Goal: Task Accomplishment & Management: Complete application form

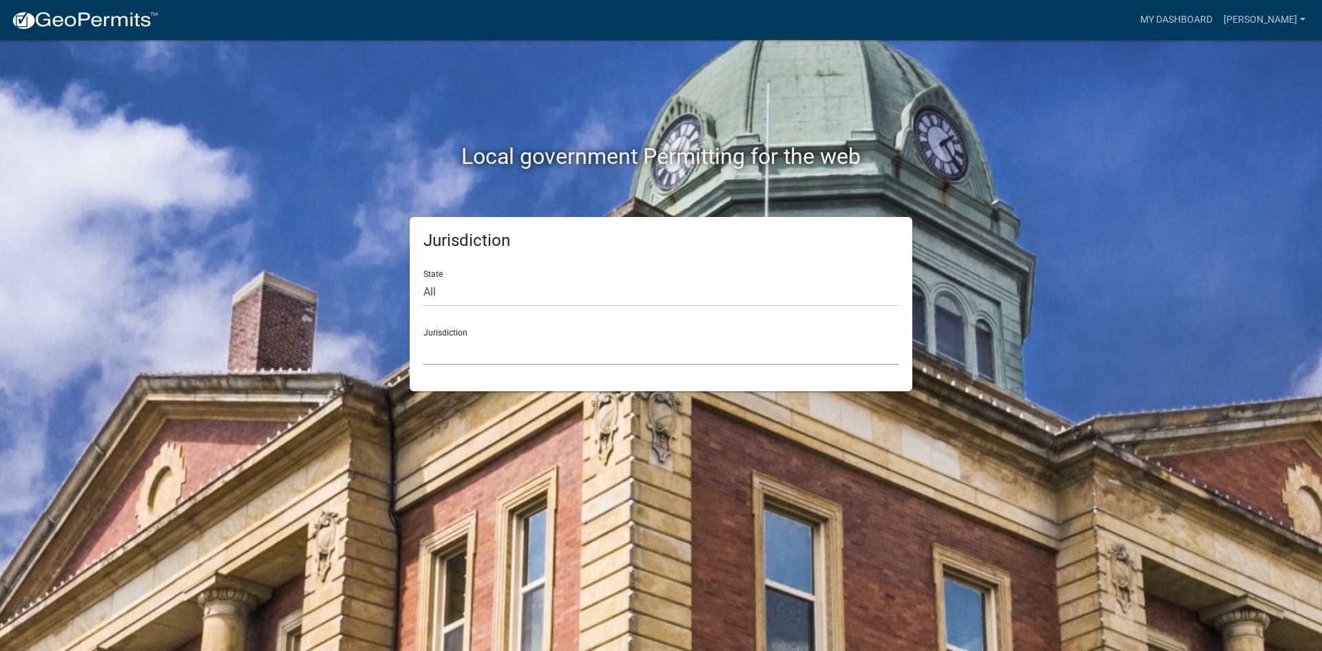
click at [456, 339] on select "[GEOGRAPHIC_DATA], [US_STATE] [GEOGRAPHIC_DATA], [US_STATE][PERSON_NAME][GEOGRA…" at bounding box center [660, 351] width 475 height 28
click at [322, 365] on div "Jurisdiction State All [US_STATE] [US_STATE] [US_STATE] [US_STATE] [US_STATE] […" at bounding box center [660, 304] width 785 height 174
click at [450, 290] on select "All [US_STATE] [US_STATE] [US_STATE] [US_STATE] [US_STATE] [US_STATE] [US_STATE…" at bounding box center [660, 292] width 475 height 28
select select "[US_STATE]"
click at [423, 278] on select "All [US_STATE] [US_STATE] [US_STATE] [US_STATE] [US_STATE] [US_STATE] [US_STATE…" at bounding box center [660, 292] width 475 height 28
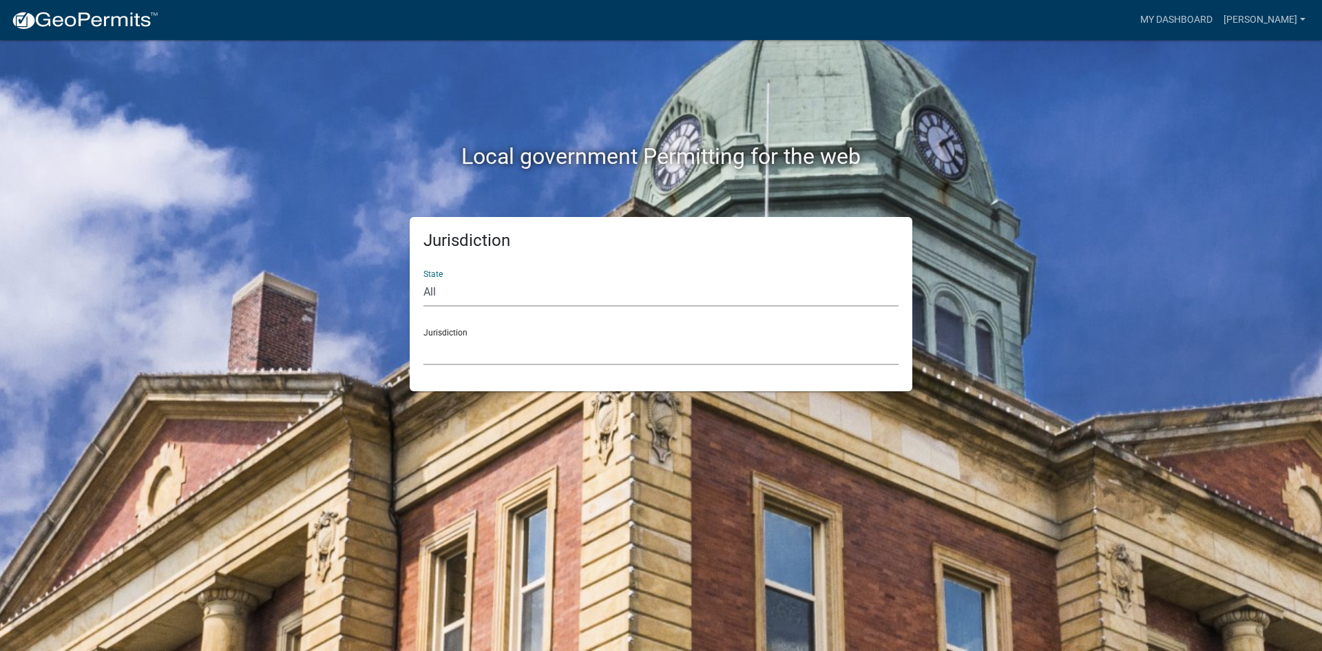
click at [461, 350] on select "City of [GEOGRAPHIC_DATA], [US_STATE] City of [GEOGRAPHIC_DATA], [US_STATE] Cit…" at bounding box center [660, 351] width 475 height 28
click at [562, 357] on select "City of [GEOGRAPHIC_DATA], [US_STATE] City of [GEOGRAPHIC_DATA], [US_STATE] Cit…" at bounding box center [660, 351] width 475 height 28
click at [518, 288] on select "All [US_STATE] [US_STATE] [US_STATE] [US_STATE] [US_STATE] [US_STATE] [US_STATE…" at bounding box center [660, 292] width 475 height 28
select select "[US_STATE]"
click at [423, 278] on select "All [US_STATE] [US_STATE] [US_STATE] [US_STATE] [US_STATE] [US_STATE] [US_STATE…" at bounding box center [660, 292] width 475 height 28
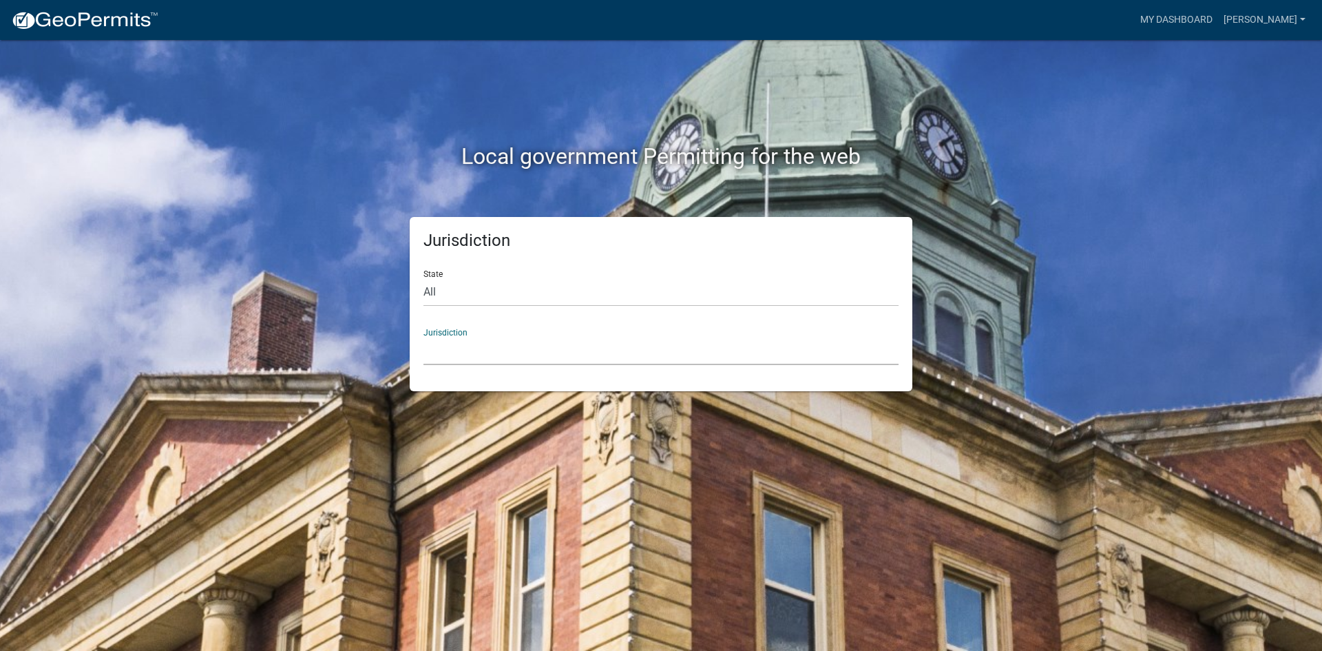
click at [483, 352] on select "City of [GEOGRAPHIC_DATA], [US_STATE] City of [GEOGRAPHIC_DATA], [US_STATE] Cit…" at bounding box center [660, 351] width 475 height 28
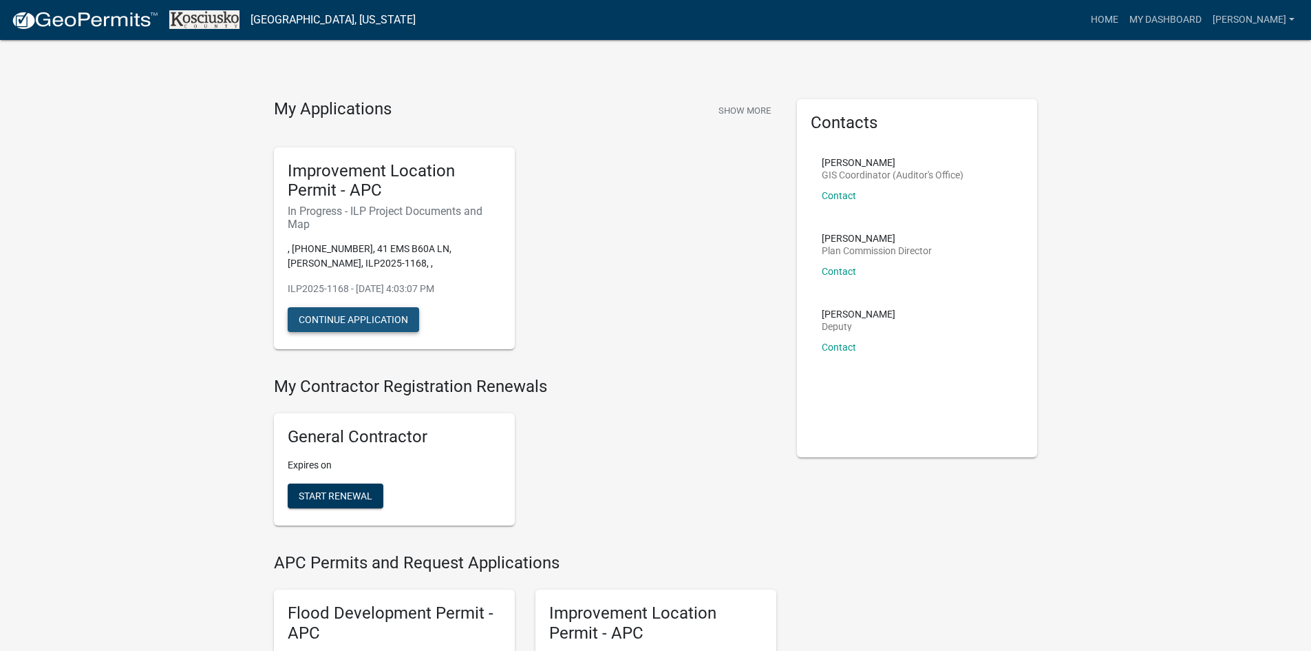
click at [352, 328] on button "Continue Application" at bounding box center [353, 319] width 131 height 25
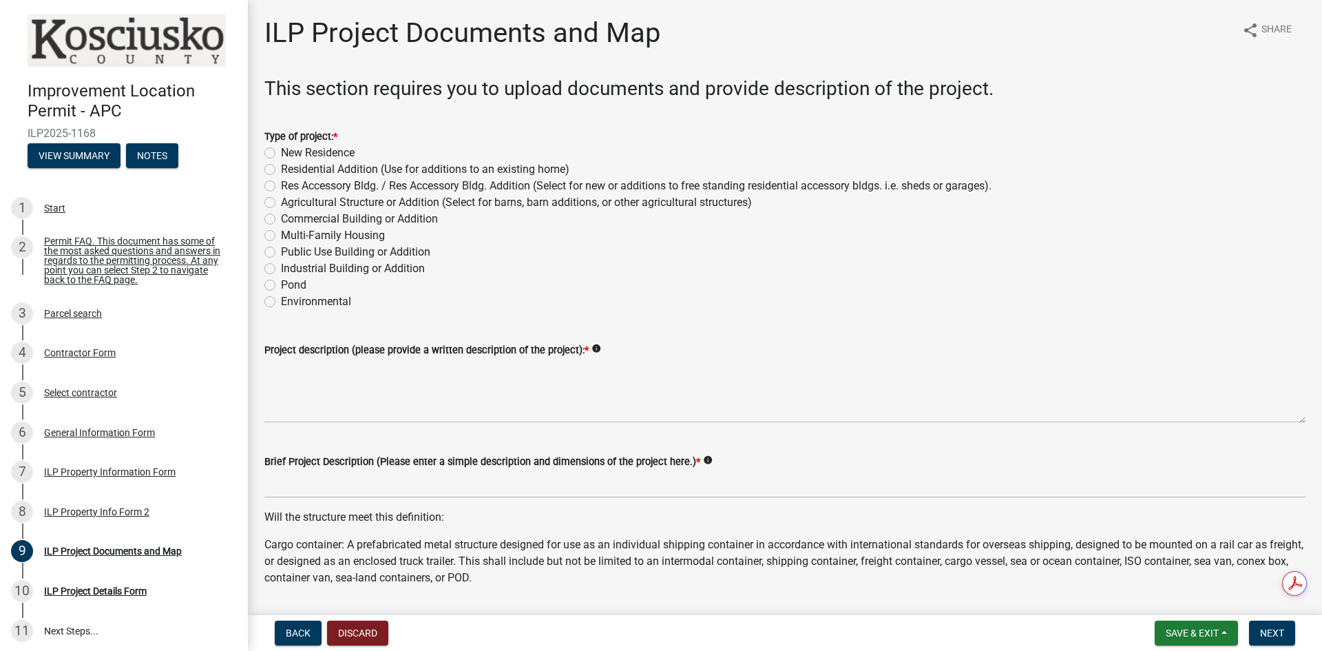
click at [281, 186] on label "Res Accessory Bldg. / Res Accessory Bldg. Addition (Select for new or additions…" at bounding box center [636, 186] width 710 height 17
click at [281, 186] on input "Res Accessory Bldg. / Res Accessory Bldg. Addition (Select for new or additions…" at bounding box center [285, 182] width 9 height 9
radio input "true"
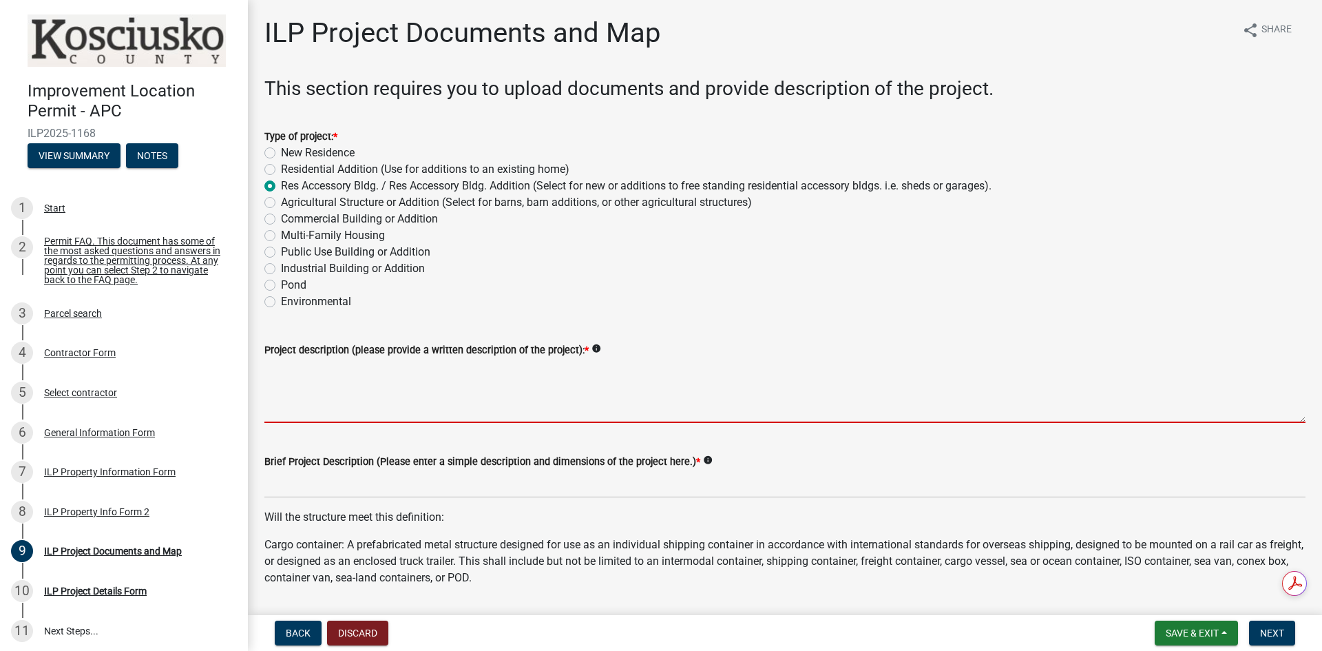
click at [308, 415] on textarea "Project description (please provide a written description of the project): *" at bounding box center [784, 390] width 1041 height 65
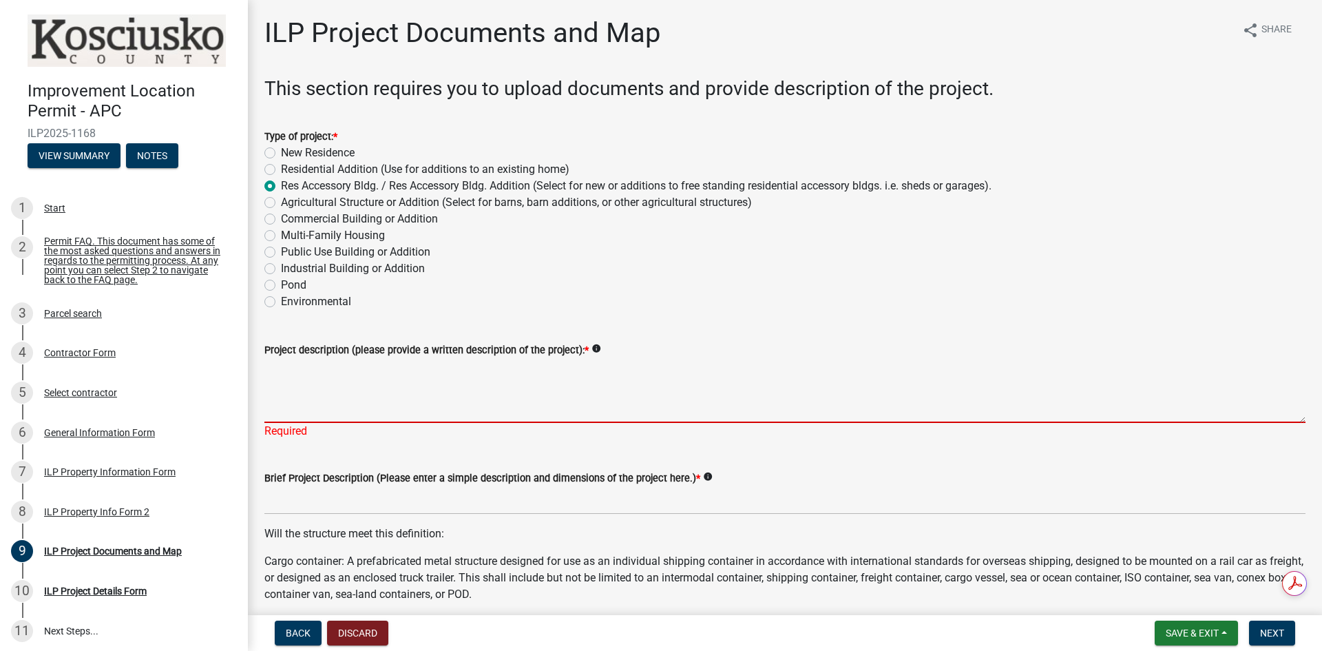
click at [446, 421] on textarea "Project description (please provide a written description of the project): *" at bounding box center [784, 390] width 1041 height 65
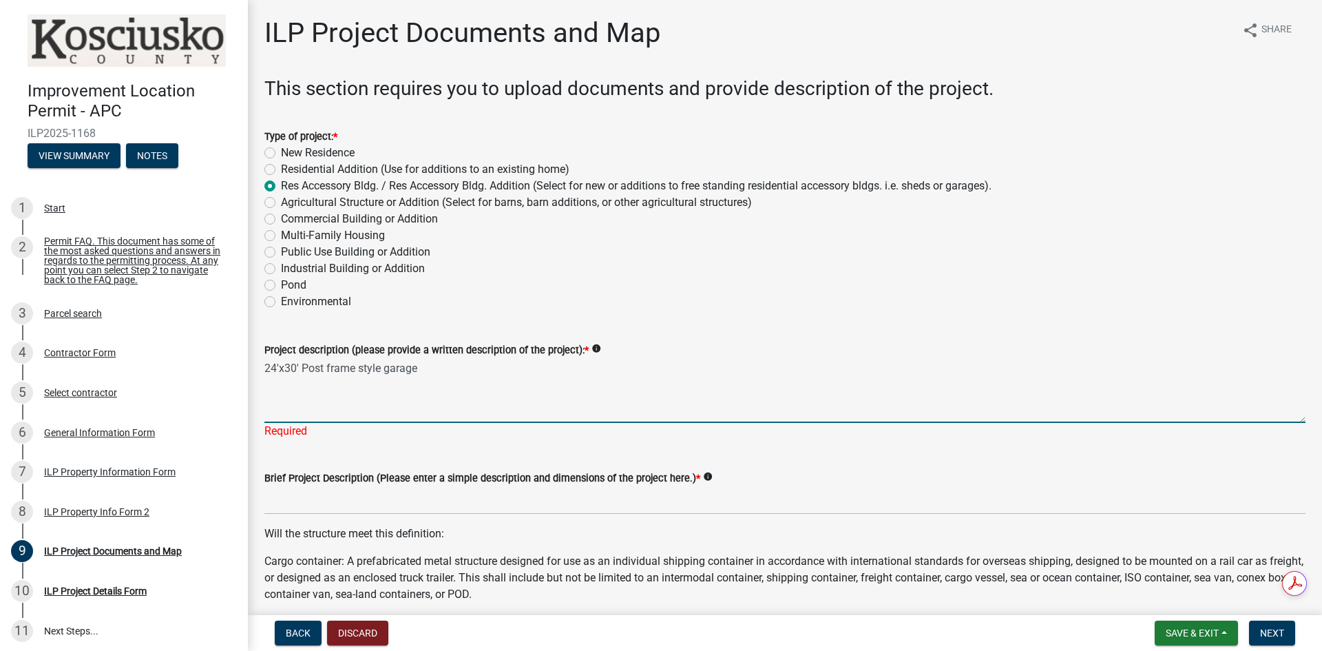
type textarea "24'x30' Post frame style garage"
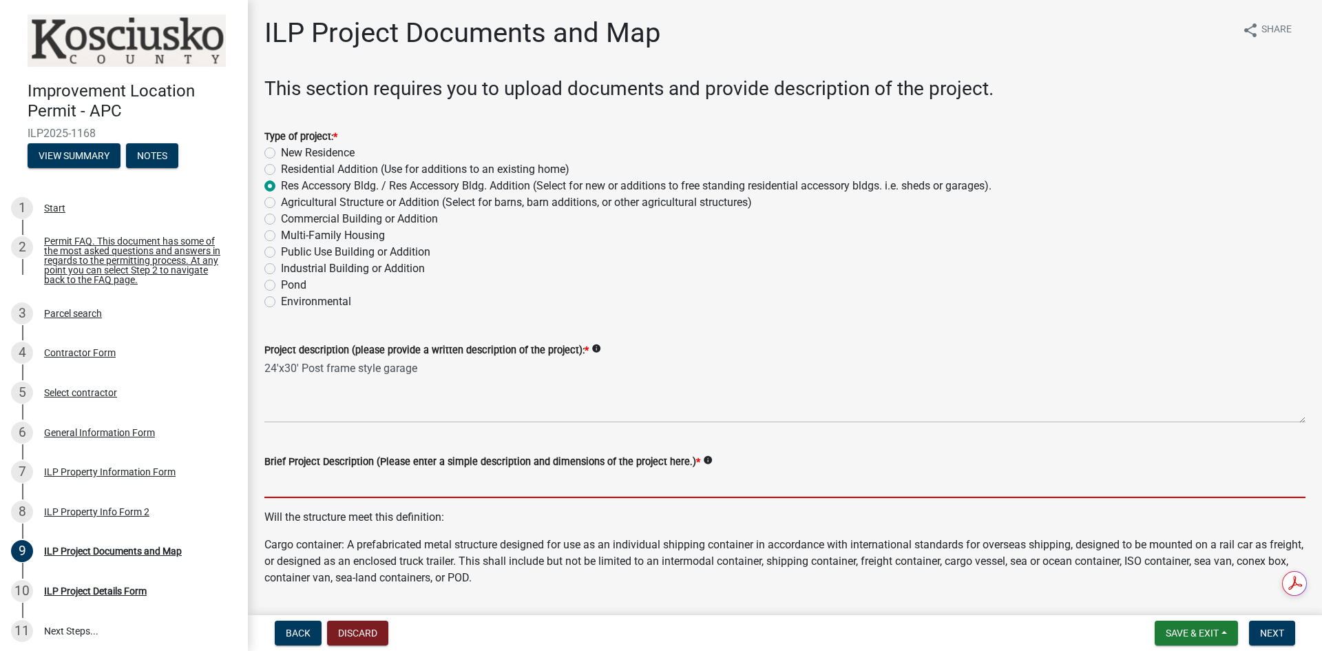
click at [320, 494] on input "Brief Project Description (Please enter a simple description and dimensions of …" at bounding box center [784, 484] width 1041 height 28
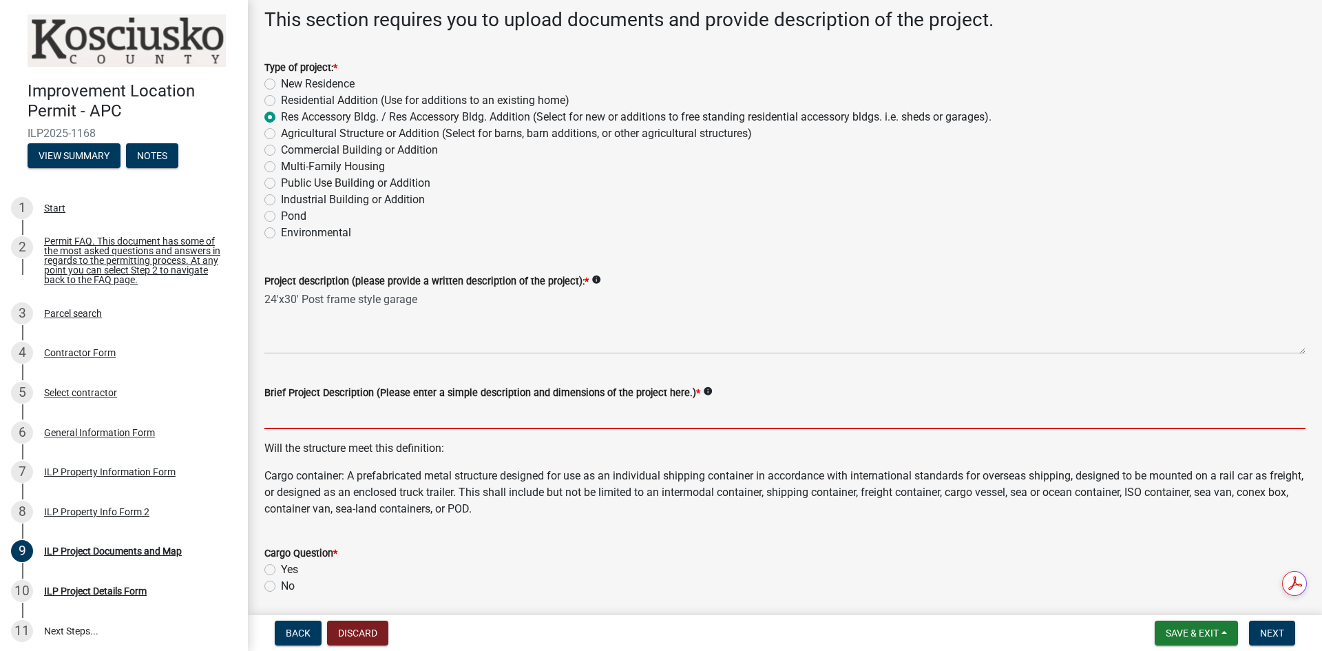
scroll to position [138, 0]
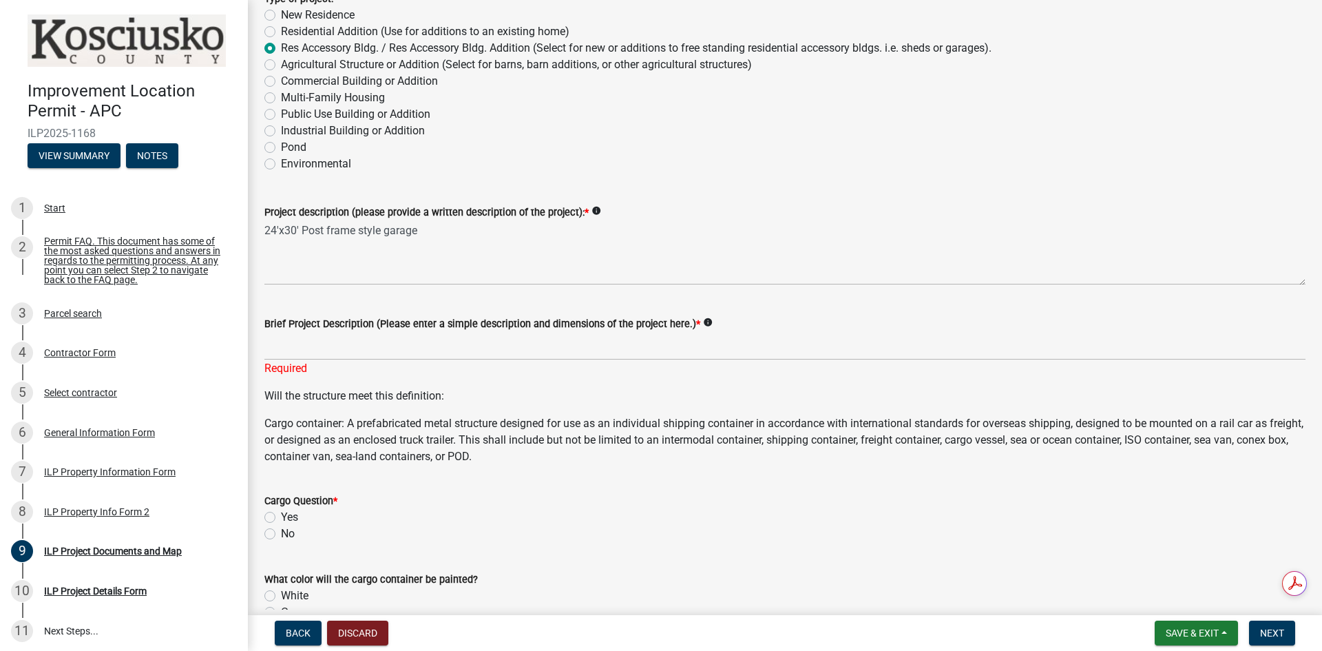
drag, startPoint x: 262, startPoint y: 231, endPoint x: 397, endPoint y: 229, distance: 134.3
click at [396, 229] on div "Project description (please provide a written description of the project): * in…" at bounding box center [785, 235] width 1062 height 101
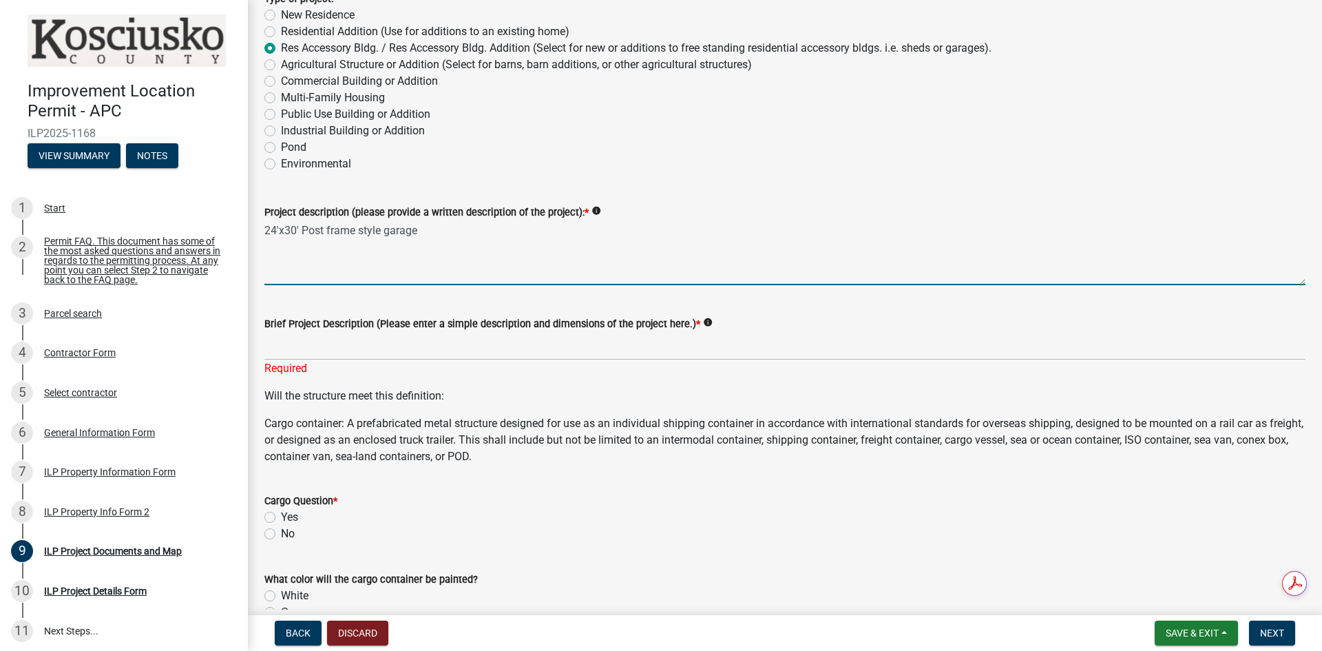
drag, startPoint x: 431, startPoint y: 232, endPoint x: 264, endPoint y: 229, distance: 167.3
click at [264, 229] on textarea "24'x30' Post frame style garage" at bounding box center [784, 252] width 1041 height 65
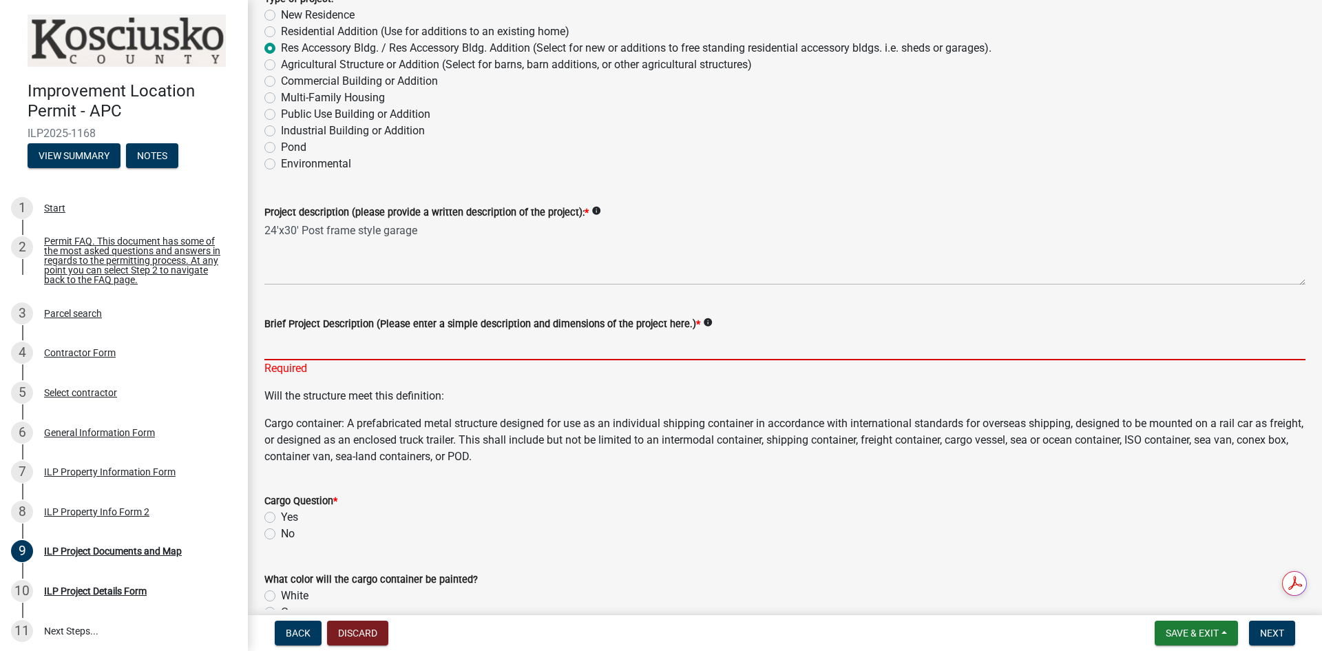
click at [337, 341] on input "Brief Project Description (Please enter a simple description and dimensions of …" at bounding box center [784, 346] width 1041 height 28
paste input "24'x30' Post frame style garage"
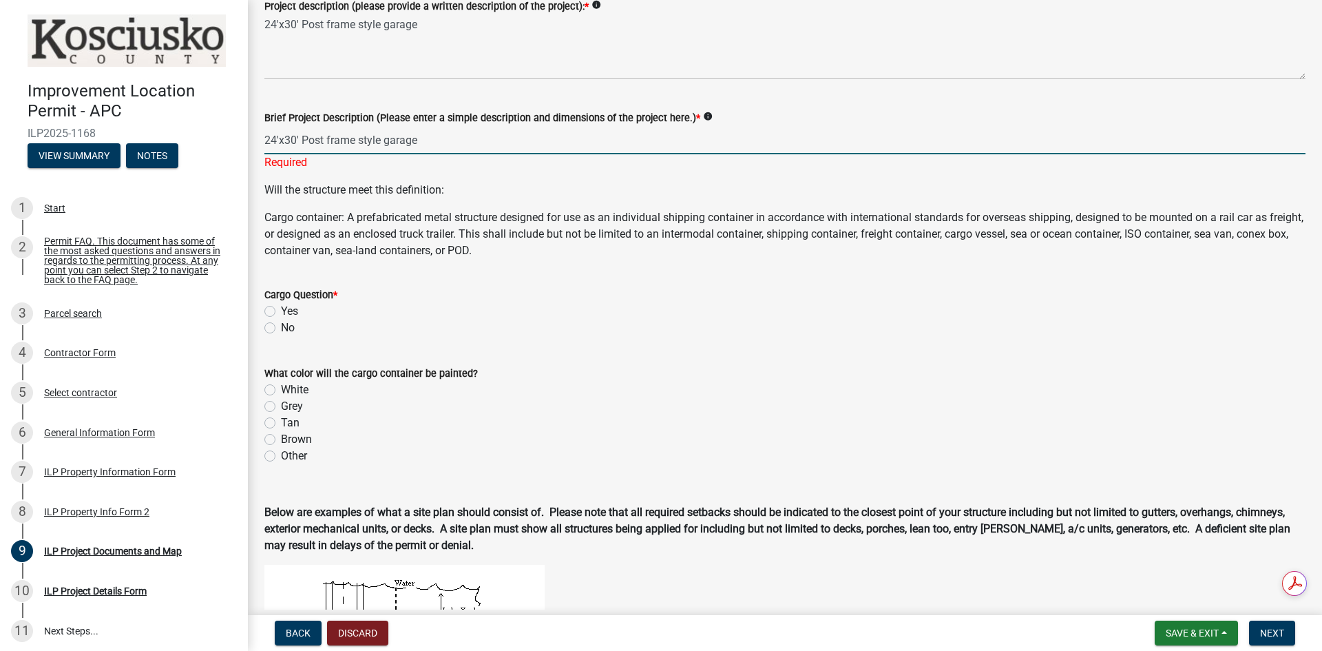
scroll to position [344, 0]
type input "24'x30' Post frame style garage"
click at [266, 333] on div "No" at bounding box center [784, 327] width 1041 height 17
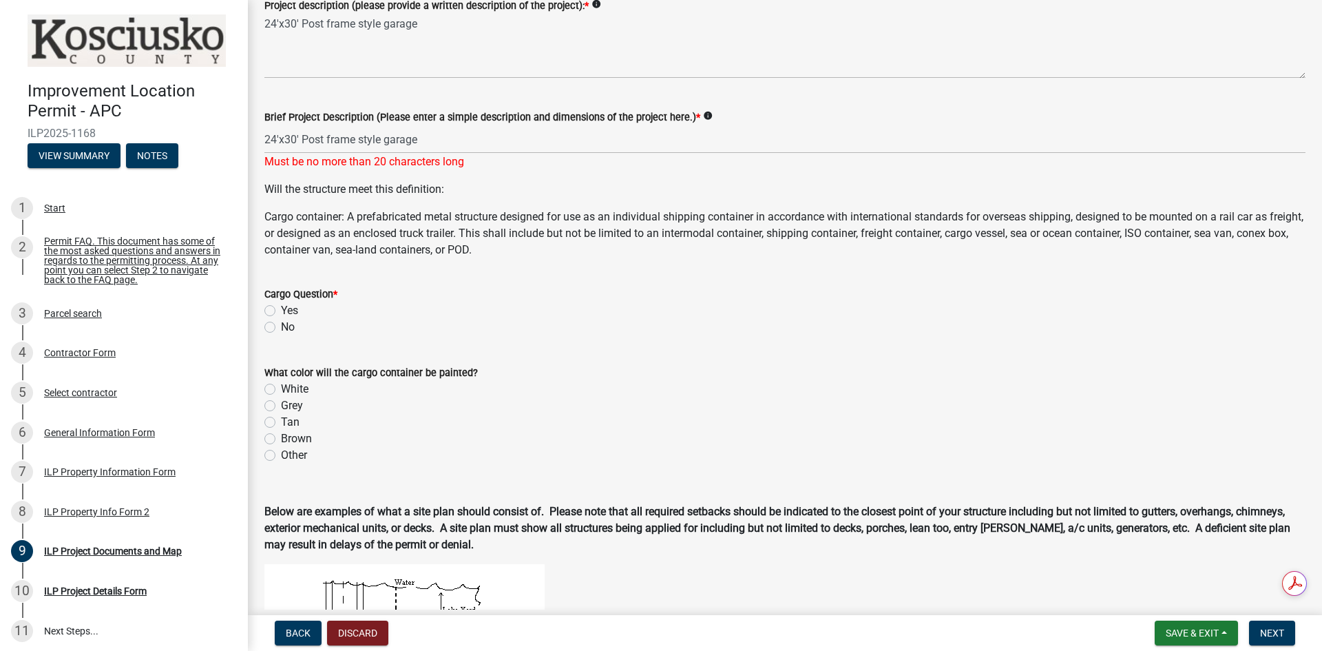
click at [281, 324] on label "No" at bounding box center [288, 327] width 14 height 17
click at [281, 324] on input "No" at bounding box center [285, 323] width 9 height 9
radio input "true"
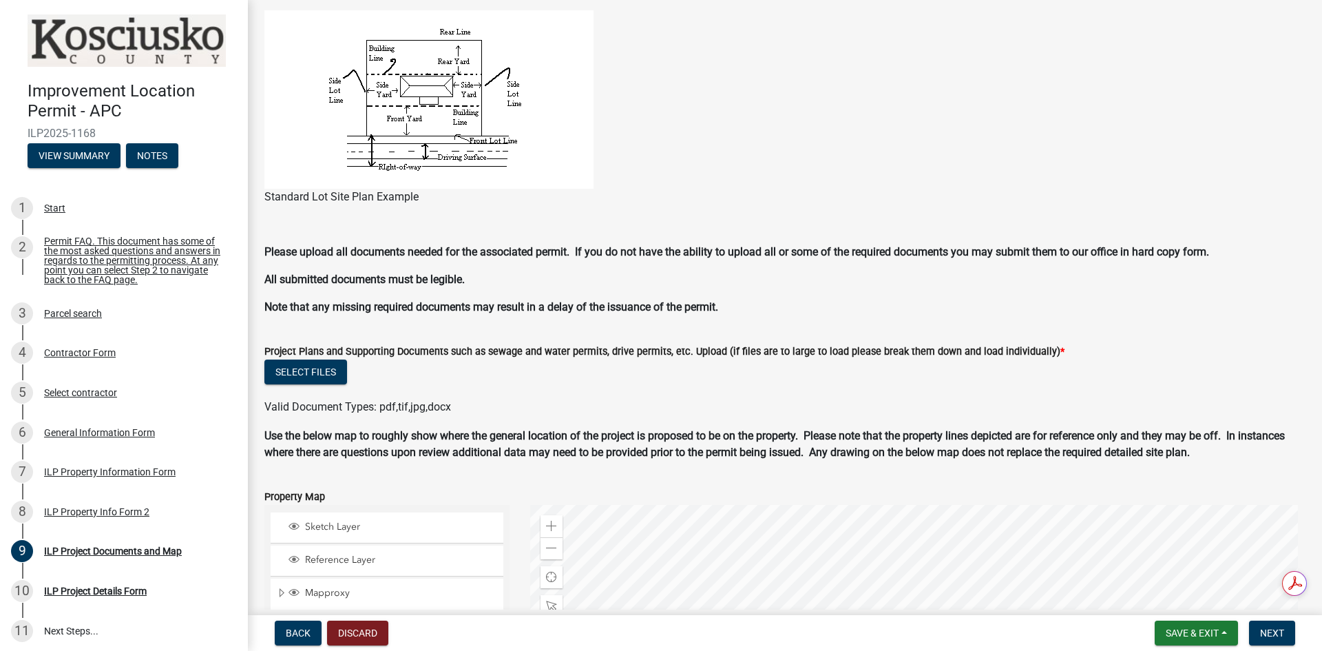
scroll to position [1033, 0]
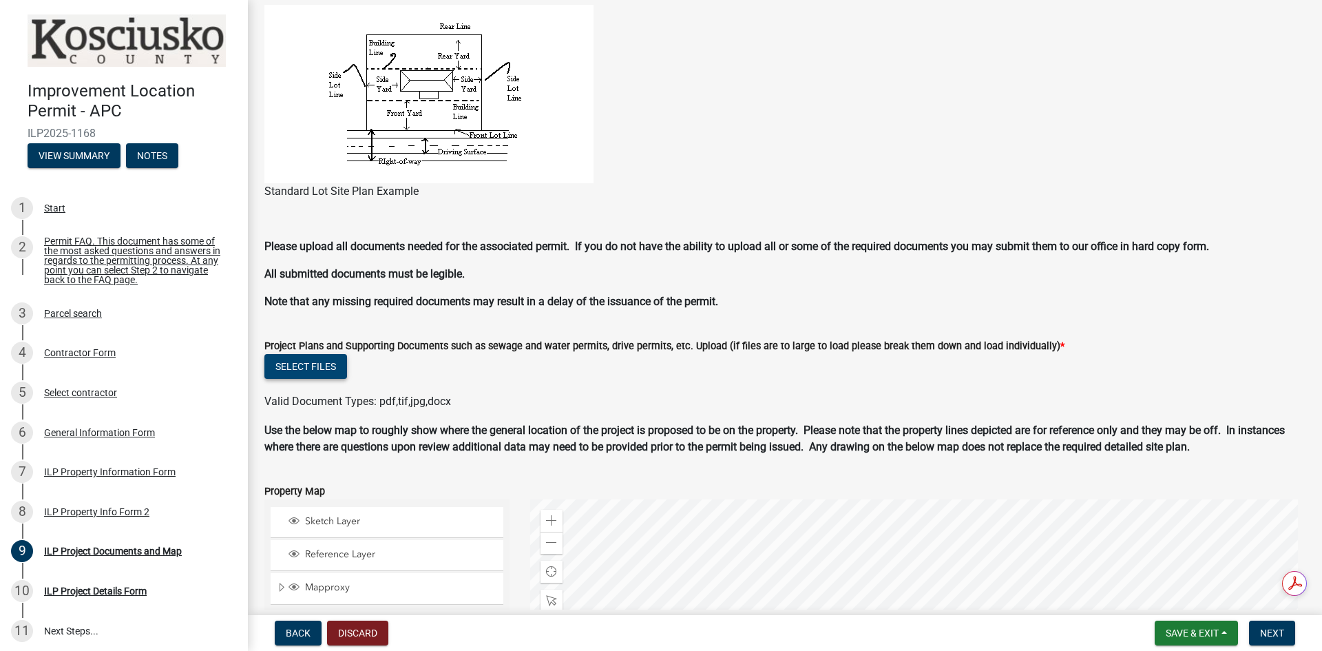
click at [311, 370] on button "Select files" at bounding box center [305, 366] width 83 height 25
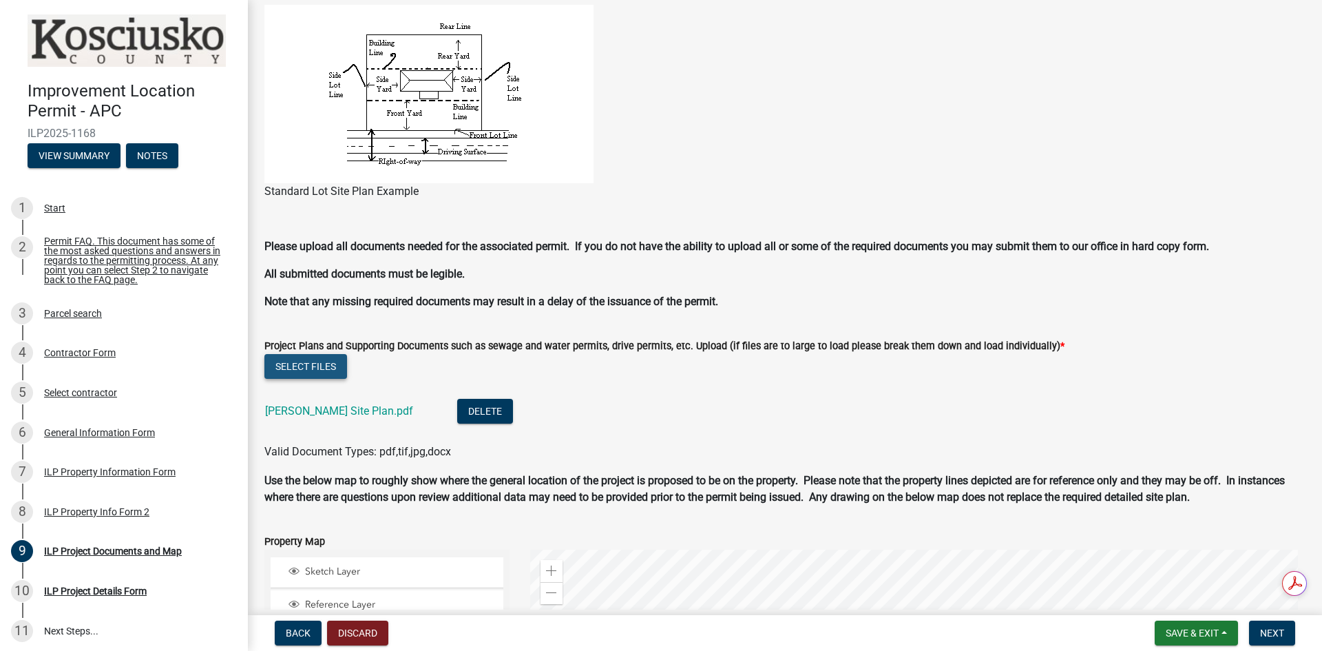
click at [301, 363] on button "Select files" at bounding box center [305, 366] width 83 height 25
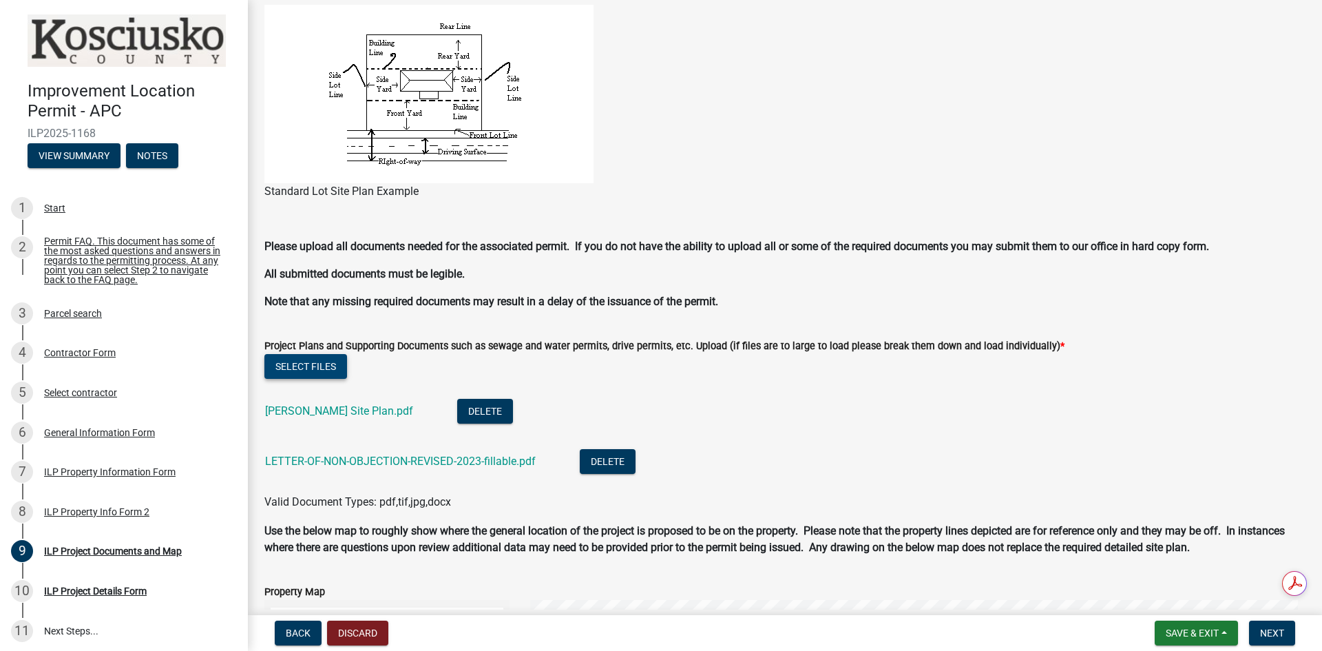
click at [315, 364] on button "Select files" at bounding box center [305, 366] width 83 height 25
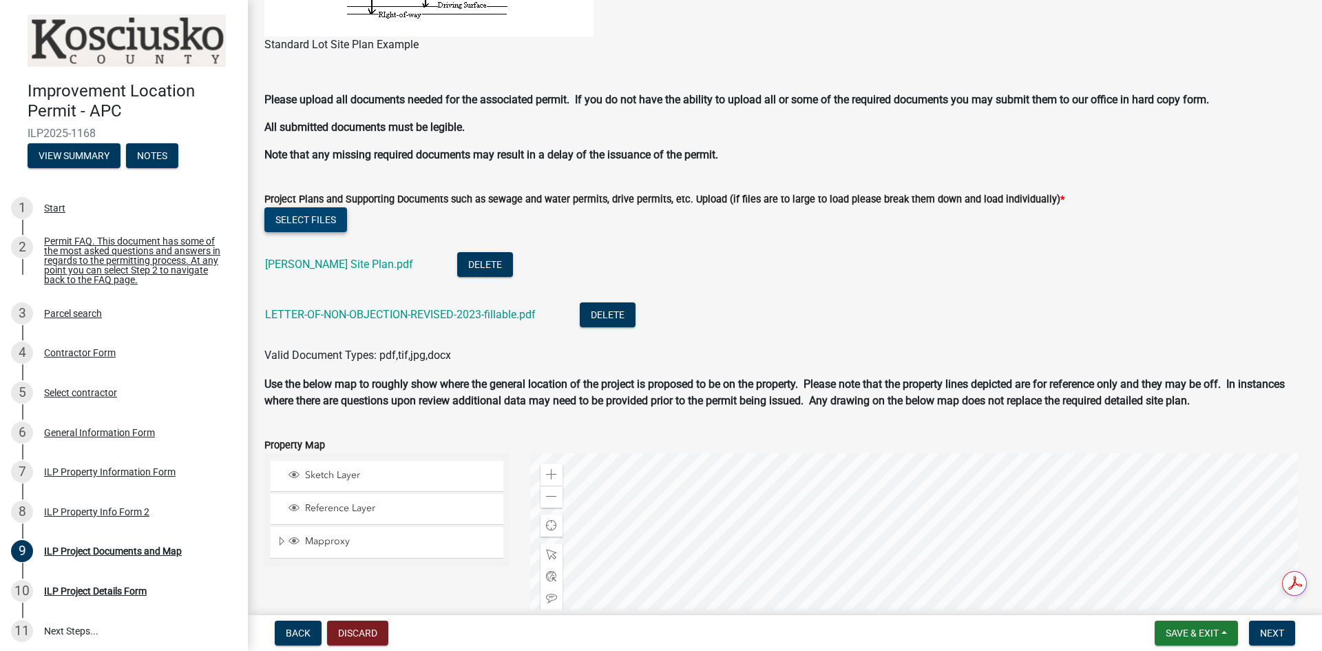
scroll to position [1102, 0]
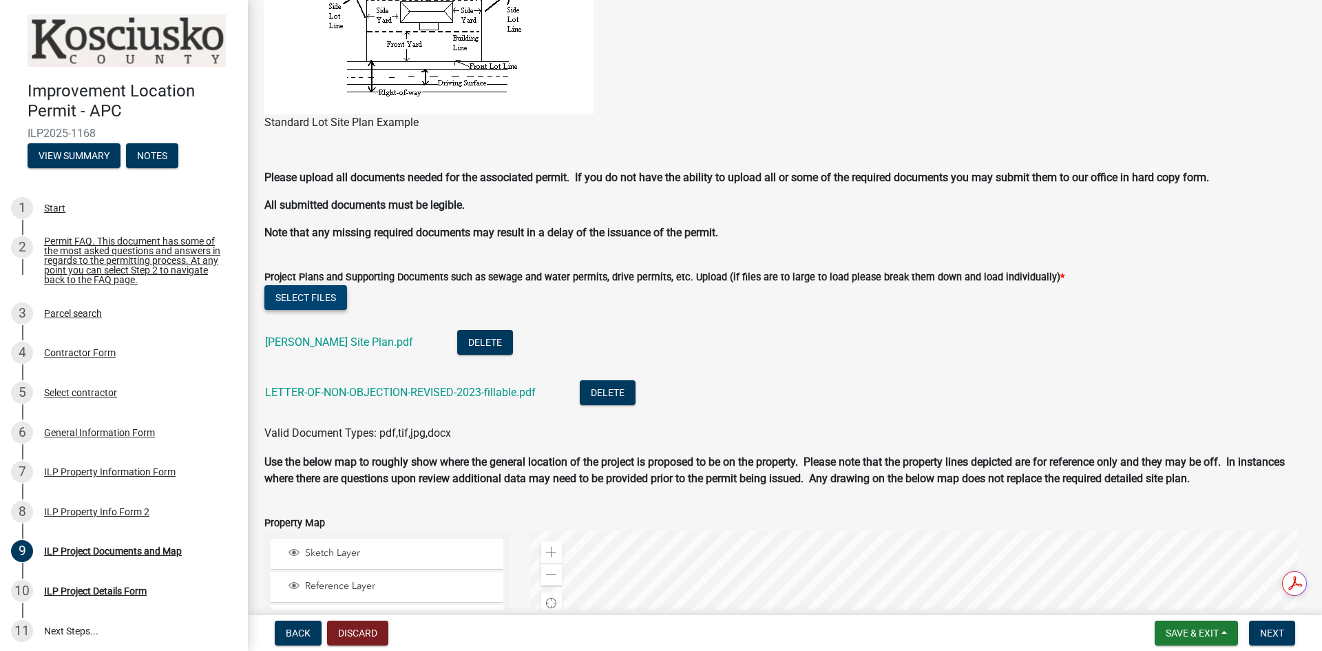
click at [319, 295] on button "Select files" at bounding box center [305, 297] width 83 height 25
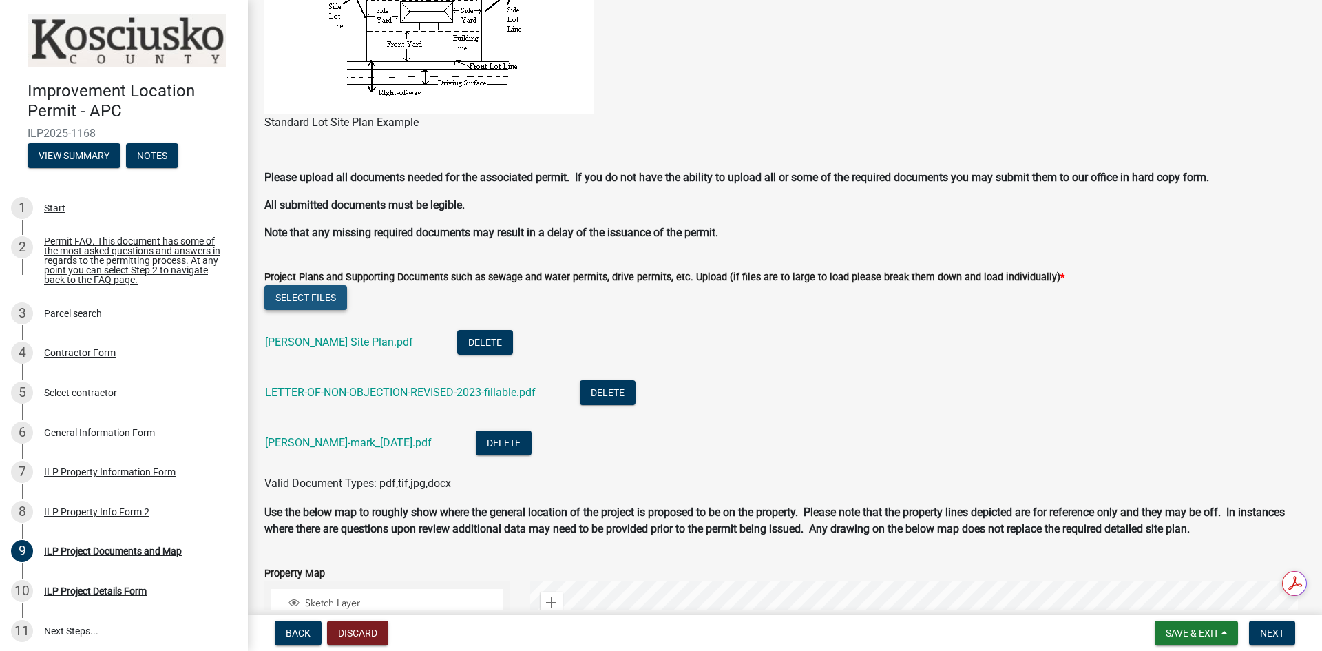
click at [312, 297] on button "Select files" at bounding box center [305, 297] width 83 height 25
click at [314, 295] on button "Select files" at bounding box center [305, 297] width 83 height 25
click at [318, 291] on button "Select files" at bounding box center [305, 297] width 83 height 25
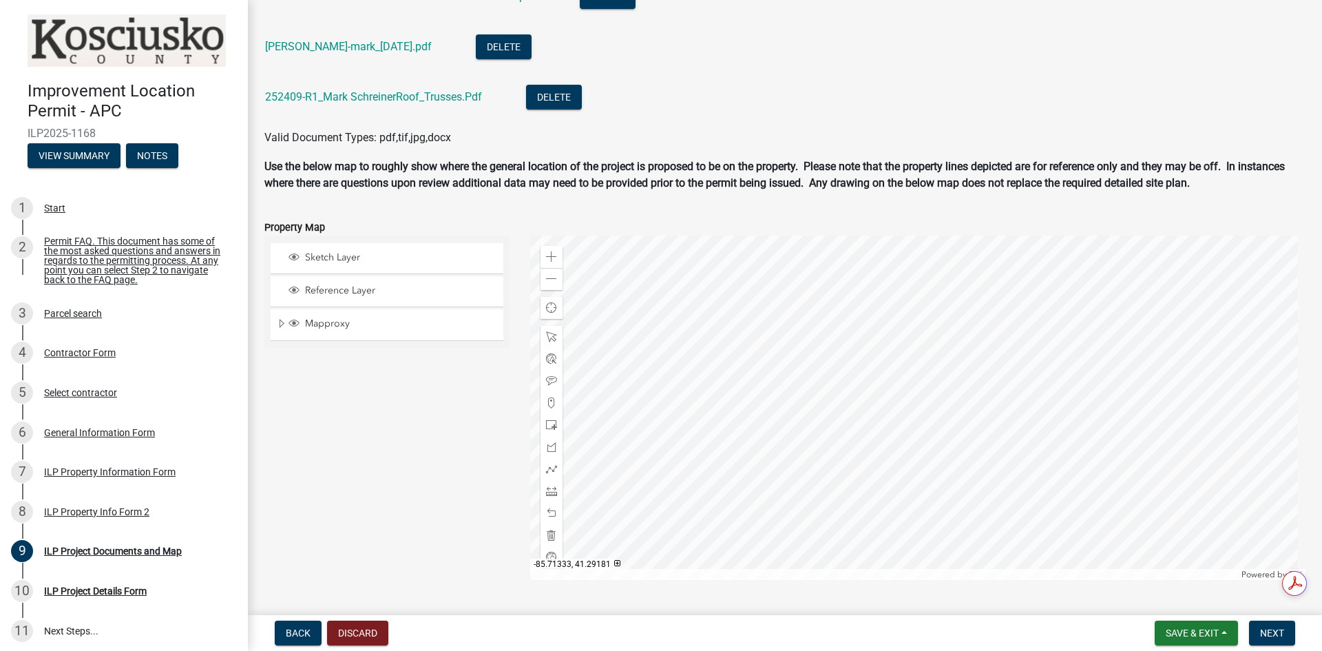
scroll to position [1534, 0]
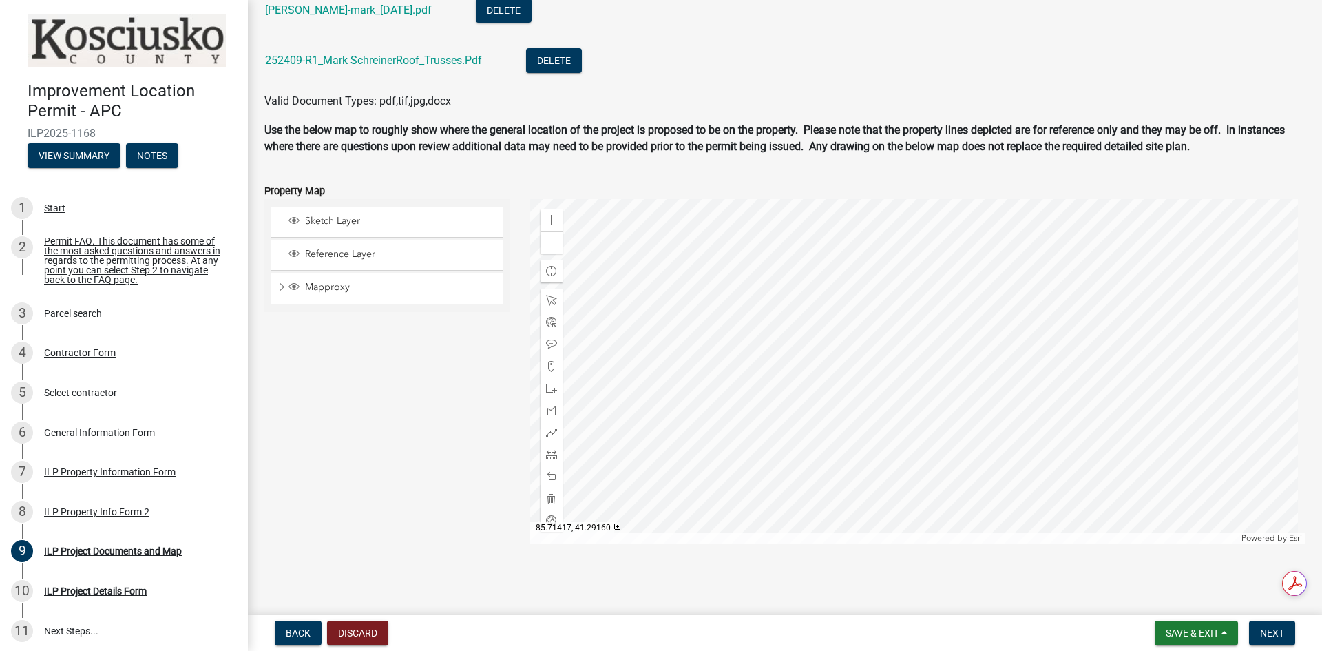
click at [972, 609] on main "ILP Project Documents and Map share Share This section requires you to upload d…" at bounding box center [785, 304] width 1074 height 609
click at [1273, 627] on span "Next" at bounding box center [1272, 632] width 24 height 11
click at [1265, 631] on span "Next" at bounding box center [1272, 632] width 24 height 11
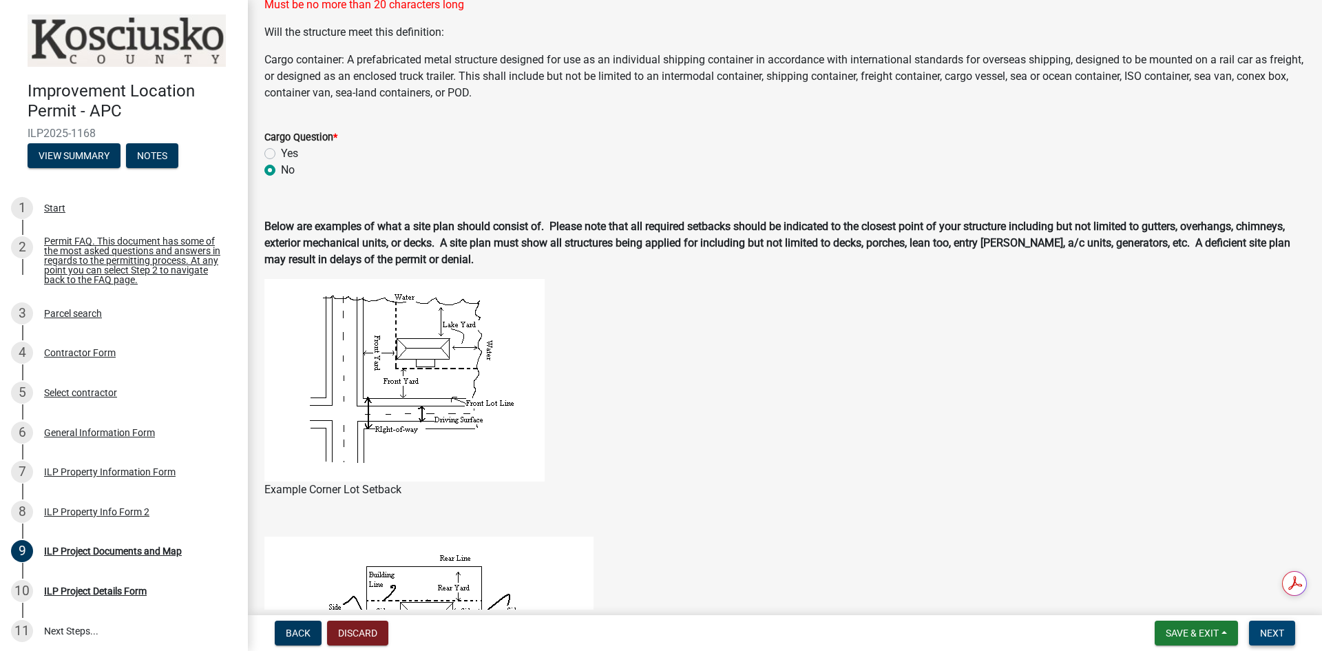
scroll to position [157, 0]
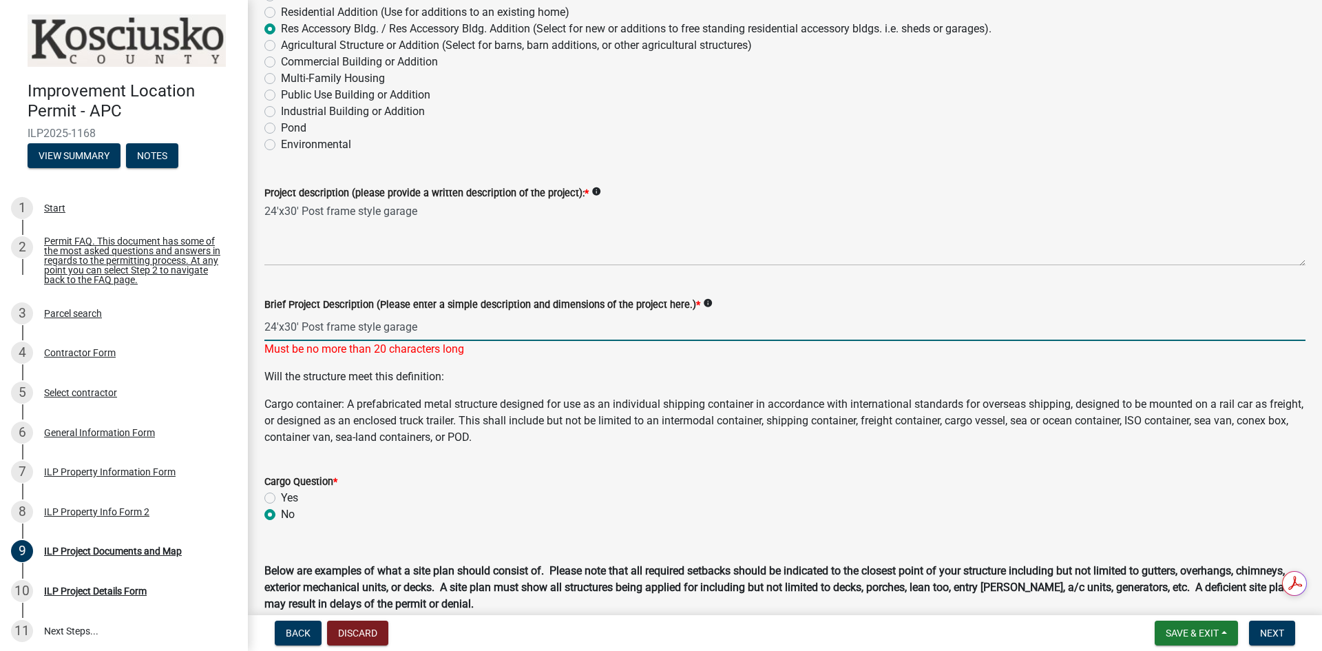
drag, startPoint x: 380, startPoint y: 328, endPoint x: 300, endPoint y: 344, distance: 81.6
click at [300, 344] on div "Brief Project Description (Please enter a simple description and dimensions of …" at bounding box center [784, 317] width 1041 height 81
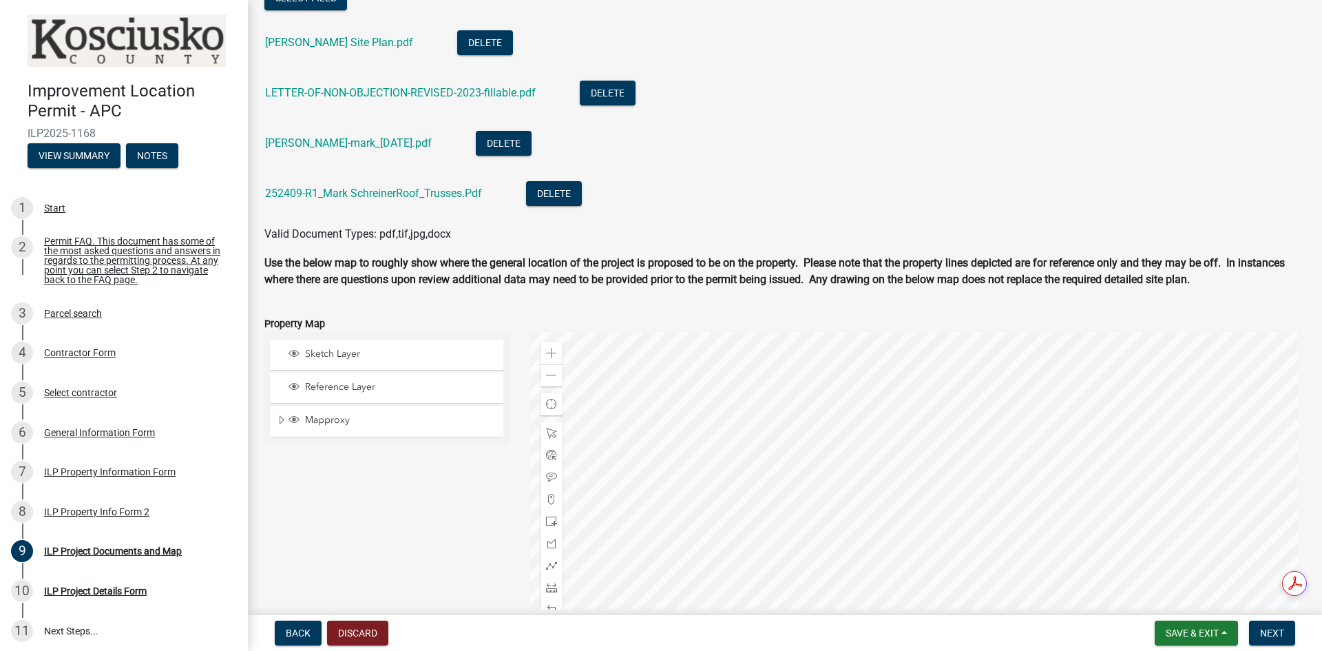
scroll to position [1534, 0]
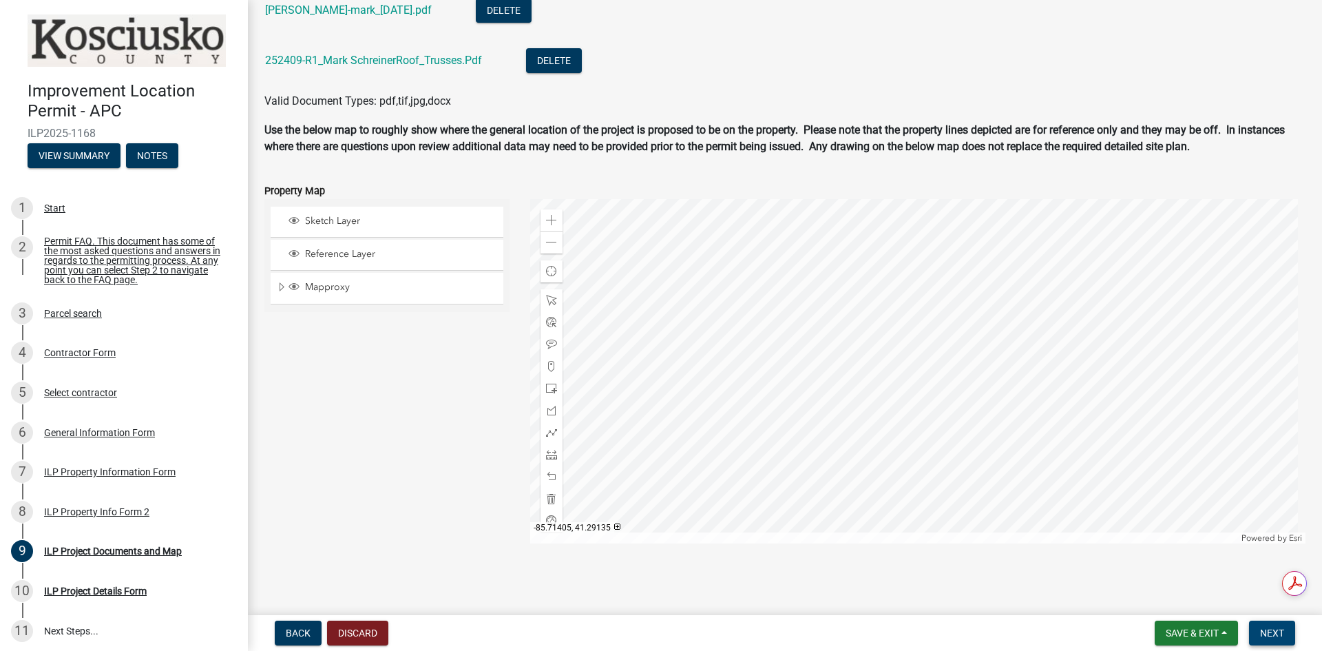
type input "24'x30' garage"
click at [1276, 630] on span "Next" at bounding box center [1272, 632] width 24 height 11
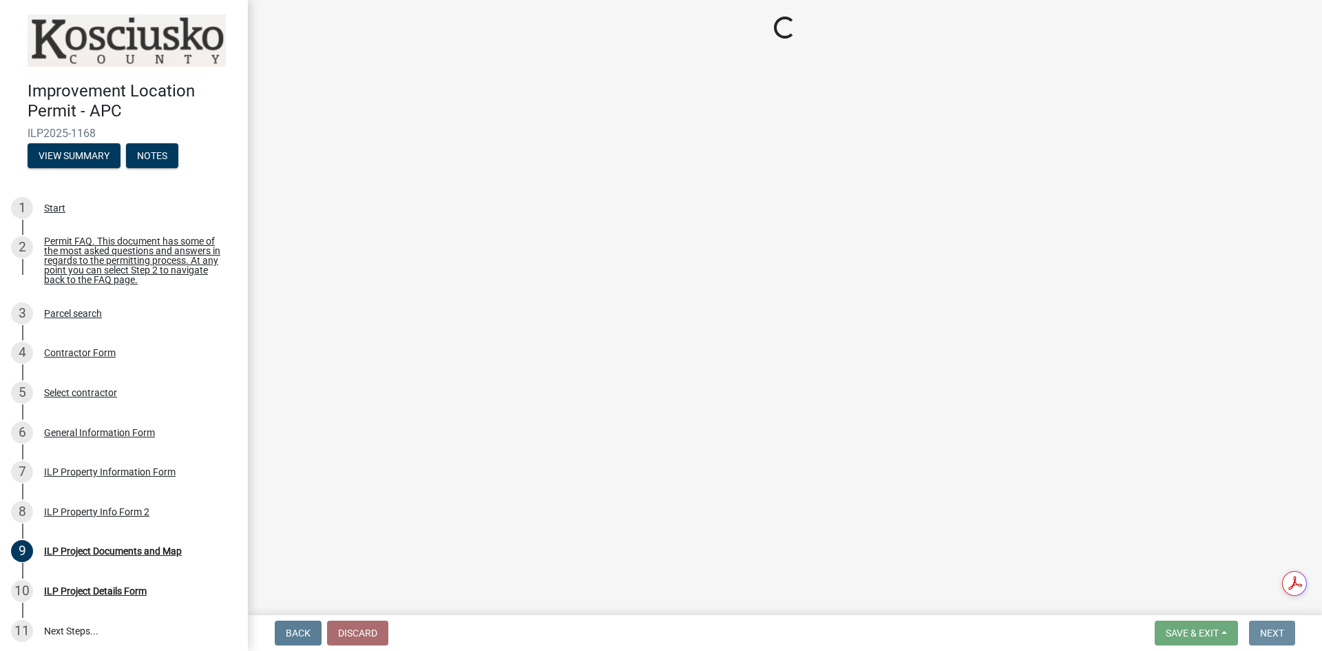
scroll to position [0, 0]
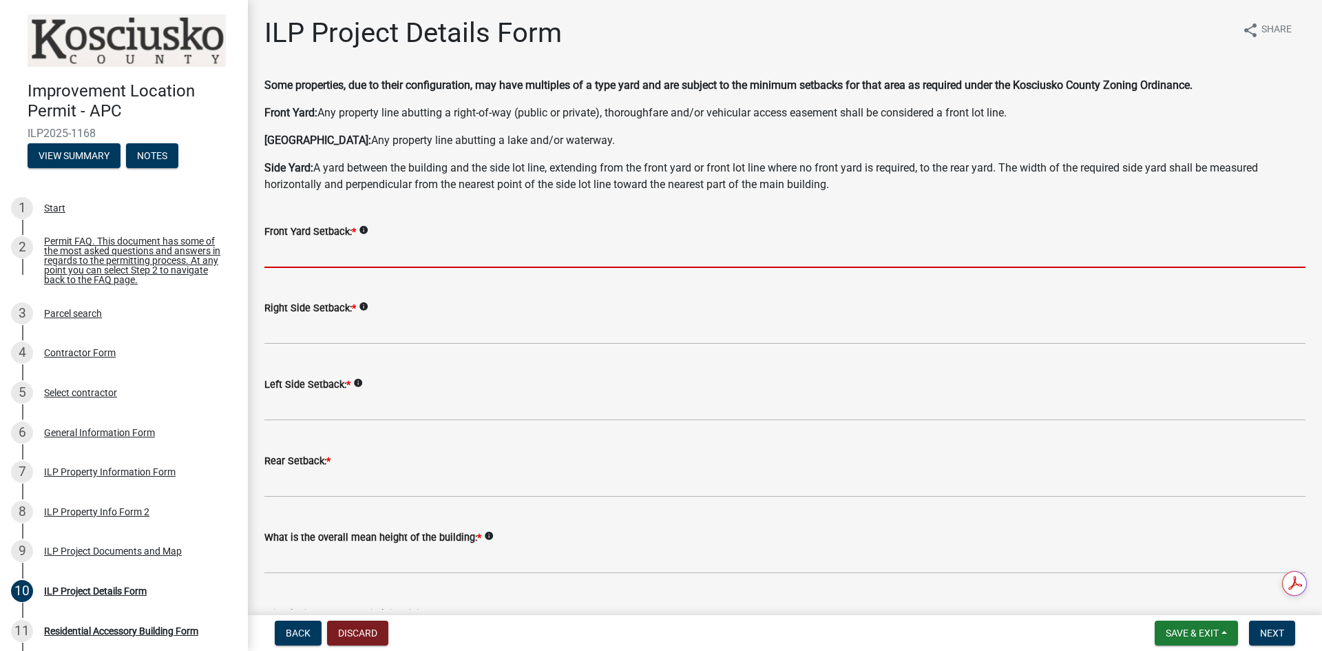
click at [395, 261] on input "text" at bounding box center [784, 254] width 1041 height 28
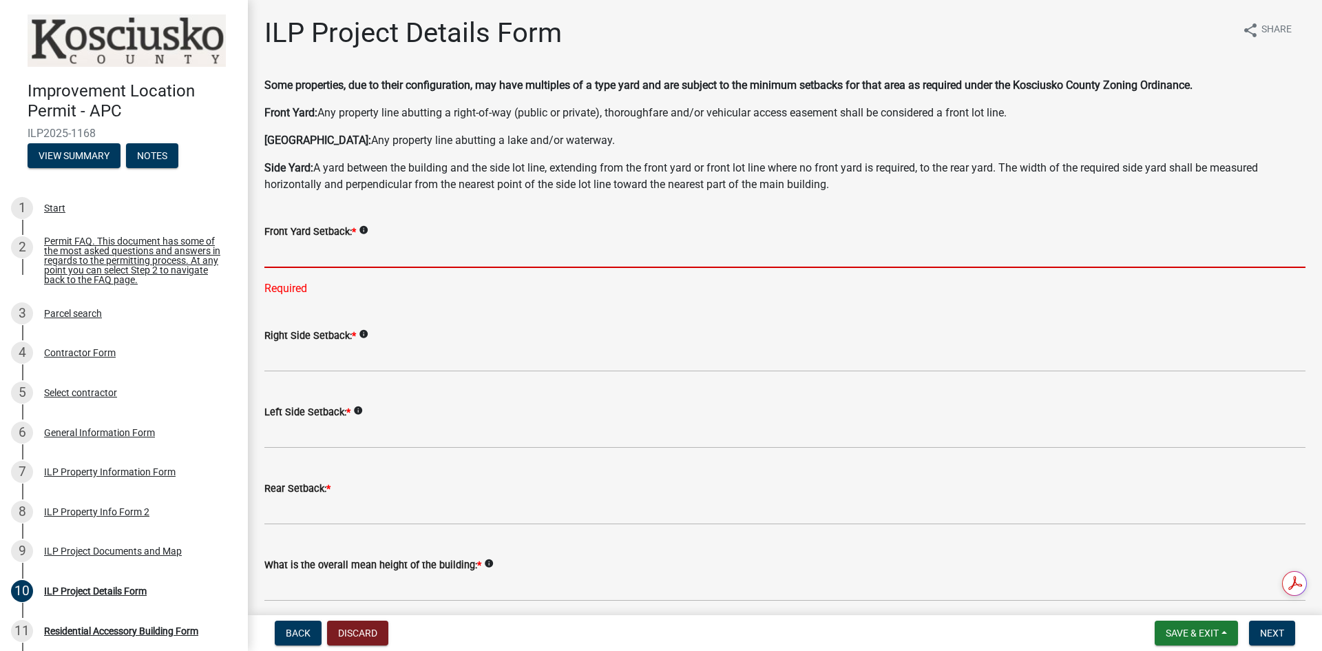
click at [308, 256] on input "text" at bounding box center [784, 254] width 1041 height 28
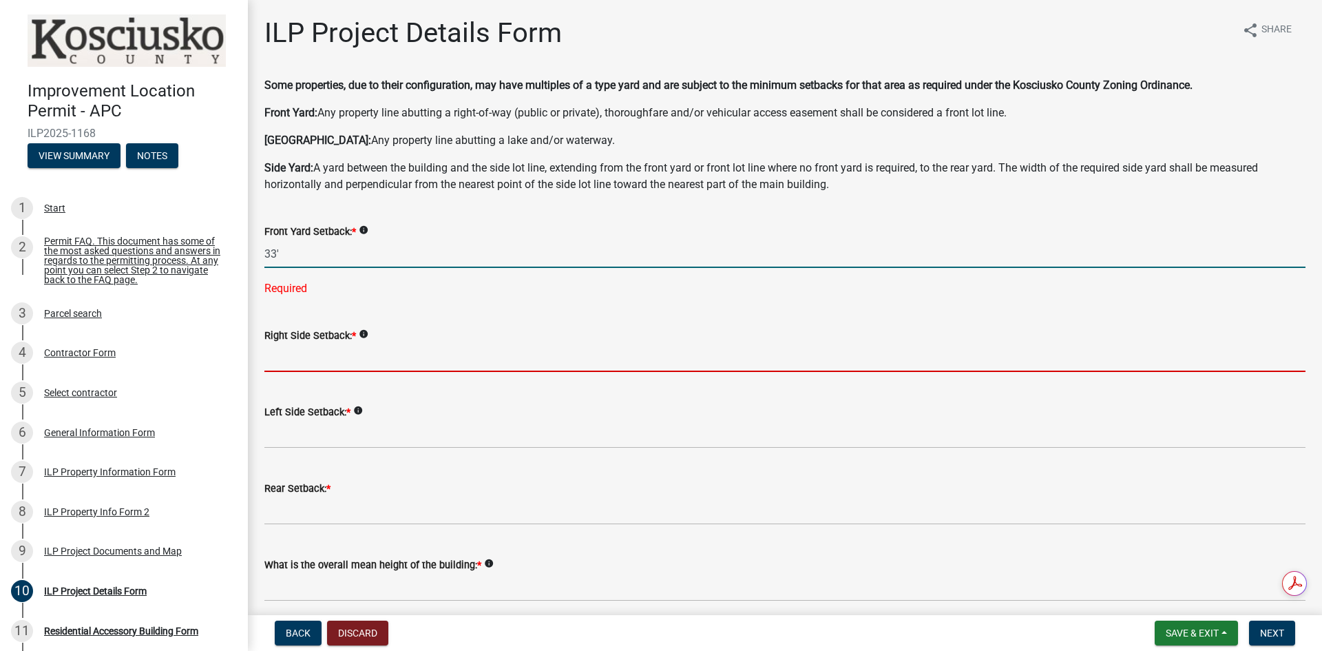
type input "33.0"
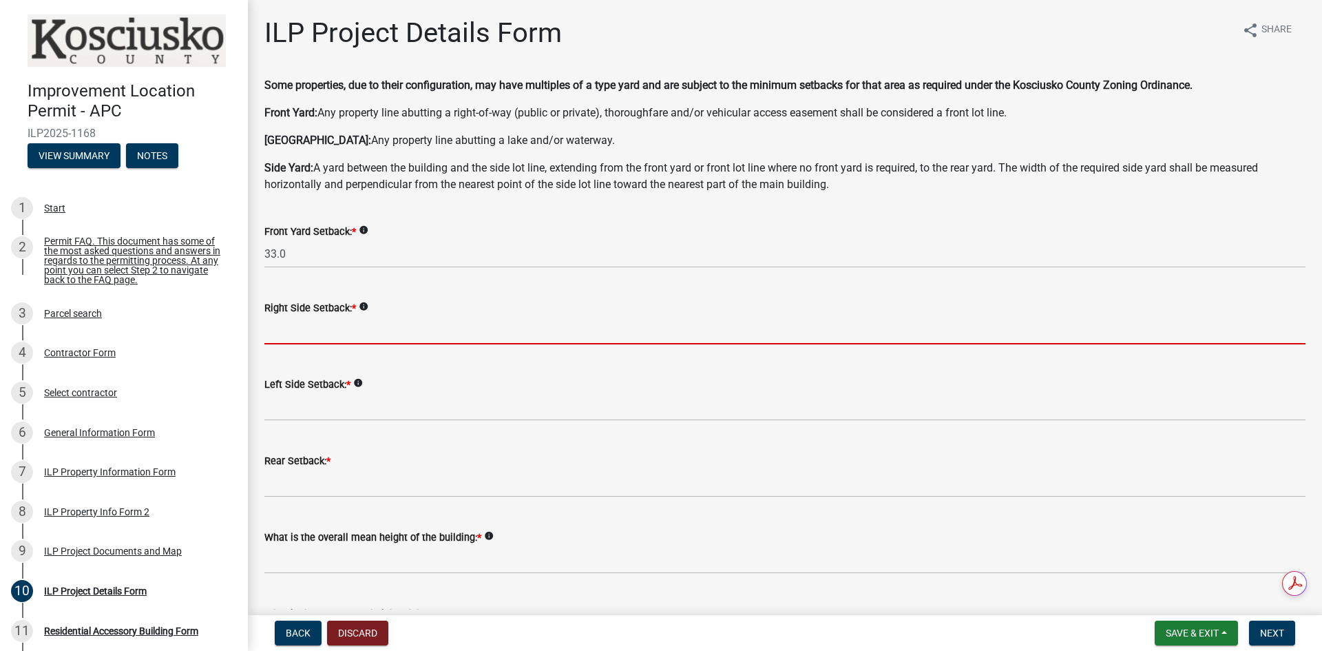
click at [304, 356] on wm-data-entity-input "Right Side Setback: * info" at bounding box center [784, 318] width 1041 height 76
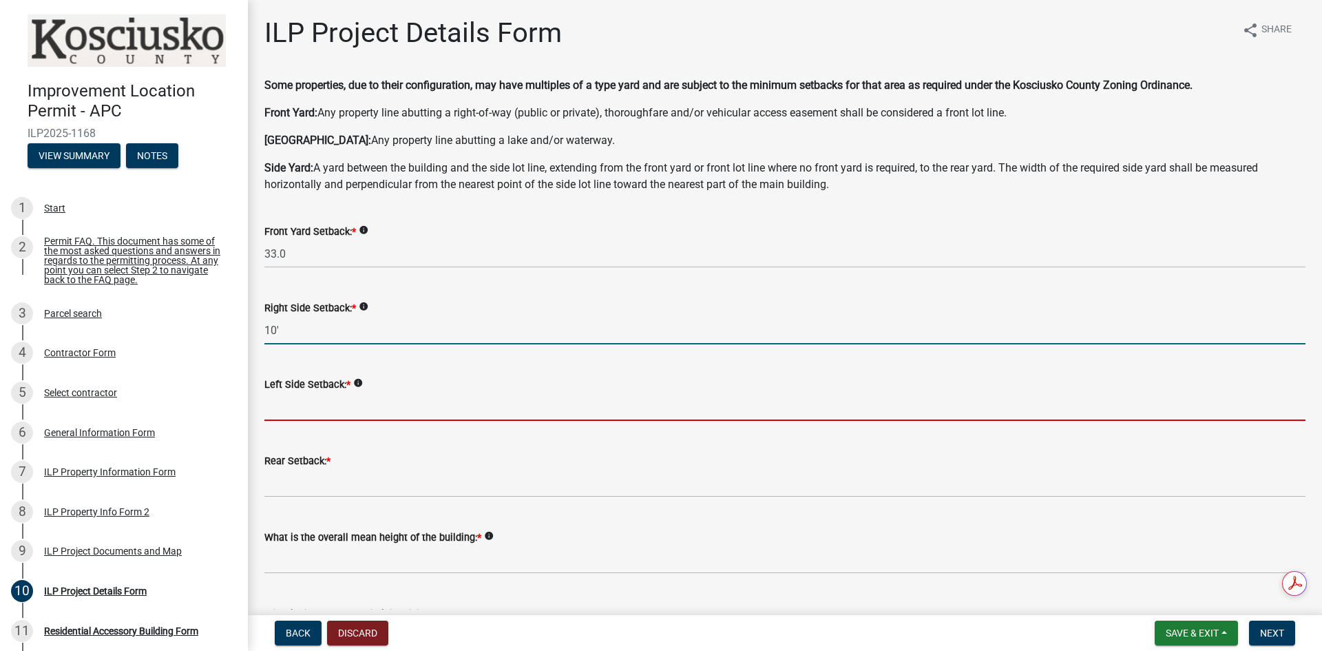
type input "10.0"
click at [317, 417] on input "text" at bounding box center [784, 406] width 1041 height 28
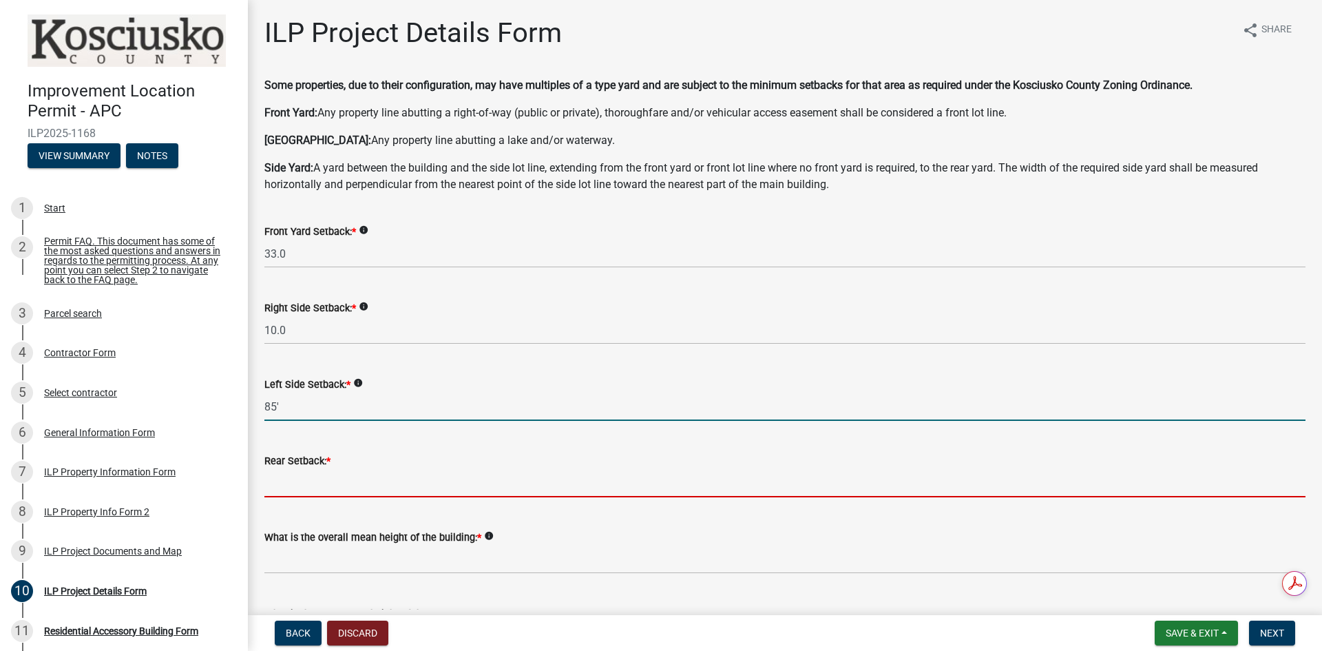
type input "85.0"
click at [319, 483] on input "text" at bounding box center [784, 483] width 1041 height 28
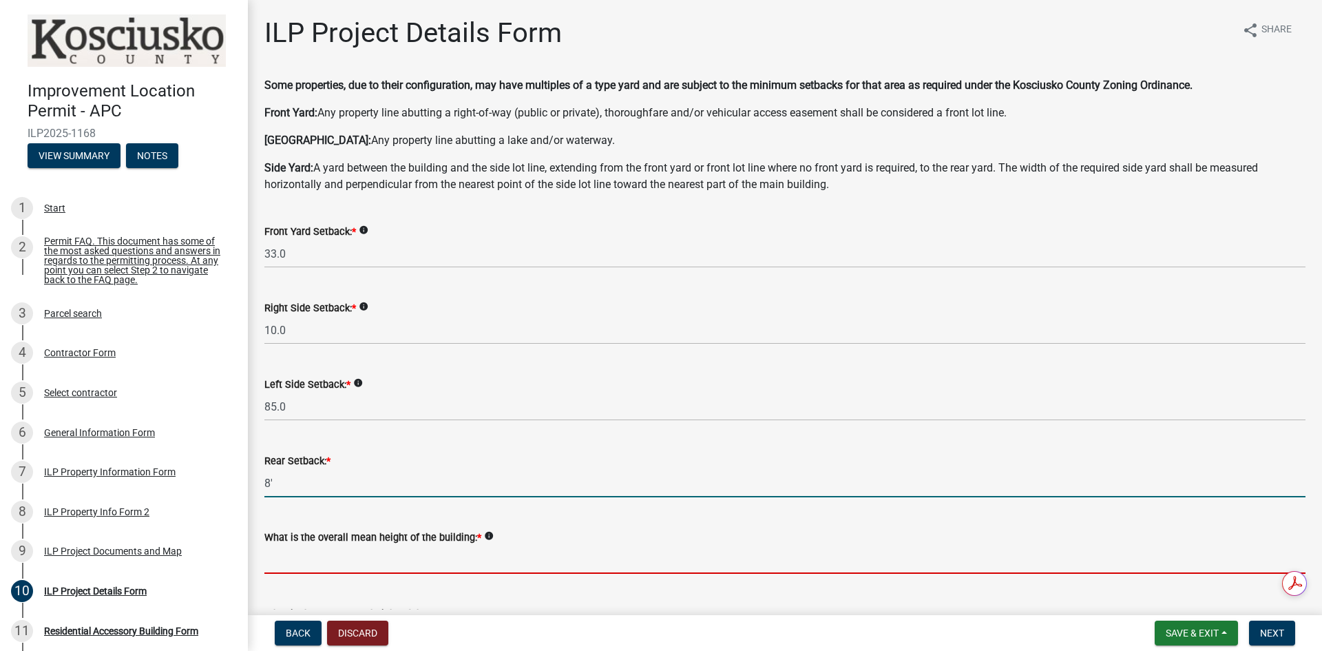
type input "8.0"
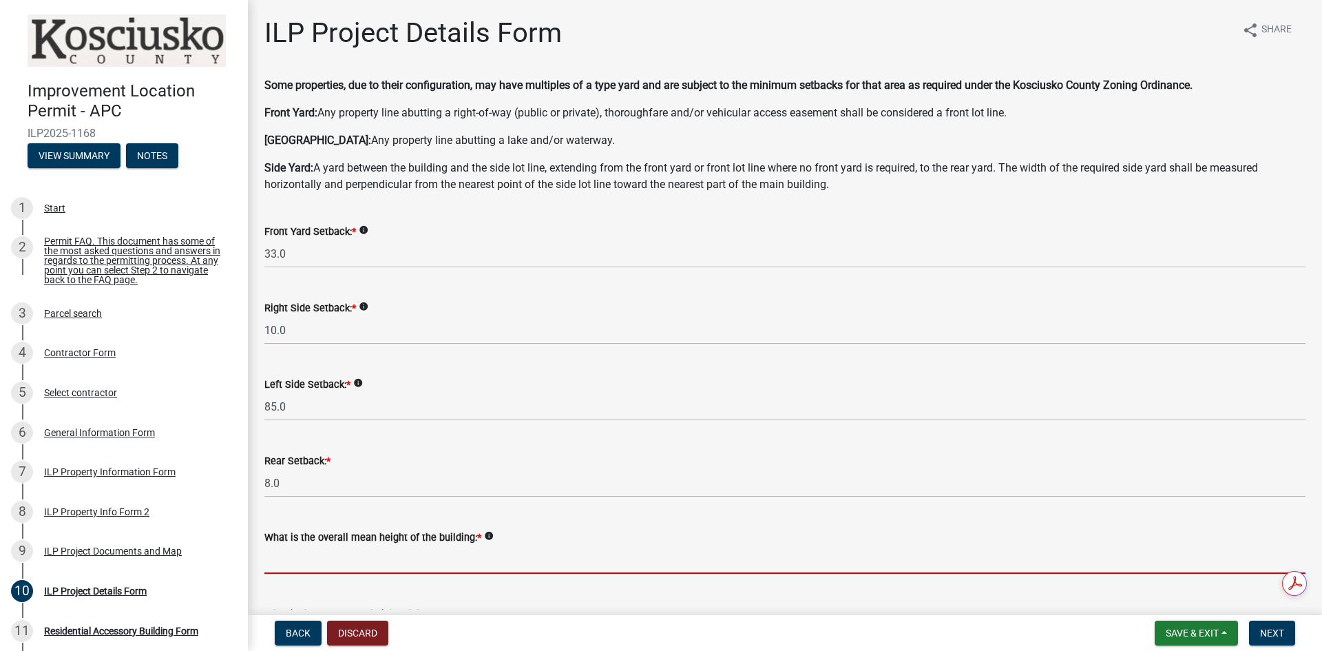
click at [310, 561] on input "text" at bounding box center [784, 559] width 1041 height 28
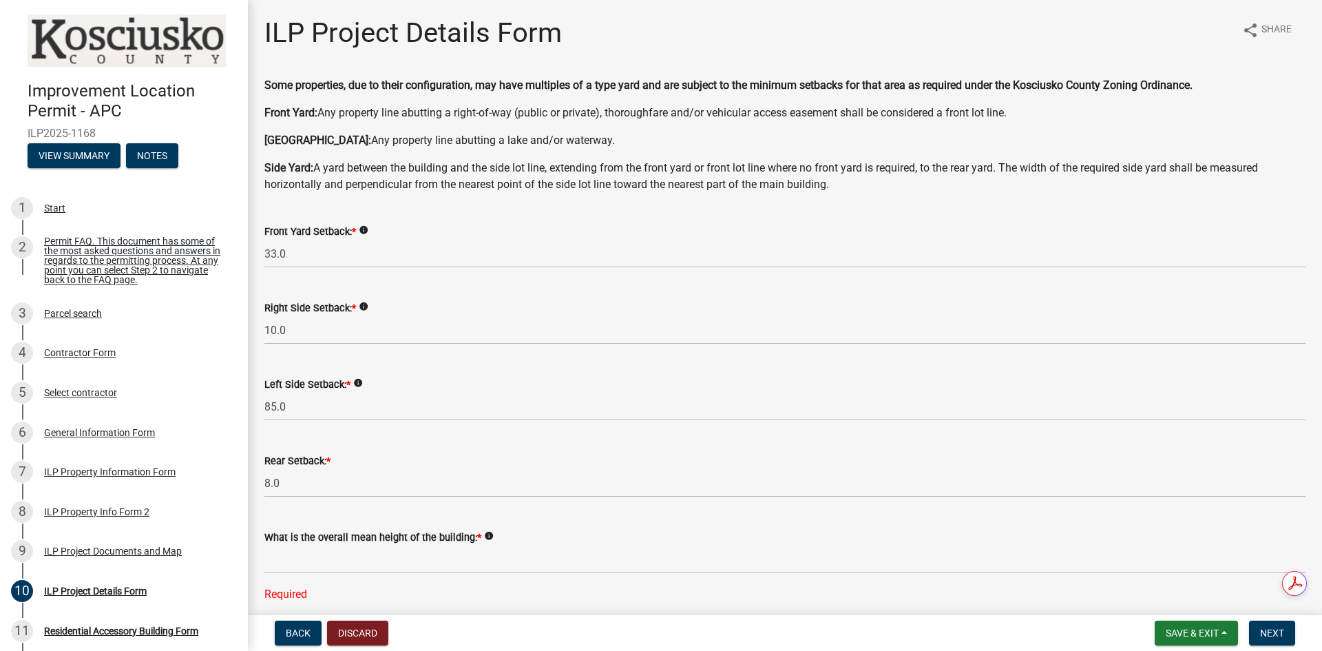
click at [484, 536] on icon "info" at bounding box center [489, 536] width 10 height 10
click at [382, 538] on label "What is the overall mean height of the building: *" at bounding box center [372, 538] width 217 height 10
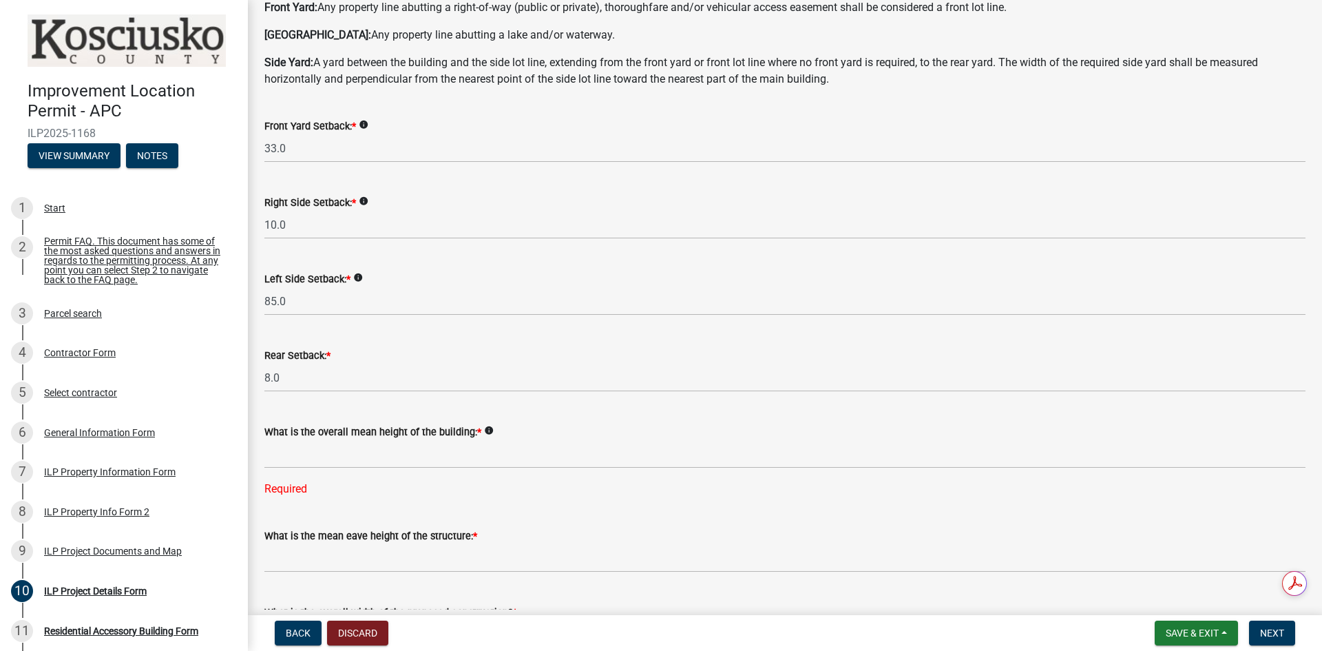
scroll to position [138, 0]
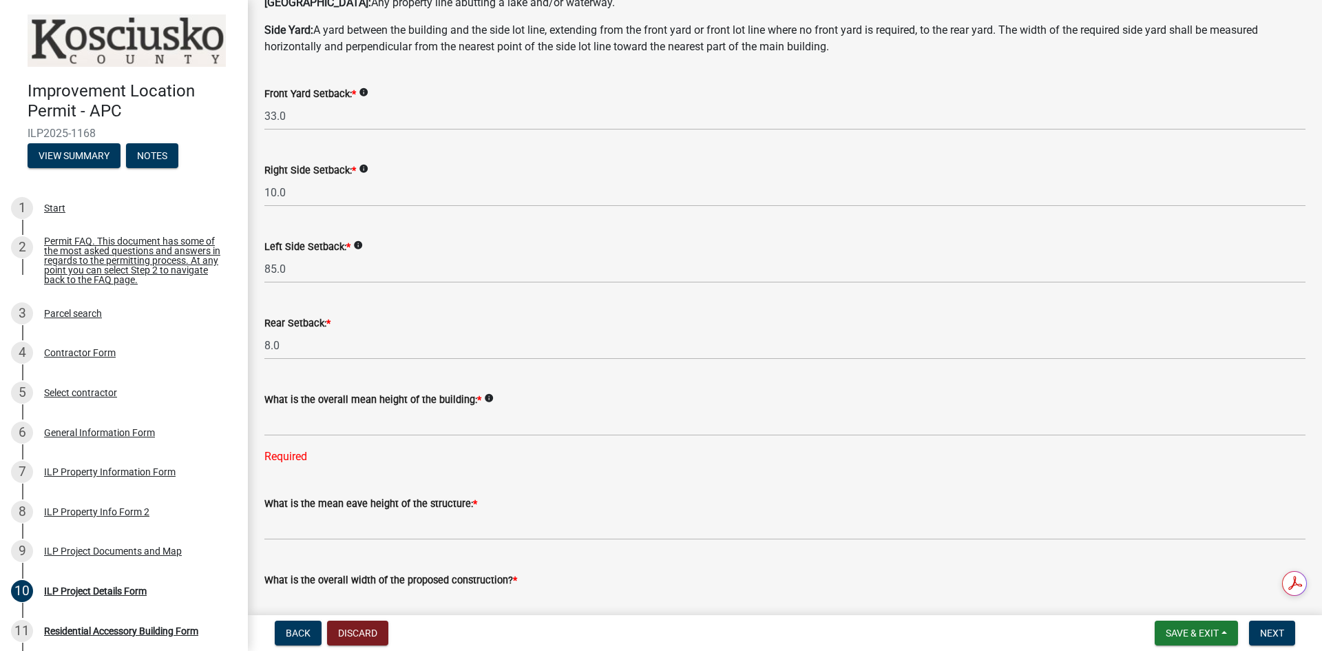
click at [393, 506] on label "What is the mean eave height of the structure: *" at bounding box center [370, 504] width 213 height 10
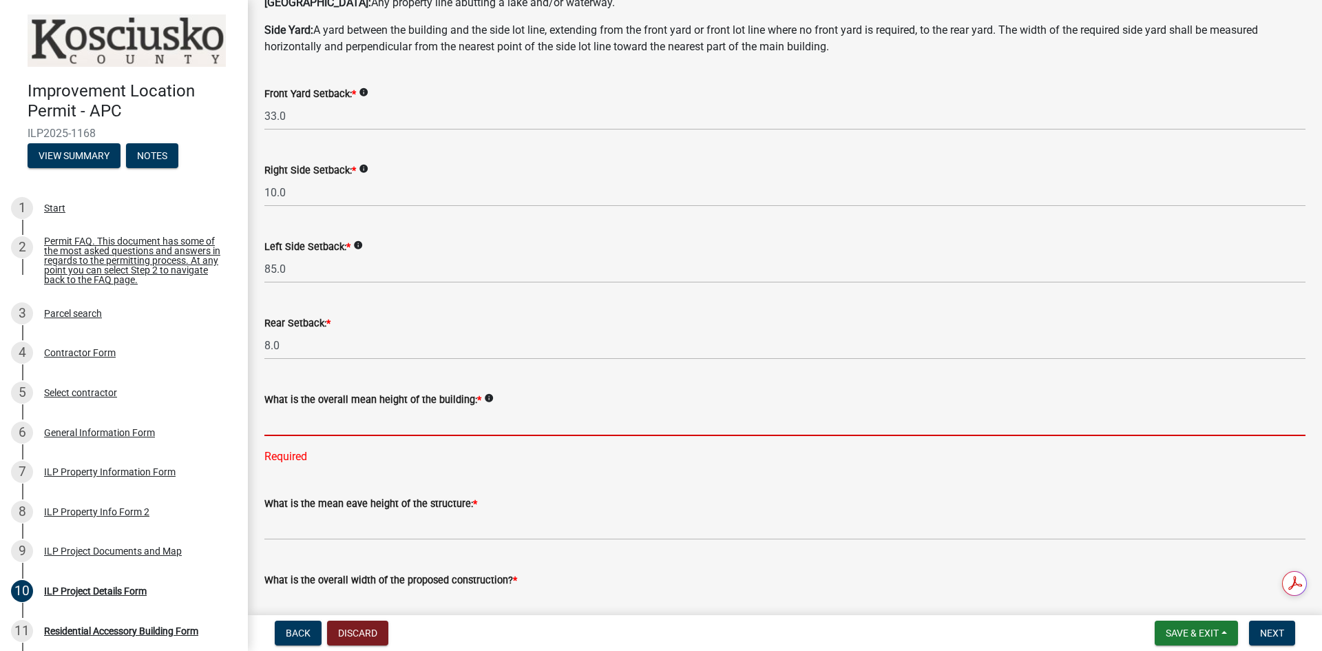
click at [432, 418] on input "text" at bounding box center [784, 422] width 1041 height 28
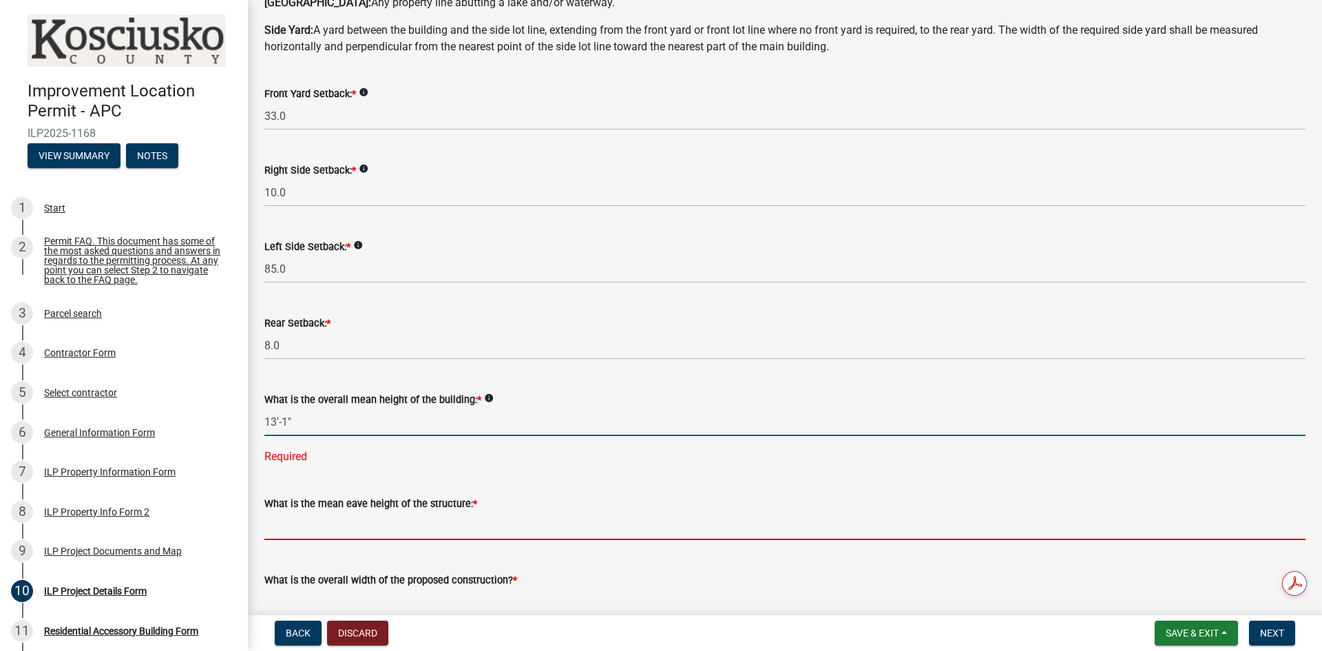
type input "-131.0"
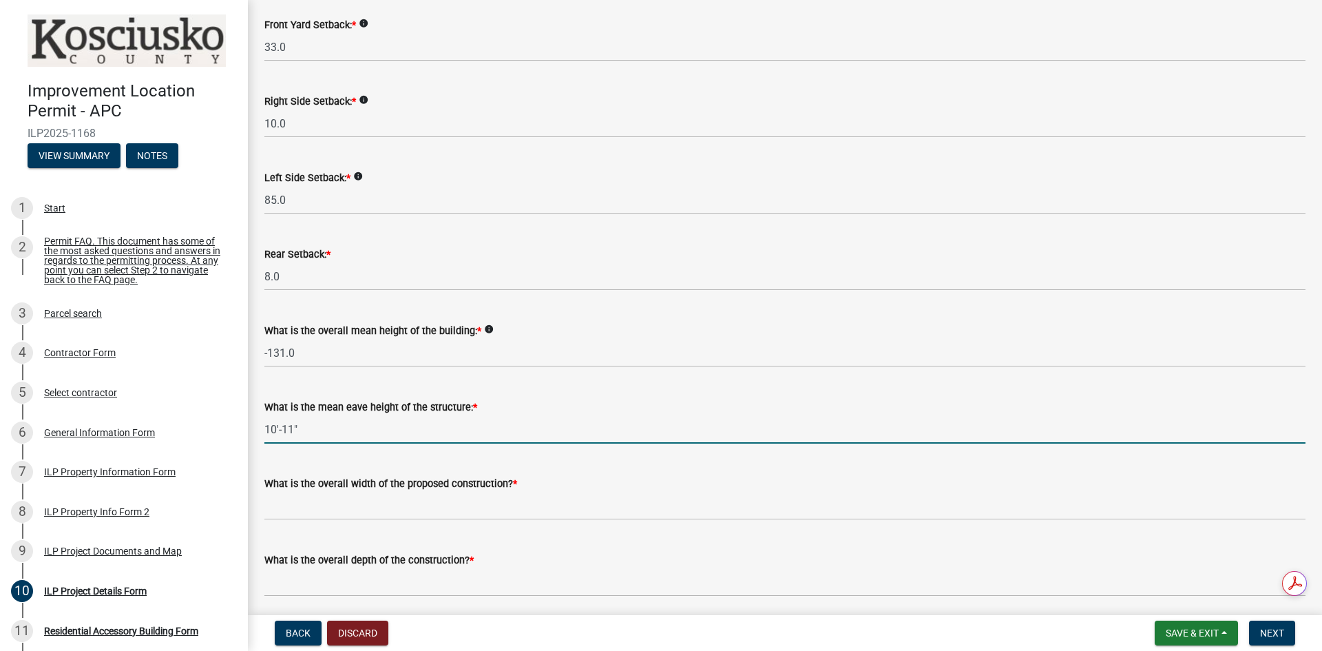
scroll to position [275, 0]
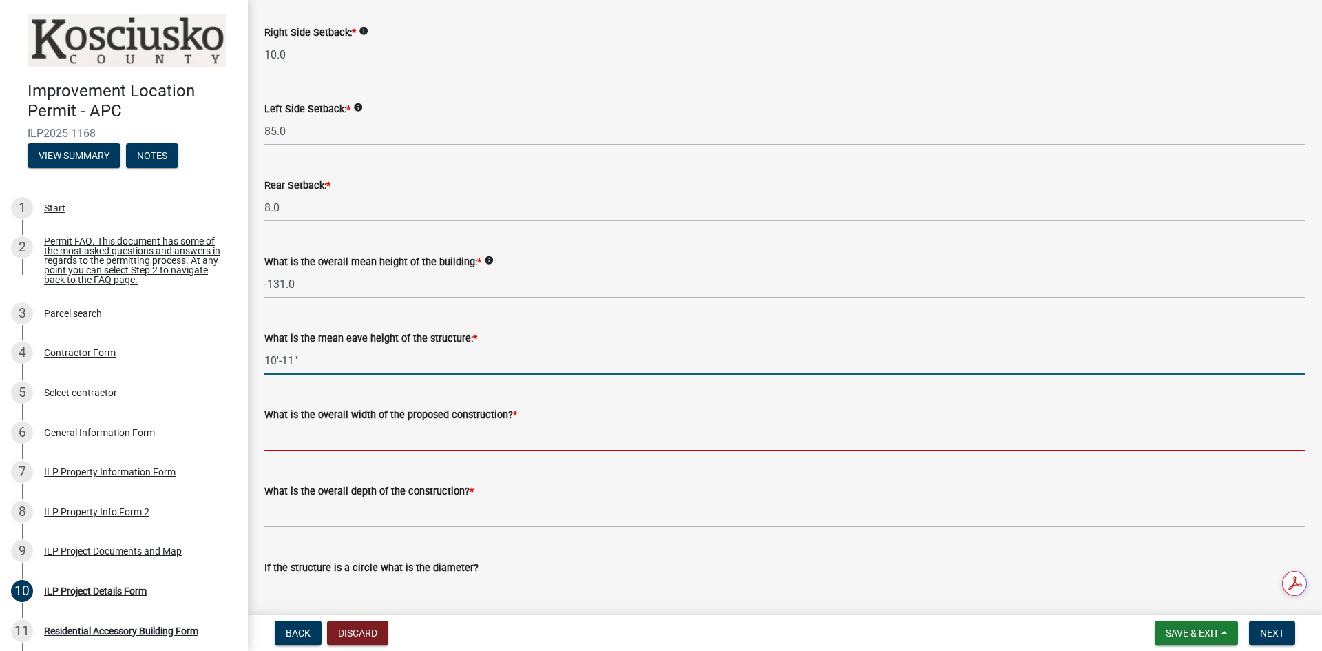
type input "-1011.0"
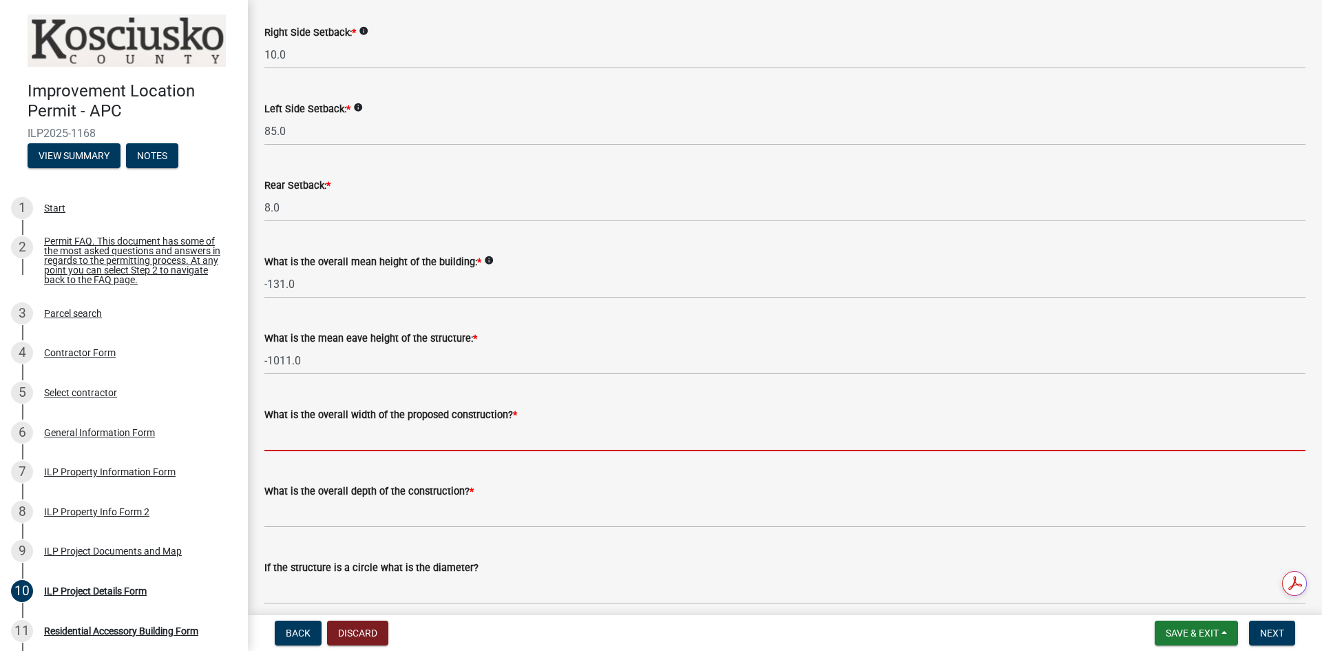
click at [447, 436] on input "text" at bounding box center [784, 437] width 1041 height 28
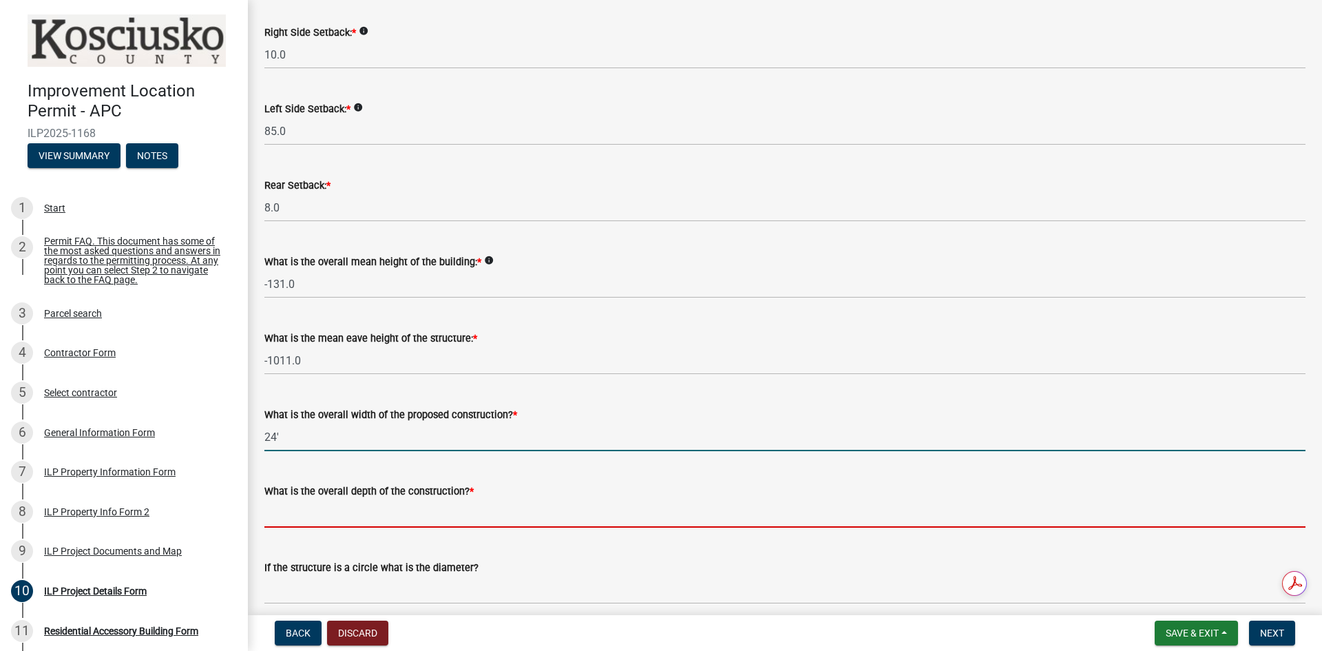
type input "24.00"
click at [314, 523] on input "text" at bounding box center [784, 513] width 1041 height 28
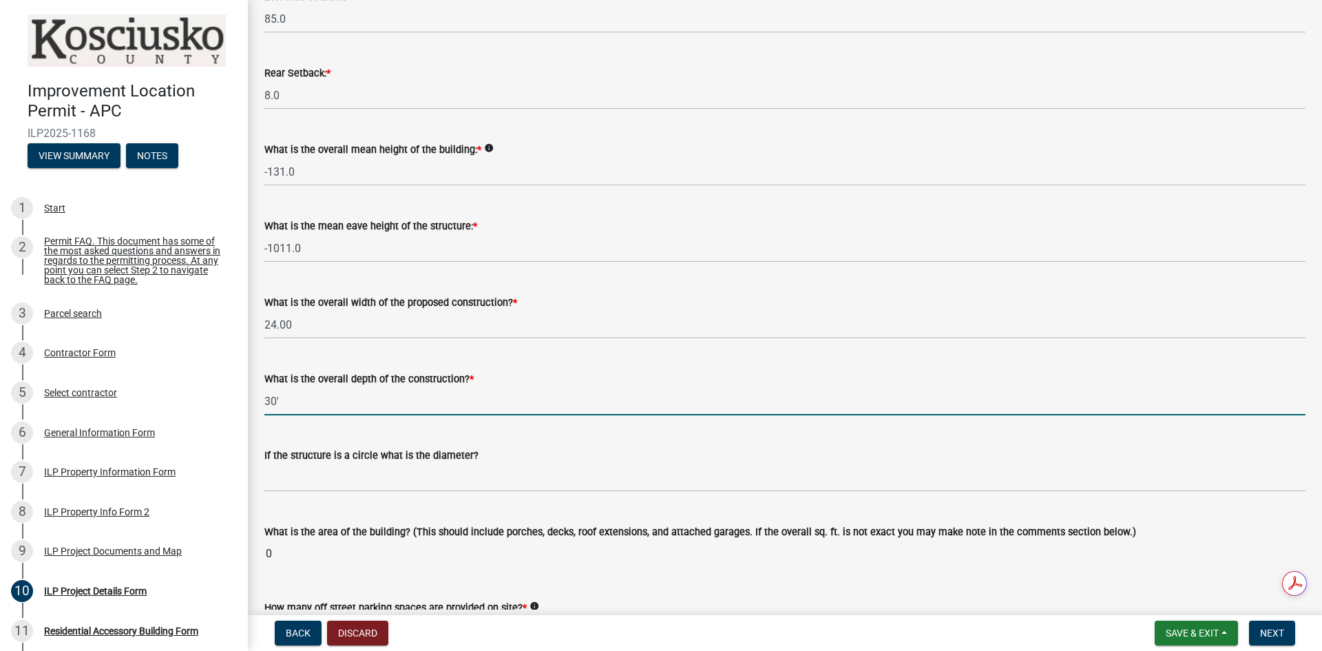
scroll to position [413, 0]
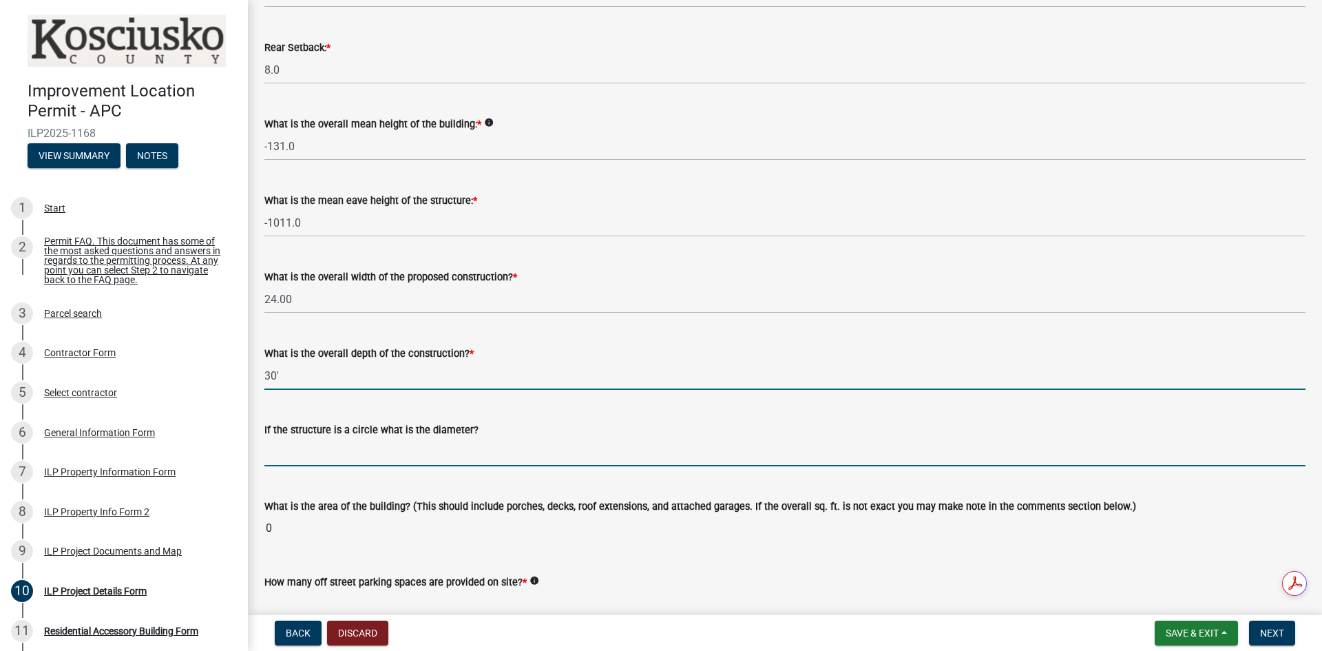
type input "30.00"
click at [318, 454] on input "text" at bounding box center [784, 452] width 1041 height 28
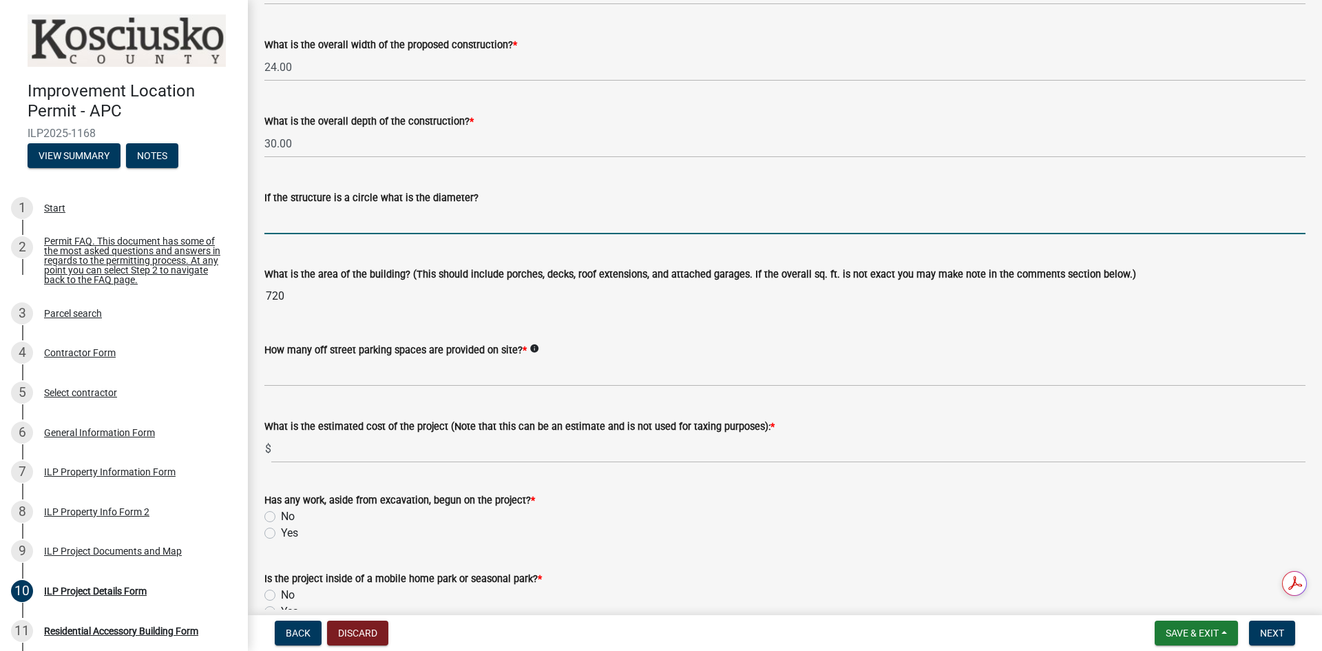
scroll to position [688, 0]
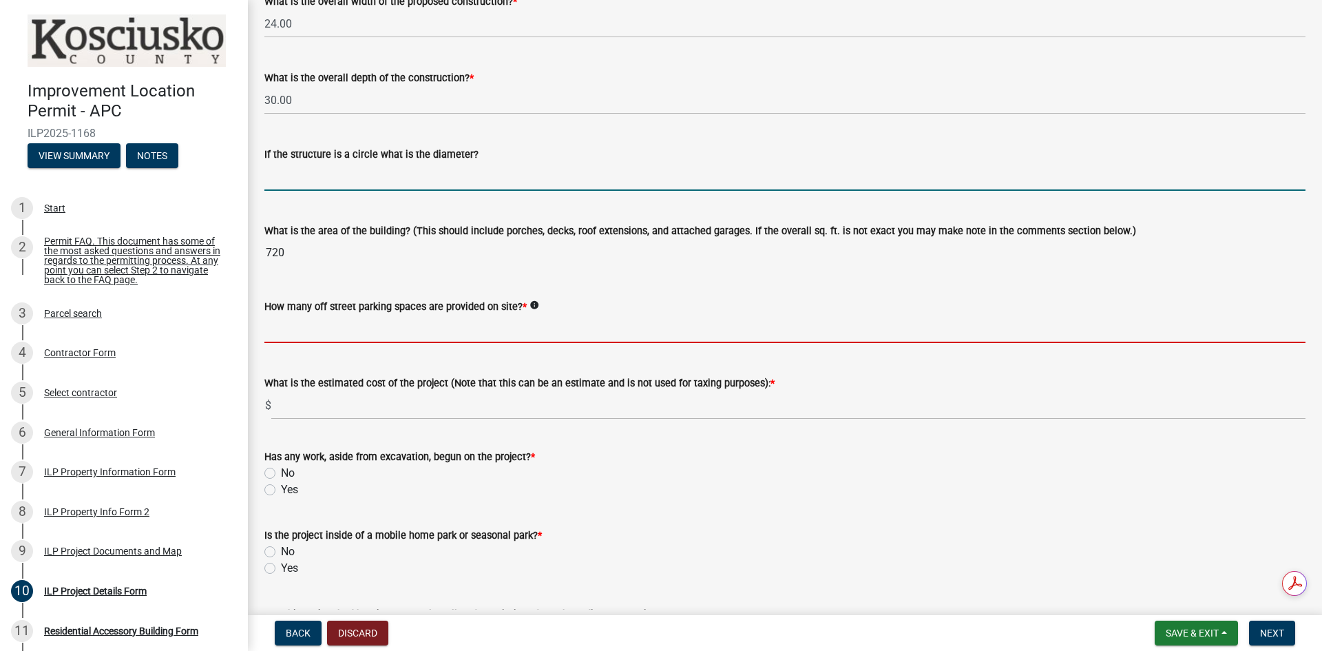
click at [329, 334] on input "text" at bounding box center [784, 329] width 1041 height 28
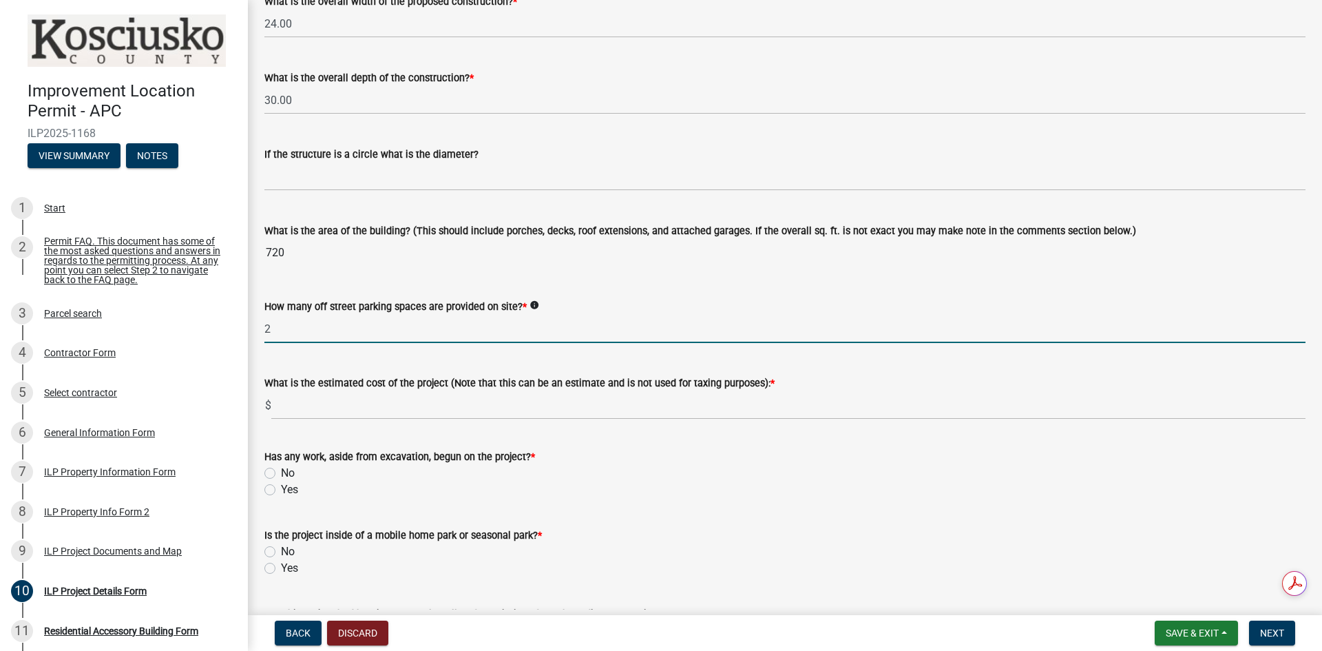
type input "2"
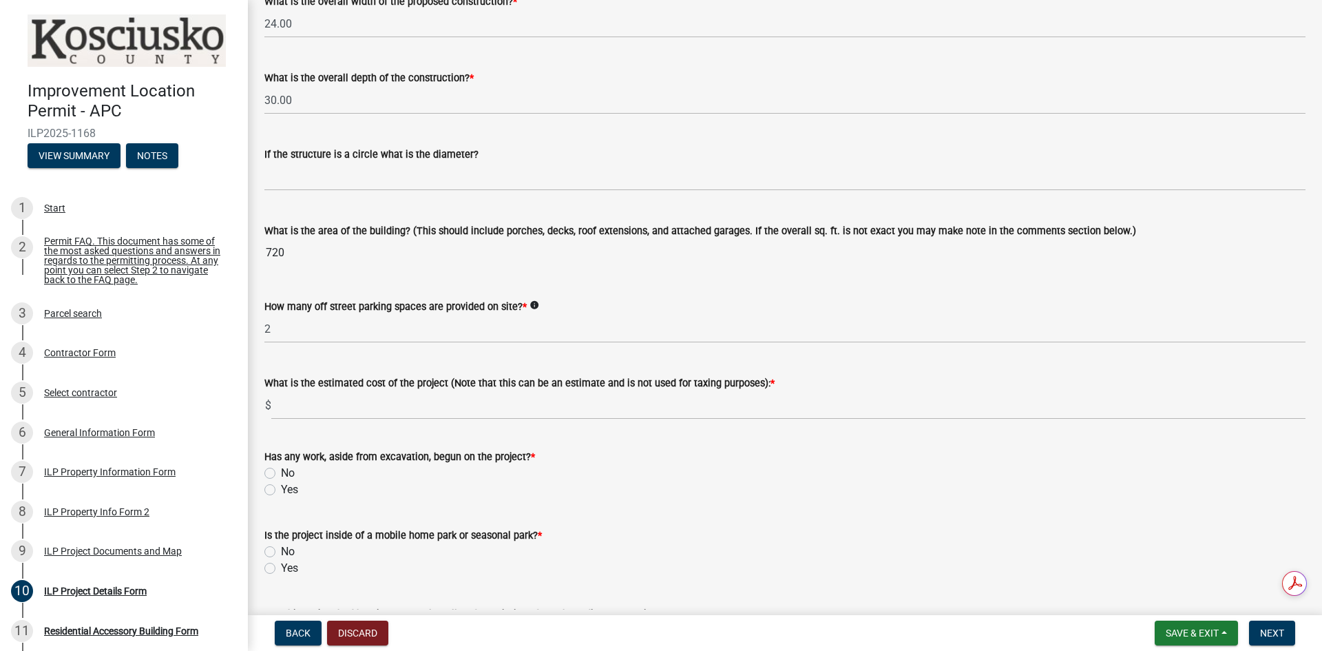
click at [535, 303] on icon "info" at bounding box center [534, 305] width 10 height 10
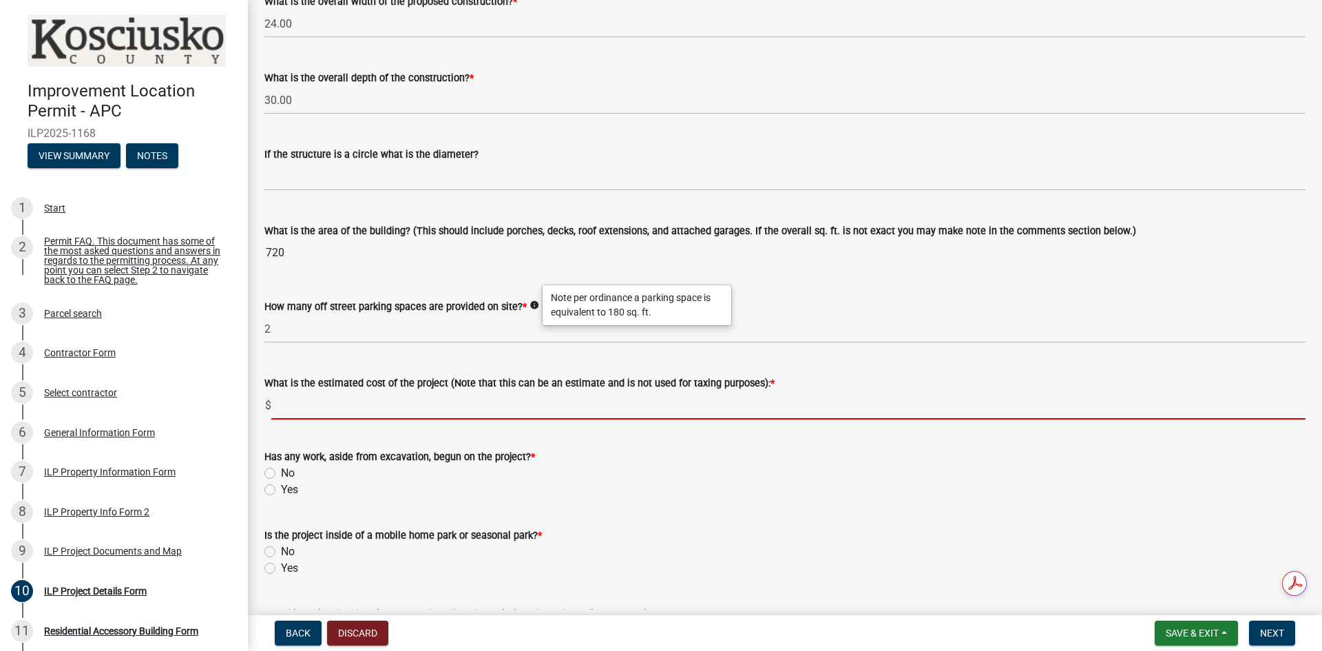
click at [322, 405] on input "text" at bounding box center [788, 405] width 1034 height 28
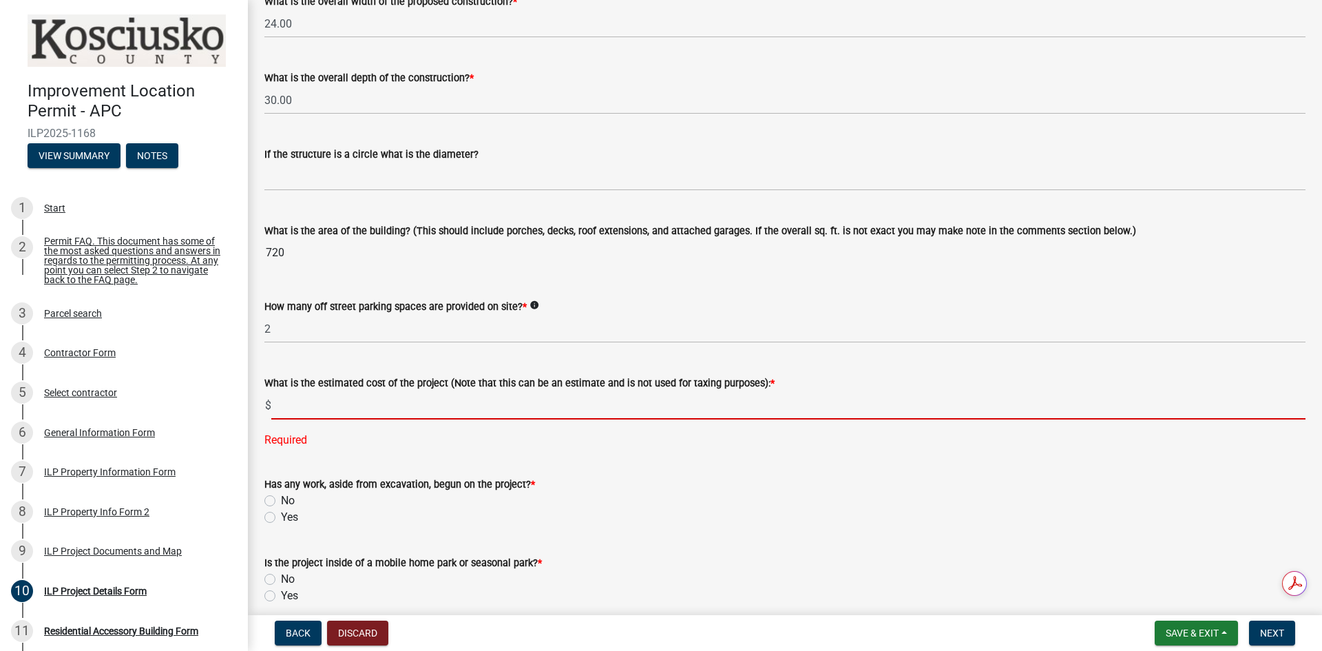
click at [336, 410] on input "text" at bounding box center [788, 405] width 1034 height 28
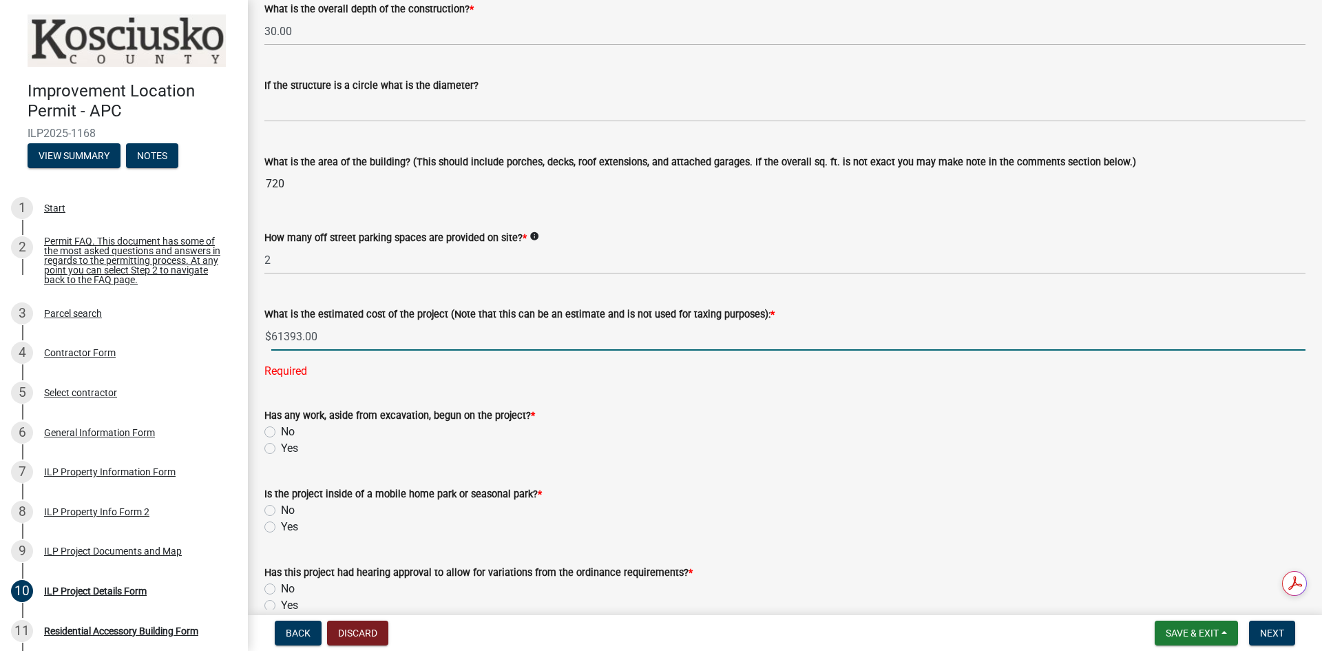
scroll to position [826, 0]
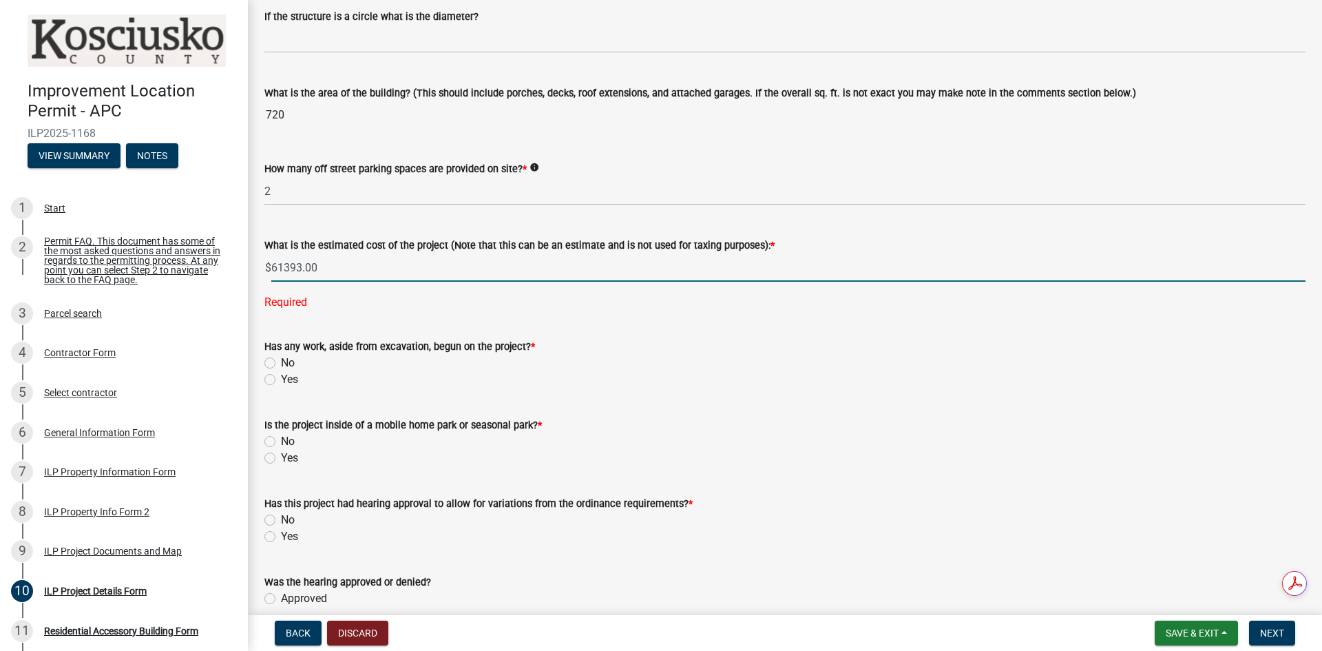
type input "61393"
click at [271, 366] on wm-data-entity-input "Has any work, aside from excavation, begun on the project? * No Yes" at bounding box center [784, 361] width 1041 height 78
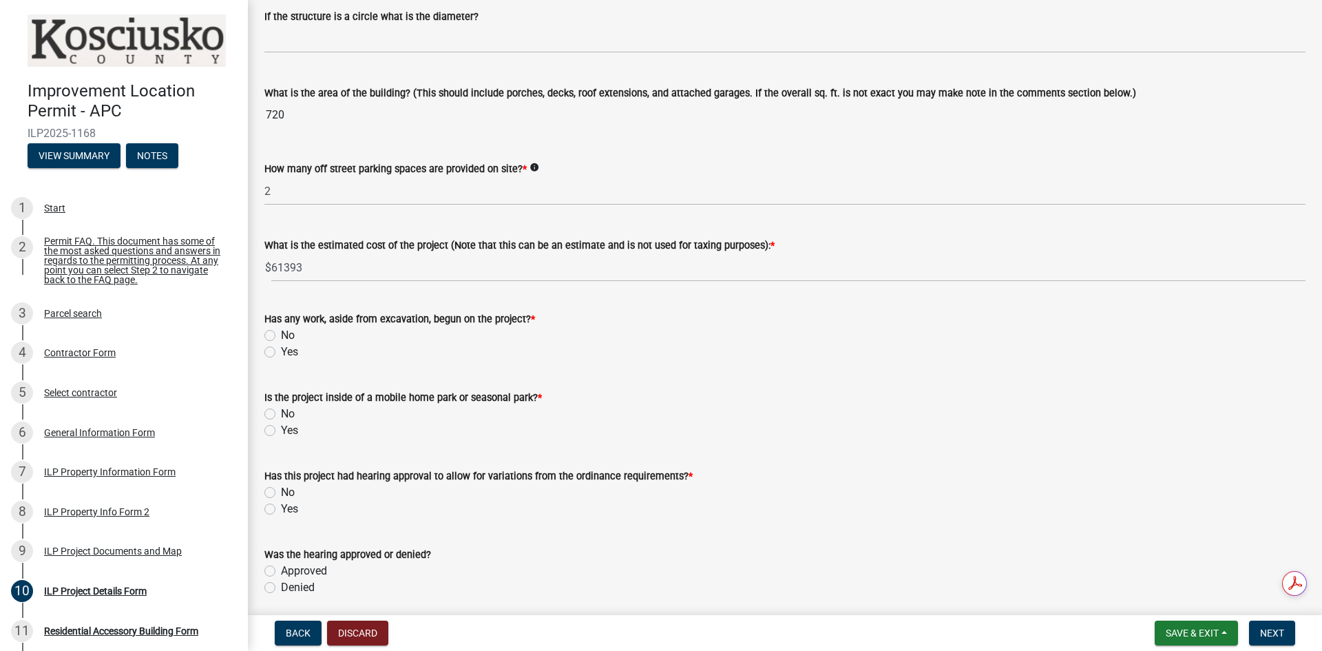
click at [281, 338] on label "No" at bounding box center [288, 335] width 14 height 17
click at [281, 336] on input "No" at bounding box center [285, 331] width 9 height 9
radio input "true"
click at [281, 414] on label "No" at bounding box center [288, 413] width 14 height 17
click at [281, 414] on input "No" at bounding box center [285, 409] width 9 height 9
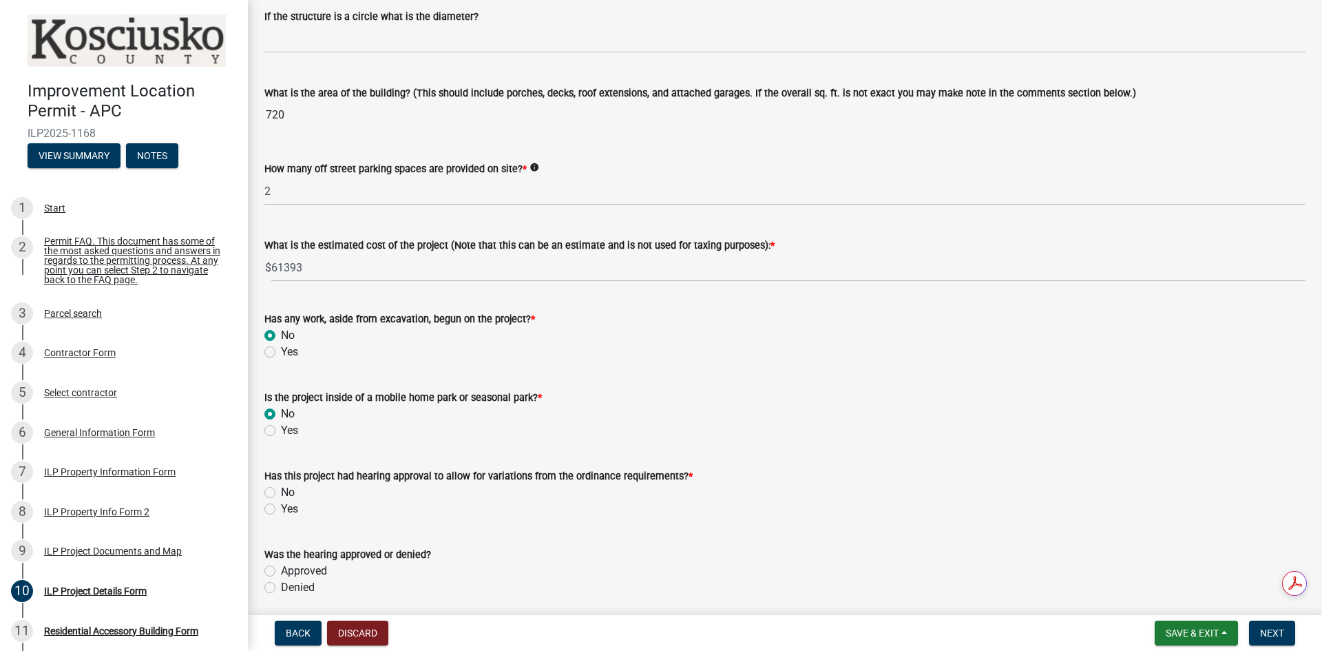
radio input "true"
click at [281, 505] on label "Yes" at bounding box center [289, 508] width 17 height 17
click at [281, 505] on input "Yes" at bounding box center [285, 504] width 9 height 9
radio input "true"
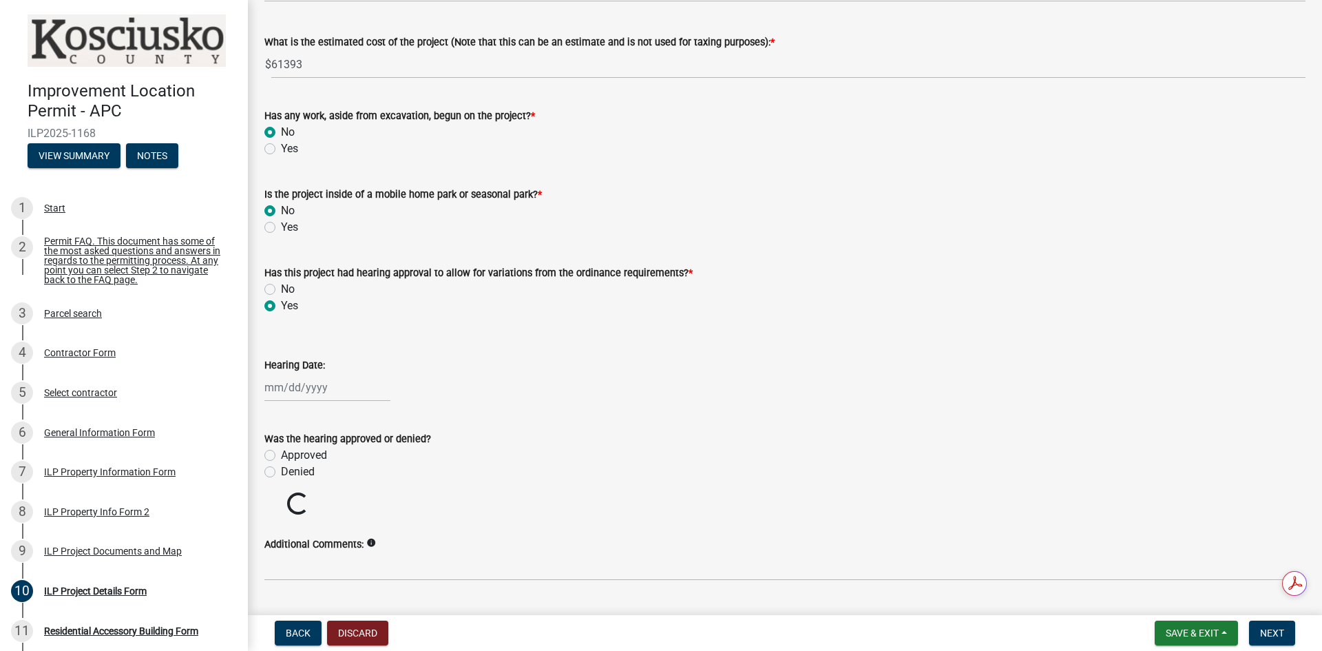
scroll to position [1033, 0]
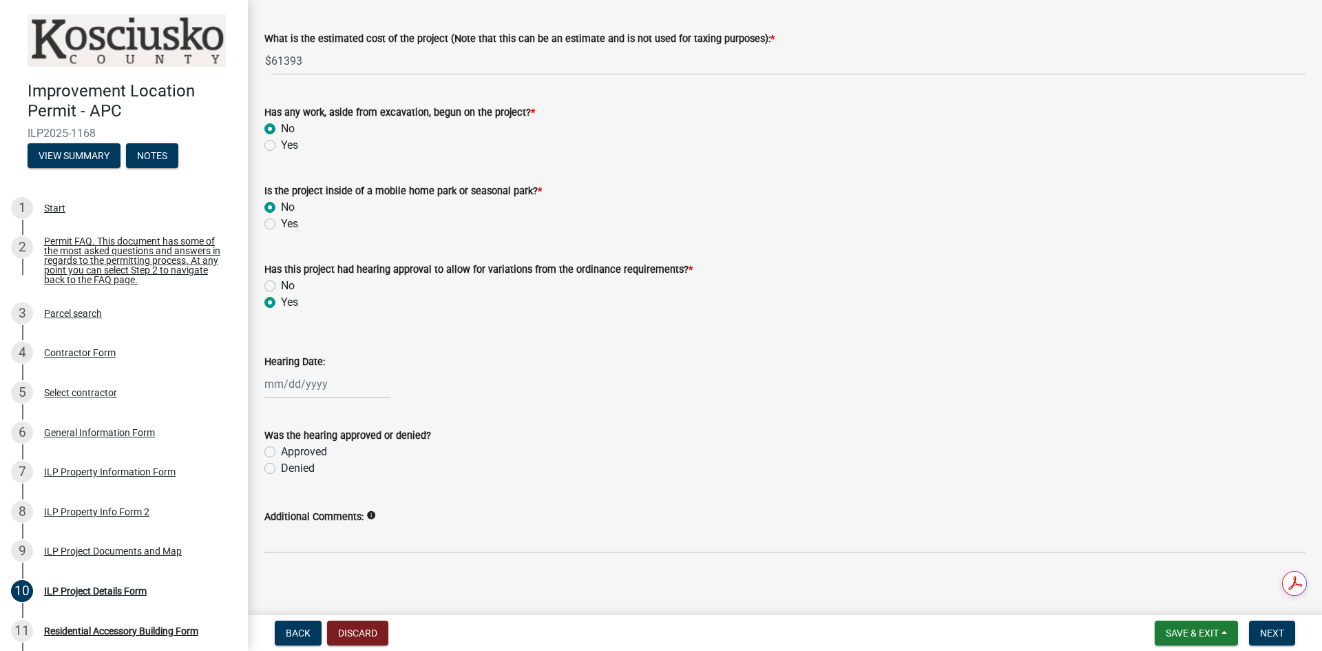
click at [281, 454] on label "Approved" at bounding box center [304, 451] width 46 height 17
click at [281, 452] on input "Approved" at bounding box center [285, 447] width 9 height 9
radio input "true"
click at [299, 387] on div at bounding box center [327, 384] width 126 height 28
select select "9"
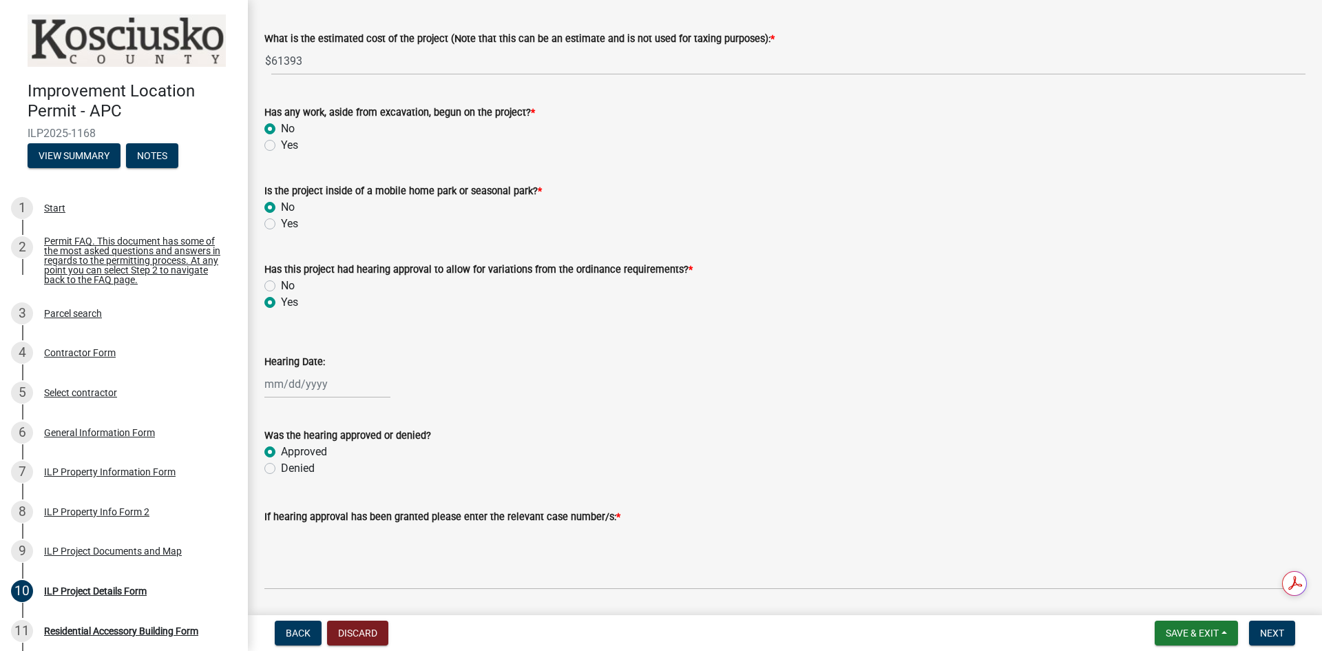
select select "2025"
click at [280, 483] on div "8" at bounding box center [278, 479] width 22 height 22
type input "[DATE]"
click at [296, 387] on div "[DATE]" at bounding box center [327, 384] width 126 height 28
select select "9"
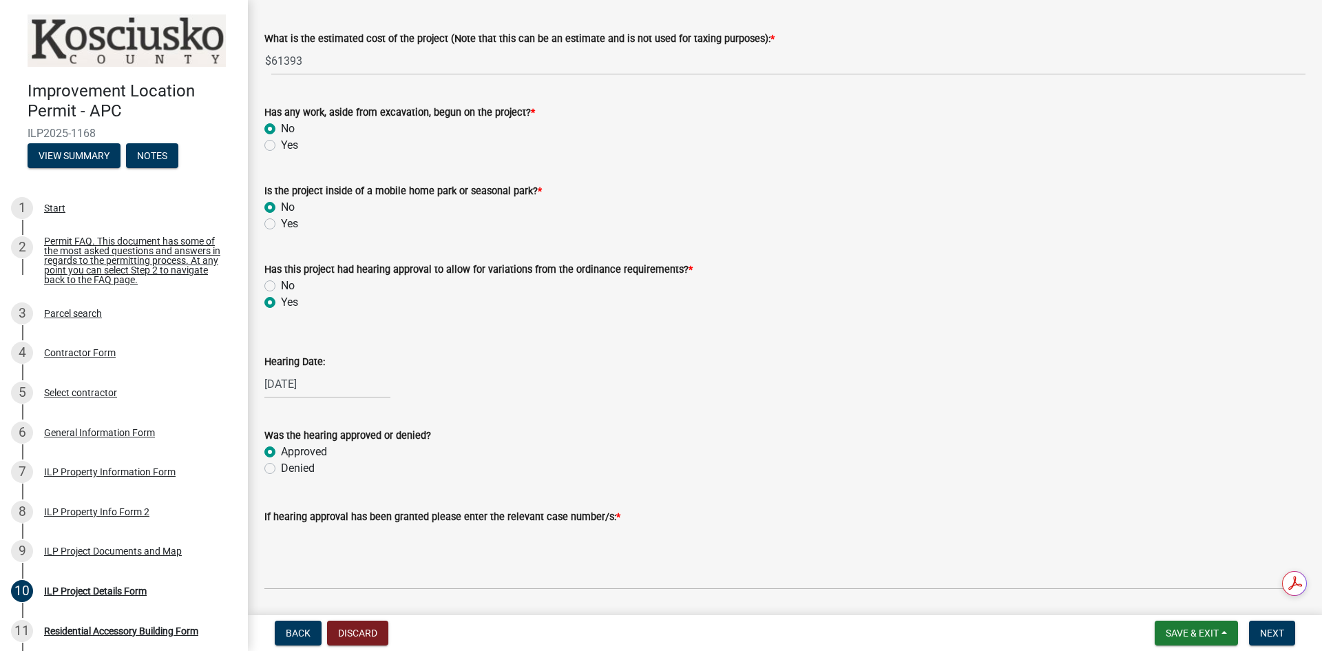
select select "2025"
click at [573, 430] on div "Was the hearing approved or denied?" at bounding box center [784, 435] width 1041 height 17
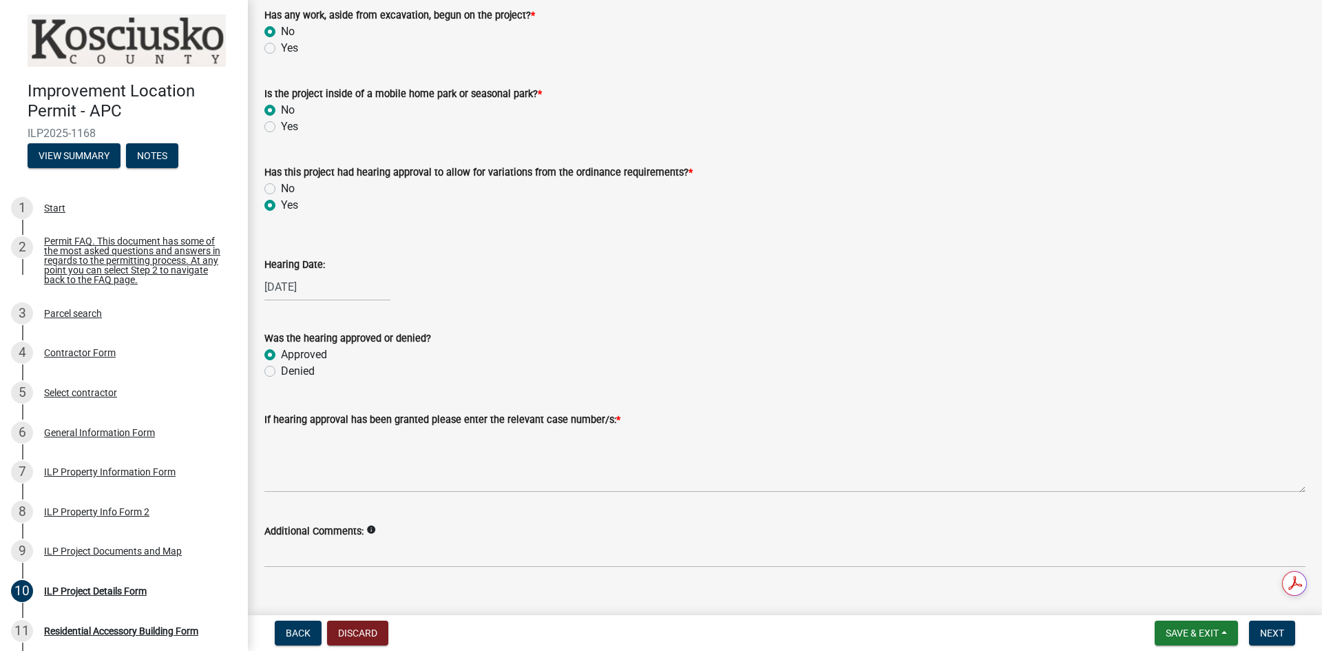
scroll to position [1152, 0]
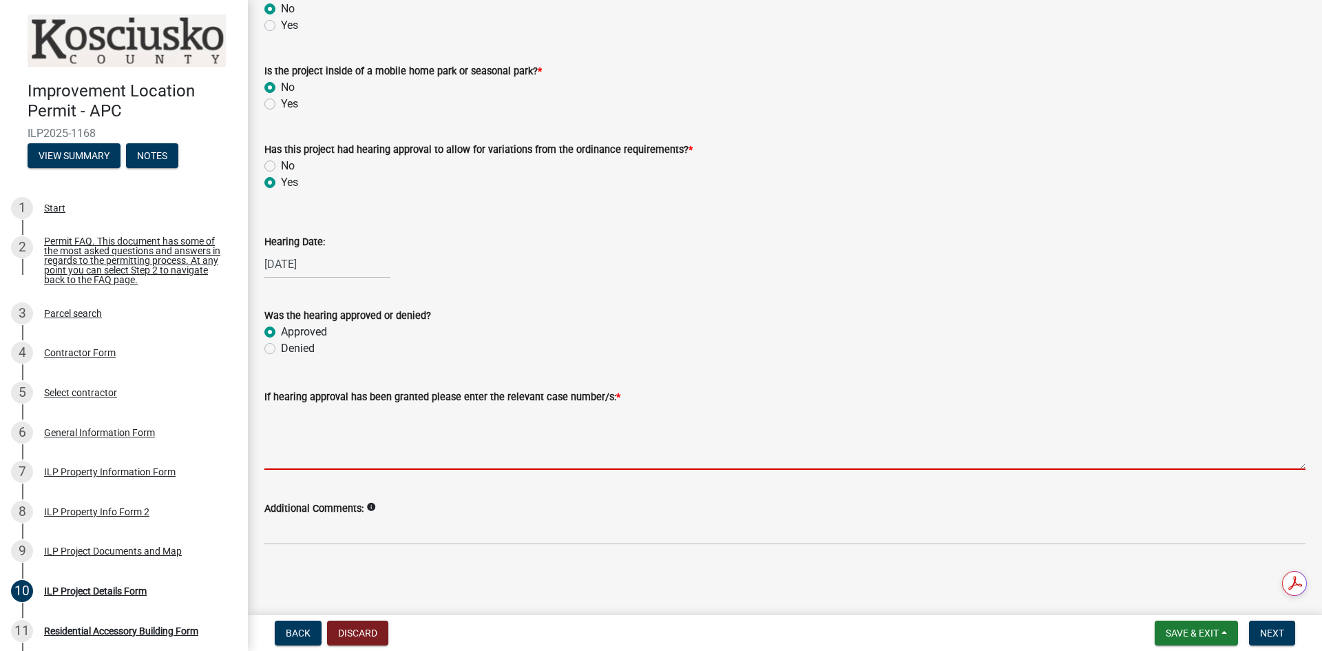
click at [378, 454] on textarea "If hearing approval has been granted please enter the relevant case number/s: *" at bounding box center [784, 437] width 1041 height 65
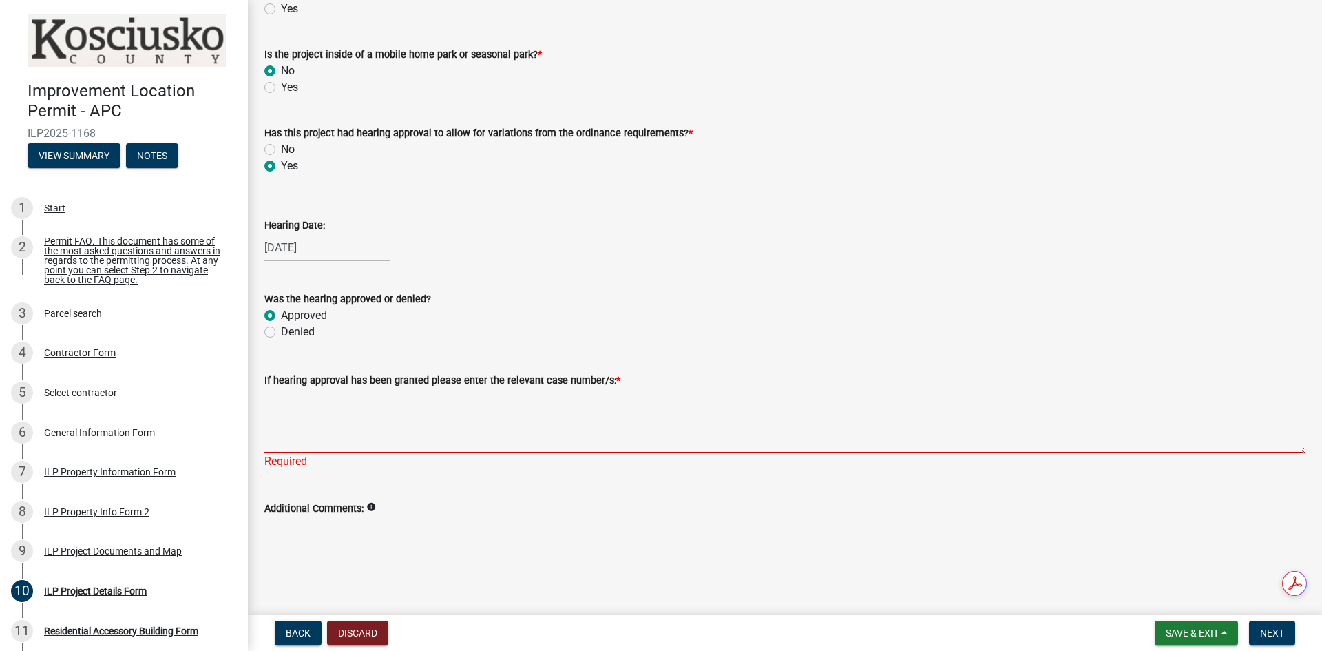
click at [728, 427] on textarea "If hearing approval has been granted please enter the relevant case number/s: *" at bounding box center [784, 420] width 1041 height 65
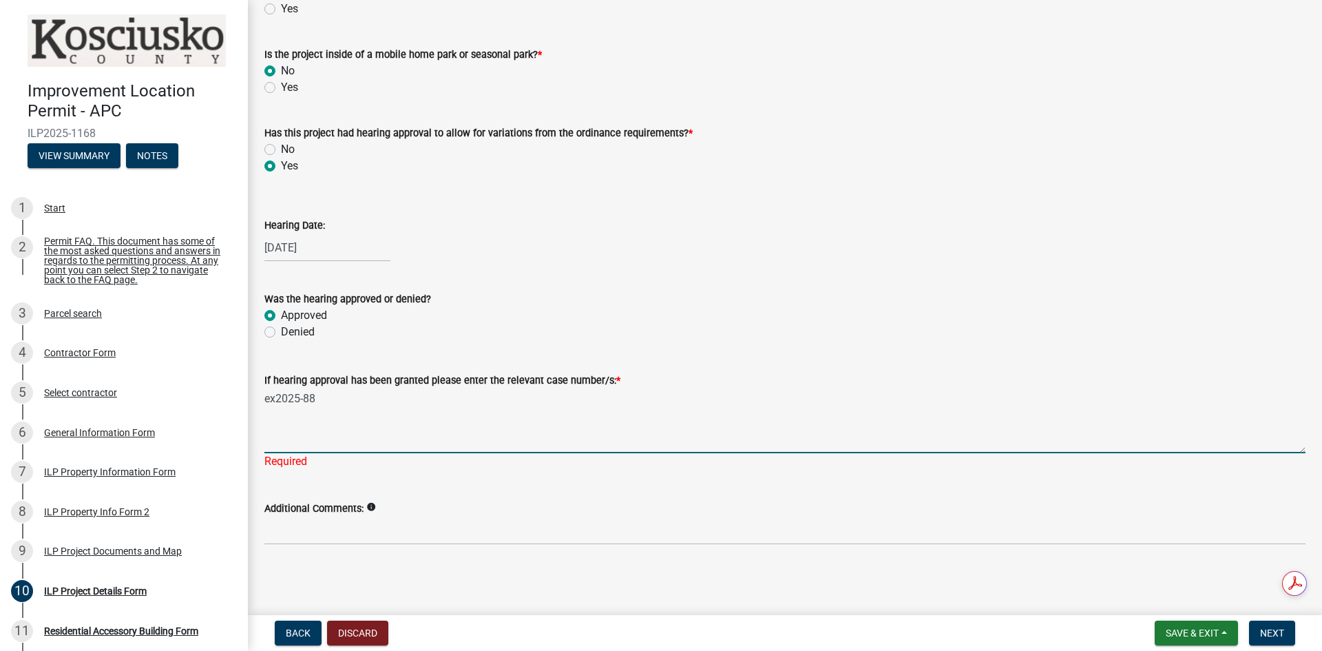
click at [405, 401] on textarea "ex2025-88" at bounding box center [784, 420] width 1041 height 65
type textarea "ex2025-88 & Var2025-230"
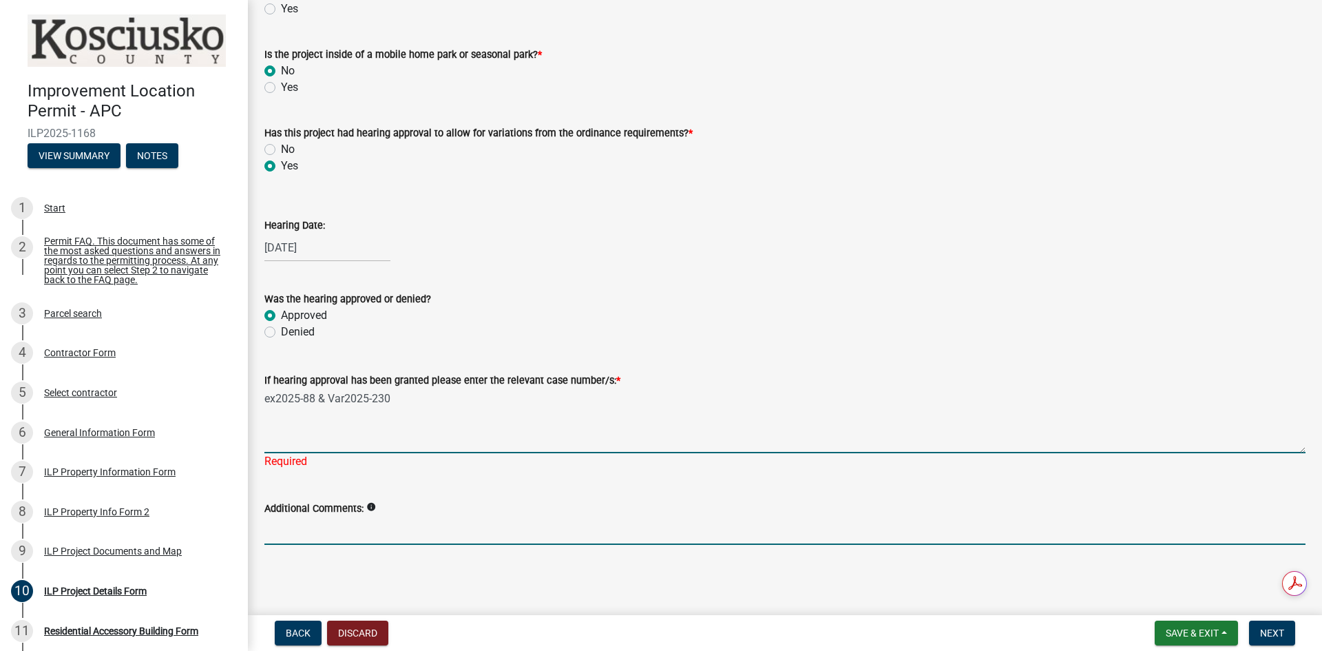
click at [449, 525] on input "Additional Comments:" at bounding box center [784, 530] width 1041 height 28
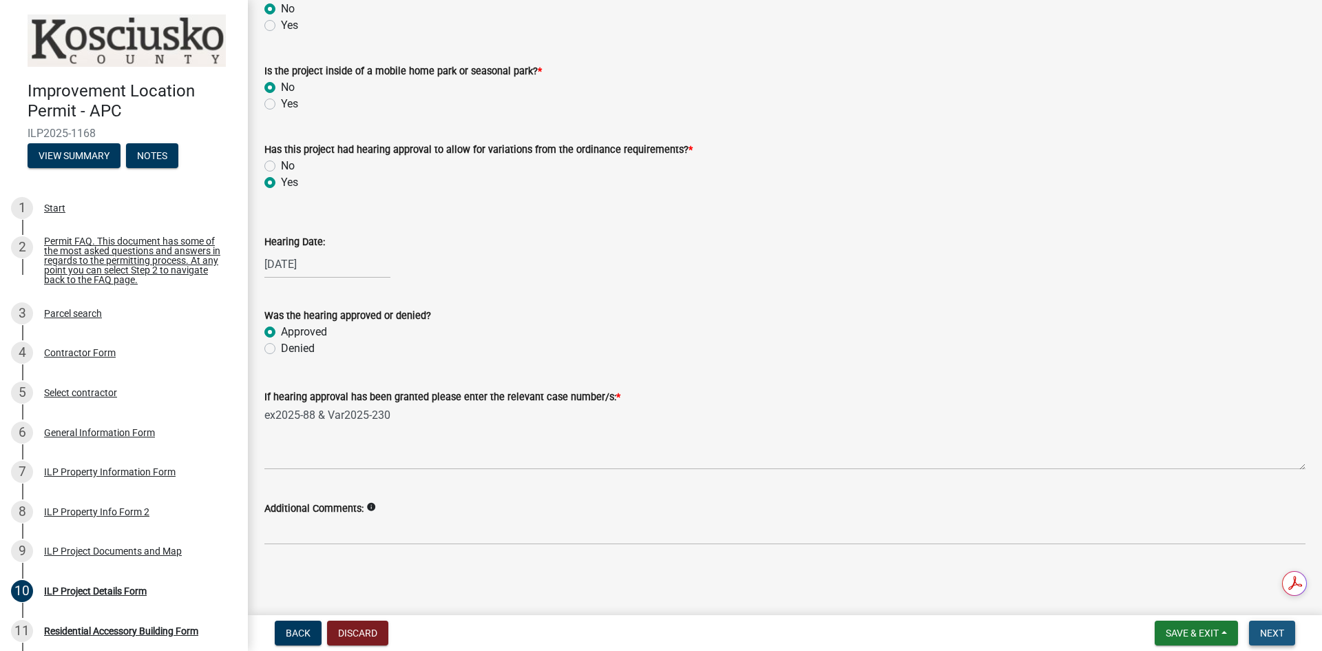
click at [1267, 631] on span "Next" at bounding box center [1272, 632] width 24 height 11
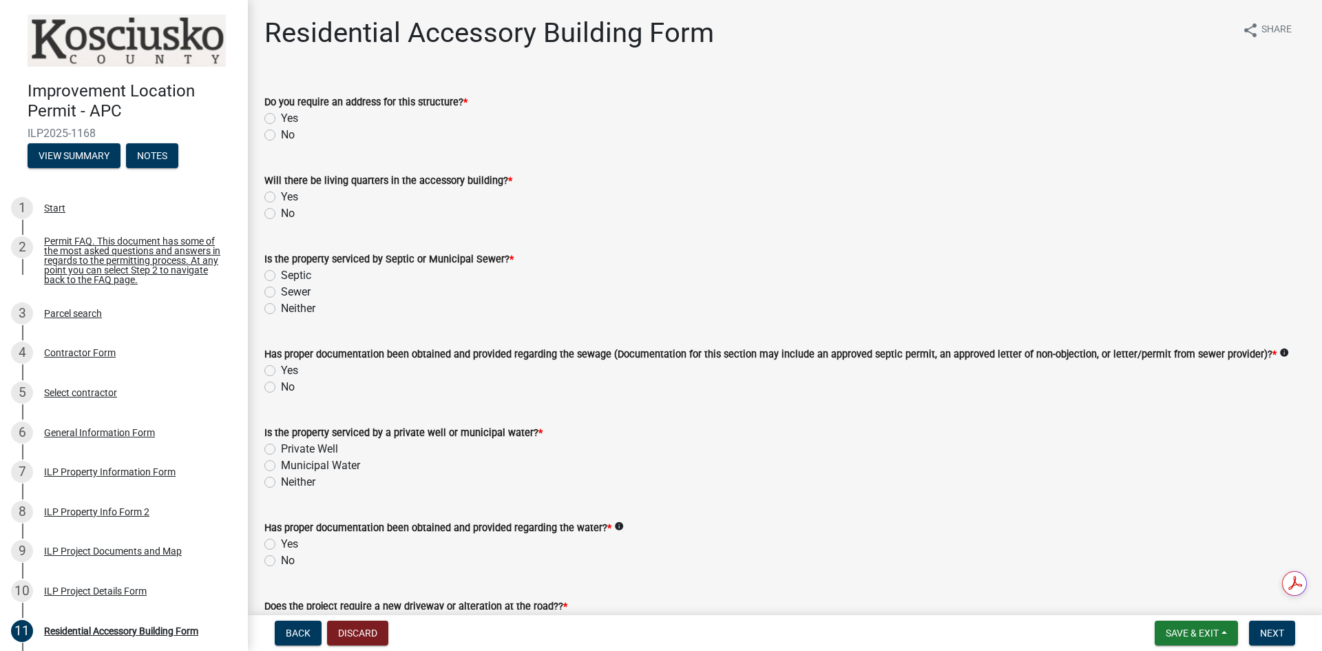
click at [281, 131] on label "No" at bounding box center [288, 135] width 14 height 17
click at [281, 131] on input "No" at bounding box center [285, 131] width 9 height 9
radio input "true"
click at [281, 210] on label "No" at bounding box center [288, 213] width 14 height 17
click at [281, 210] on input "No" at bounding box center [285, 209] width 9 height 9
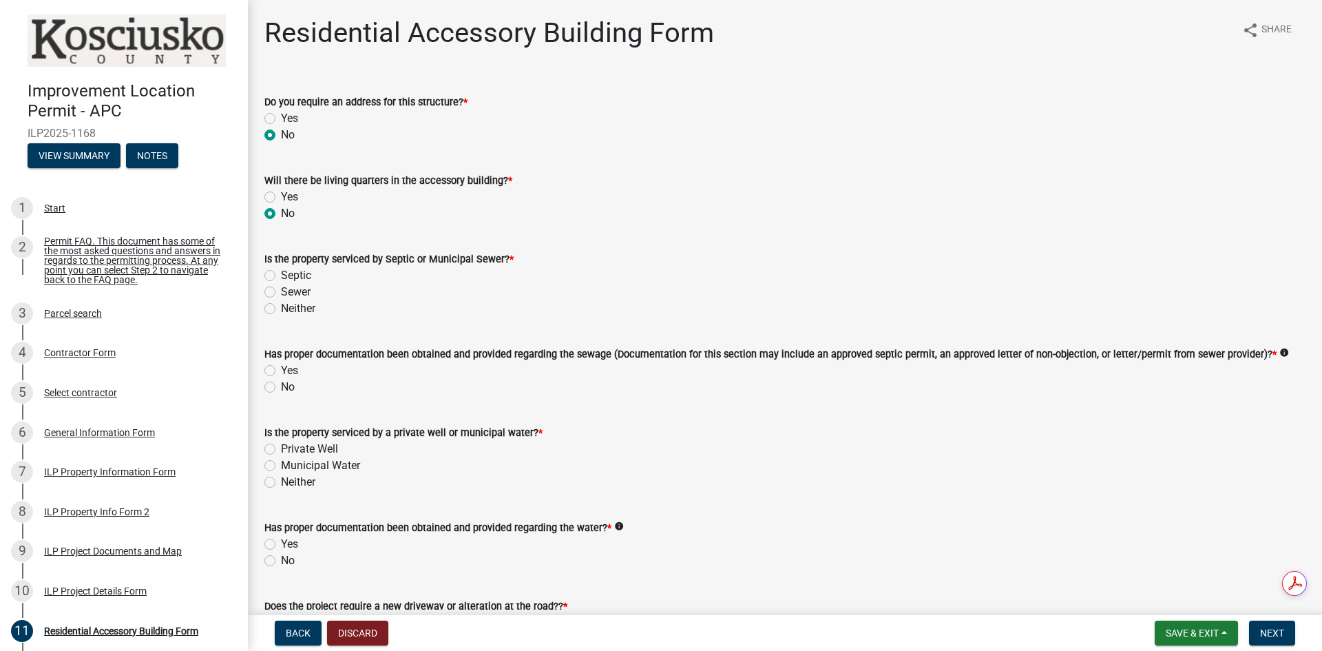
radio input "true"
click at [281, 275] on label "Septic" at bounding box center [296, 275] width 30 height 17
click at [281, 275] on input "Septic" at bounding box center [285, 271] width 9 height 9
radio input "true"
click at [281, 389] on label "No" at bounding box center [288, 387] width 14 height 17
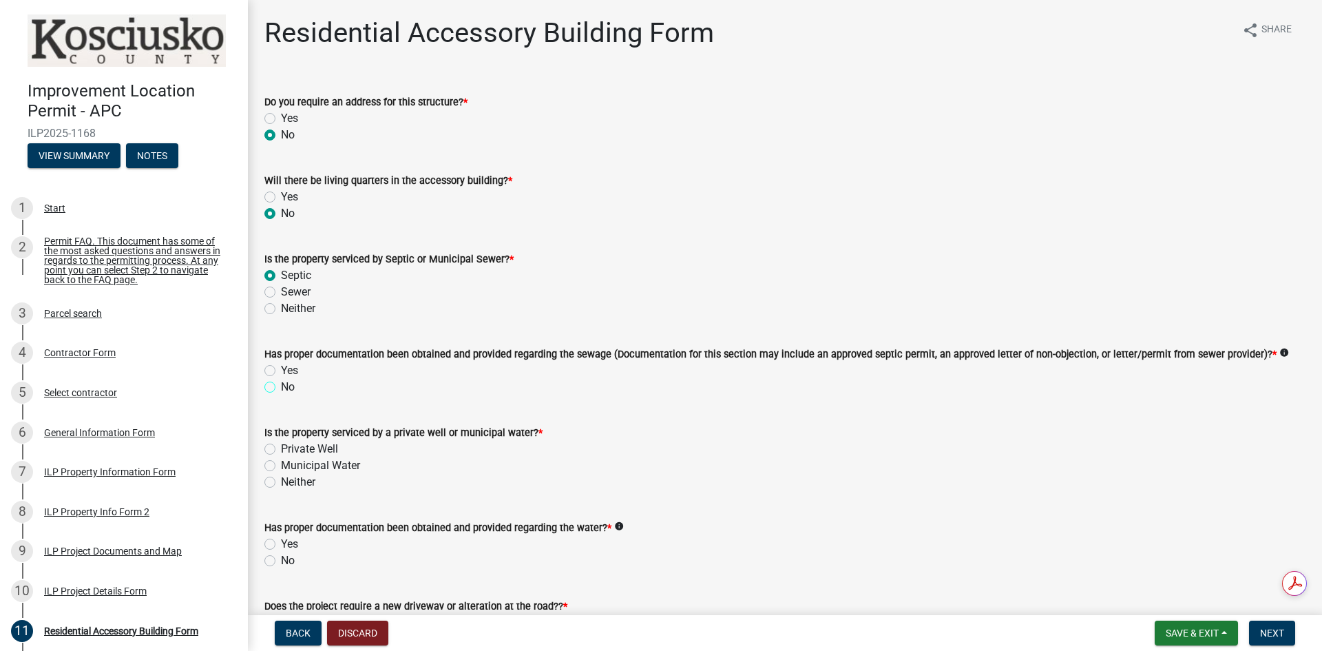
click at [281, 388] on input "No" at bounding box center [285, 383] width 9 height 9
radio input "true"
click at [281, 449] on label "Private Well" at bounding box center [309, 449] width 57 height 17
click at [281, 449] on input "Private Well" at bounding box center [285, 445] width 9 height 9
radio input "true"
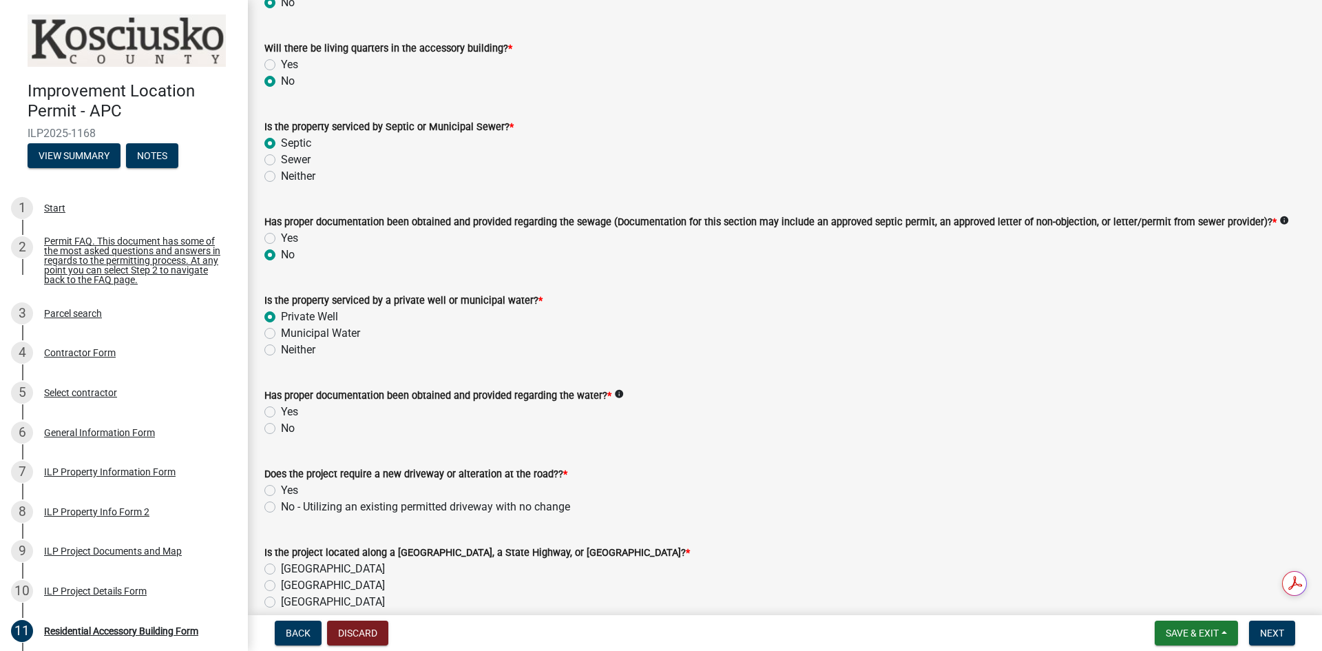
scroll to position [138, 0]
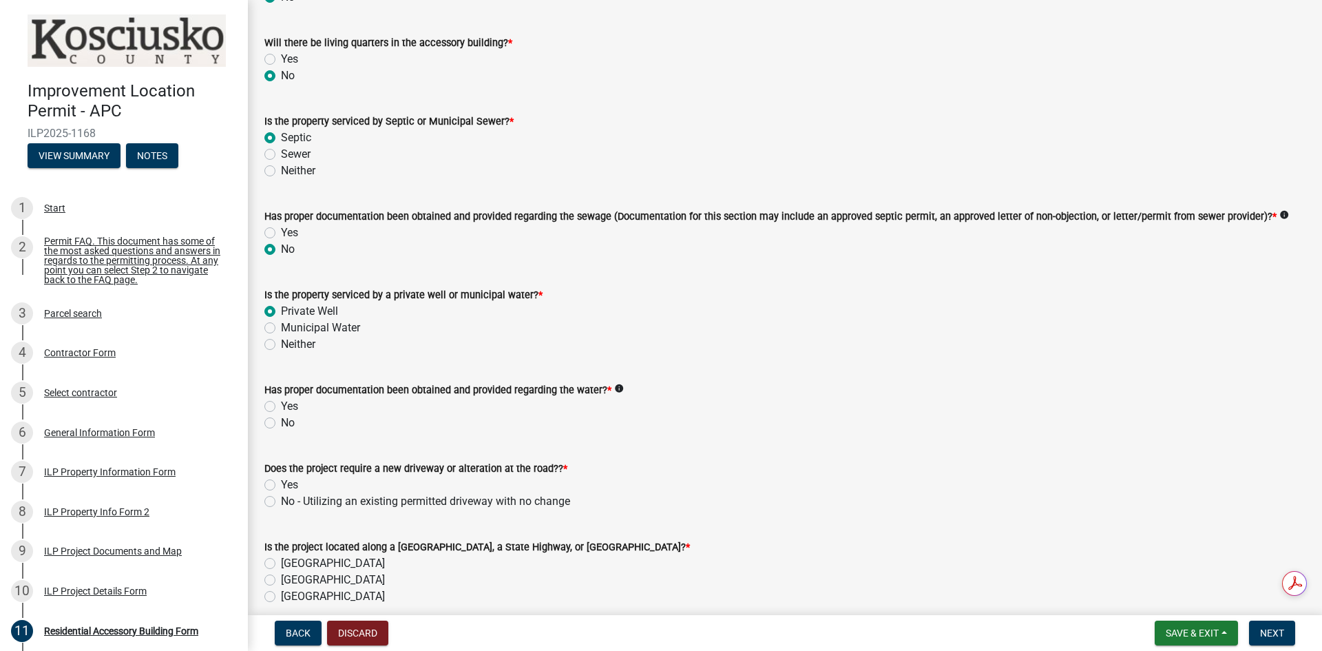
click at [281, 425] on label "No" at bounding box center [288, 422] width 14 height 17
click at [281, 423] on input "No" at bounding box center [285, 418] width 9 height 9
radio input "true"
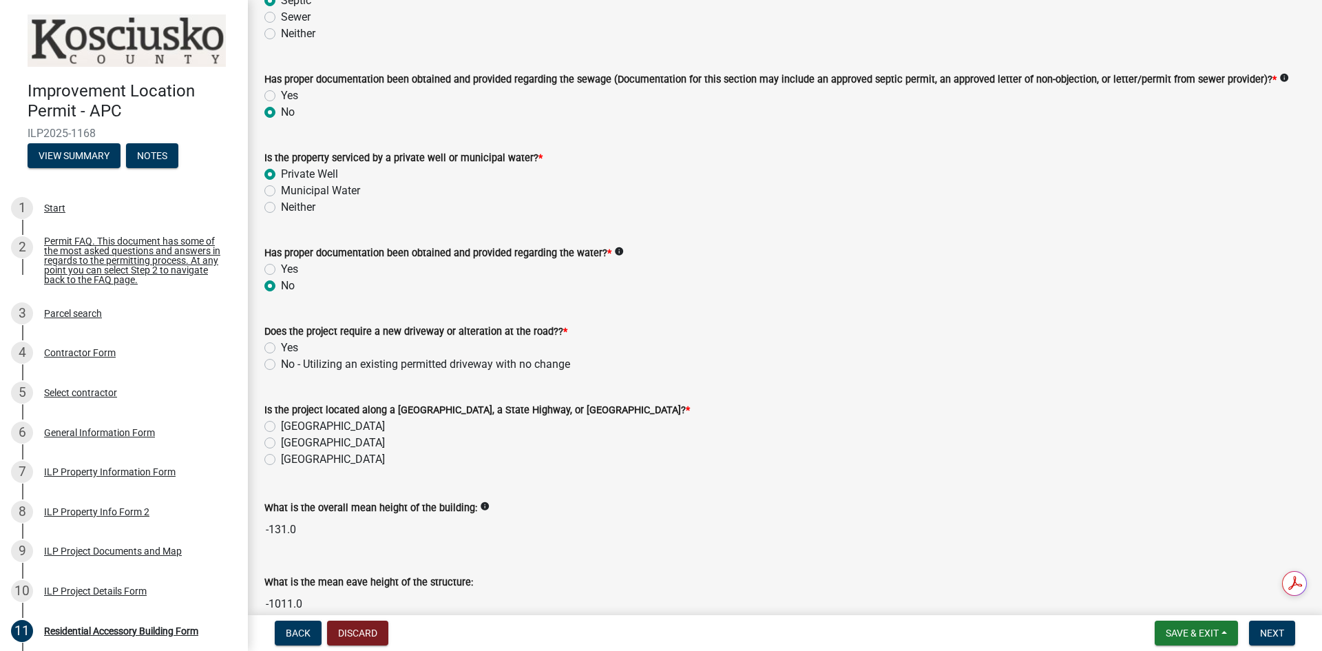
scroll to position [275, 0]
click at [281, 363] on label "No - Utilizing an existing permitted driveway with no change" at bounding box center [425, 363] width 289 height 17
click at [281, 363] on input "No - Utilizing an existing permitted driveway with no change" at bounding box center [285, 359] width 9 height 9
radio input "true"
click at [314, 444] on label "[GEOGRAPHIC_DATA]" at bounding box center [333, 442] width 104 height 17
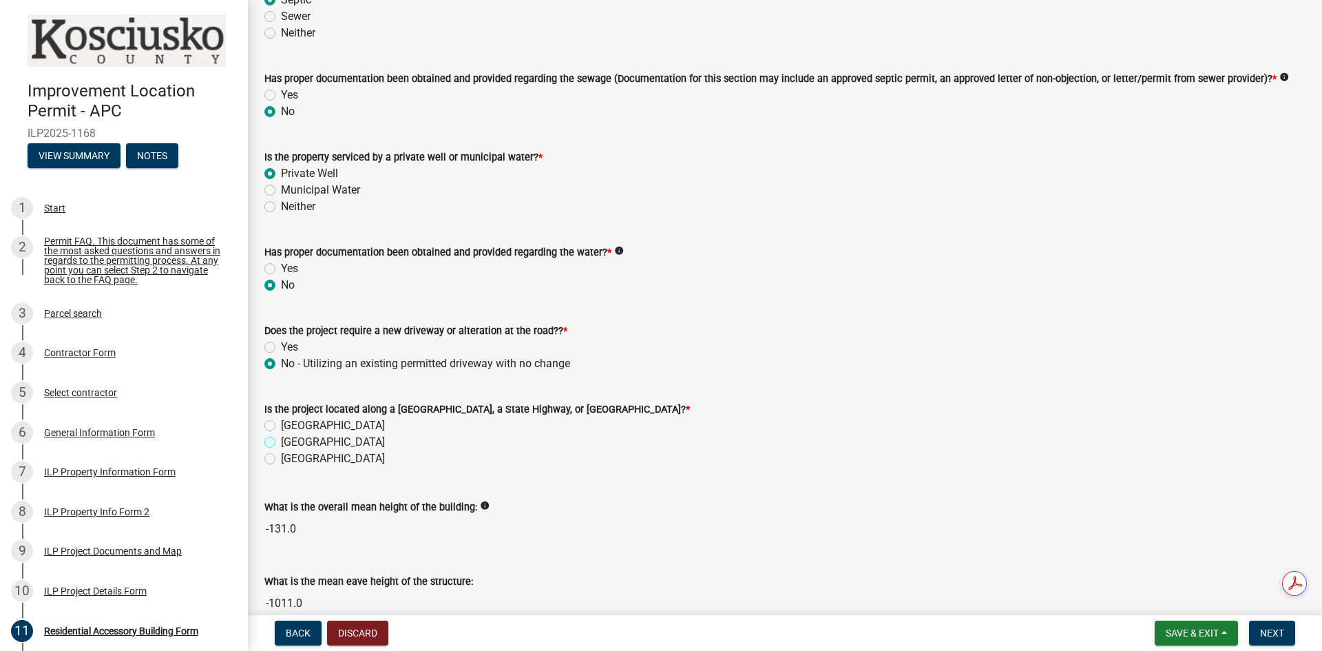
click at [290, 443] on input "[GEOGRAPHIC_DATA]" at bounding box center [285, 438] width 9 height 9
radio input "true"
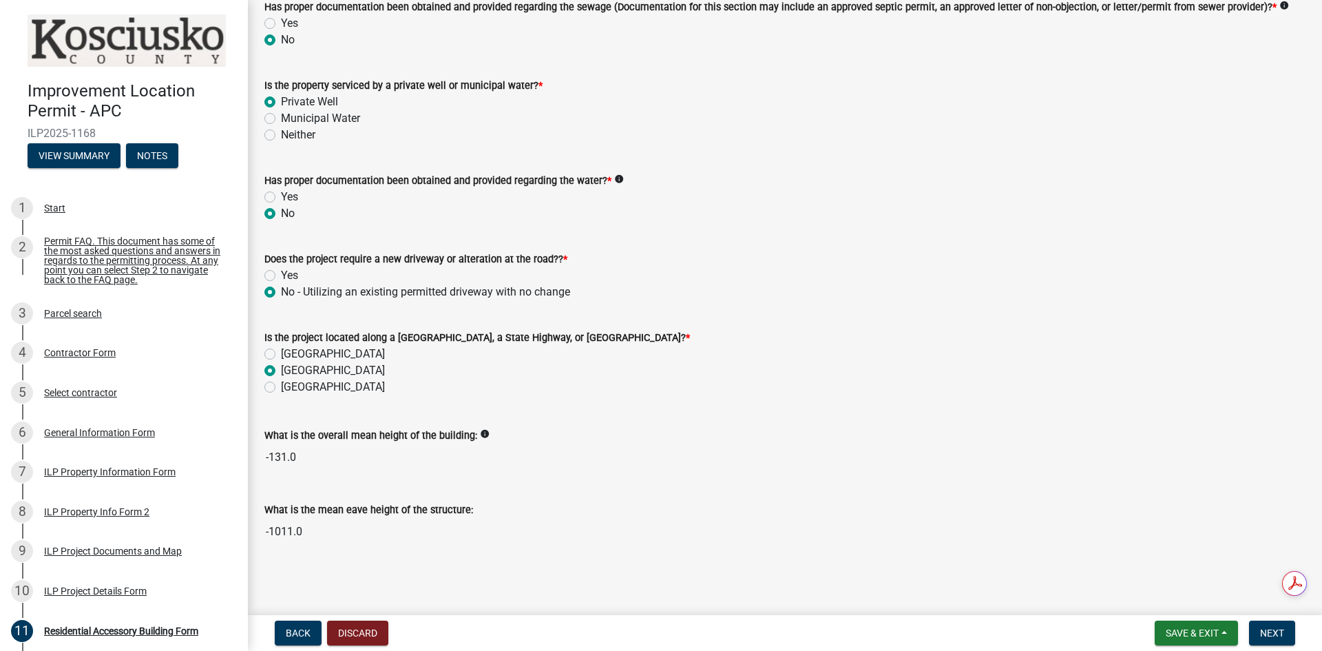
scroll to position [348, 0]
click at [377, 531] on input "-1011.0" at bounding box center [784, 531] width 1041 height 28
click at [377, 565] on div "Residential Accessory Building Form share Share Do you require an address for t…" at bounding box center [785, 118] width 1062 height 899
click at [362, 517] on input "-1011.0" at bounding box center [784, 531] width 1041 height 28
click at [362, 528] on input "-1011.0" at bounding box center [784, 531] width 1041 height 28
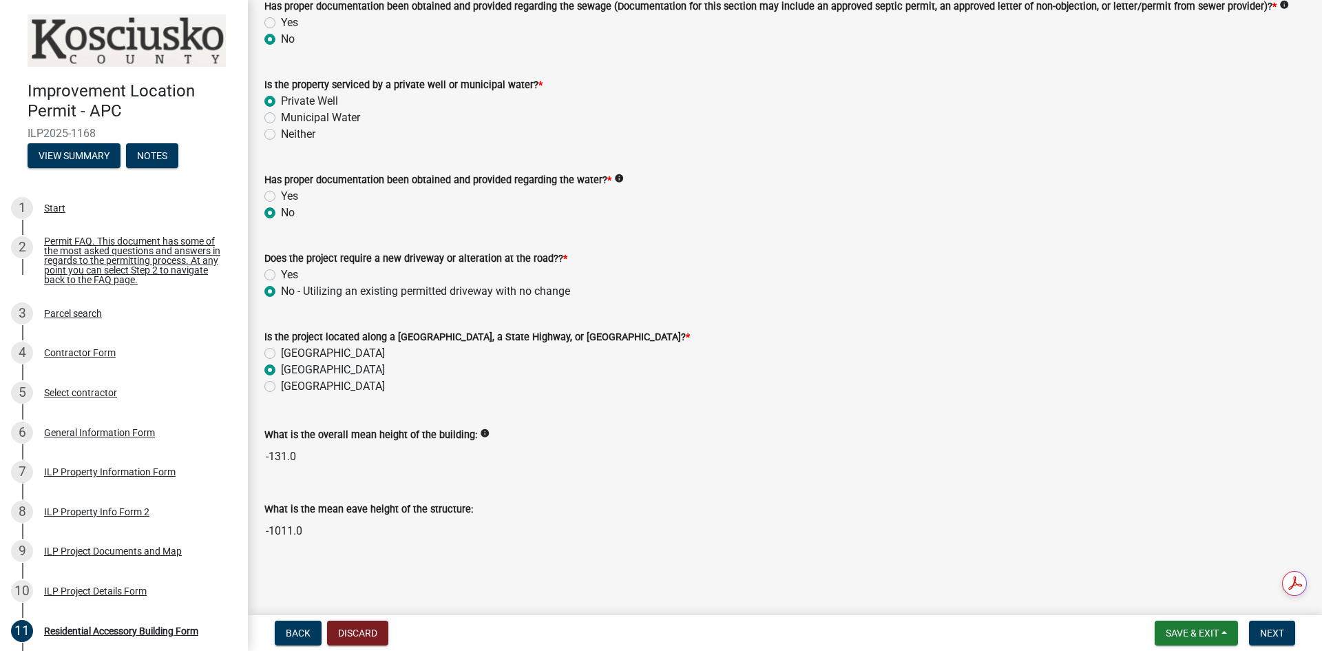
click at [362, 528] on input "-1011.0" at bounding box center [784, 531] width 1041 height 28
click at [362, 448] on input "-131.0" at bounding box center [784, 457] width 1041 height 28
click at [359, 456] on input "-131.0" at bounding box center [784, 457] width 1041 height 28
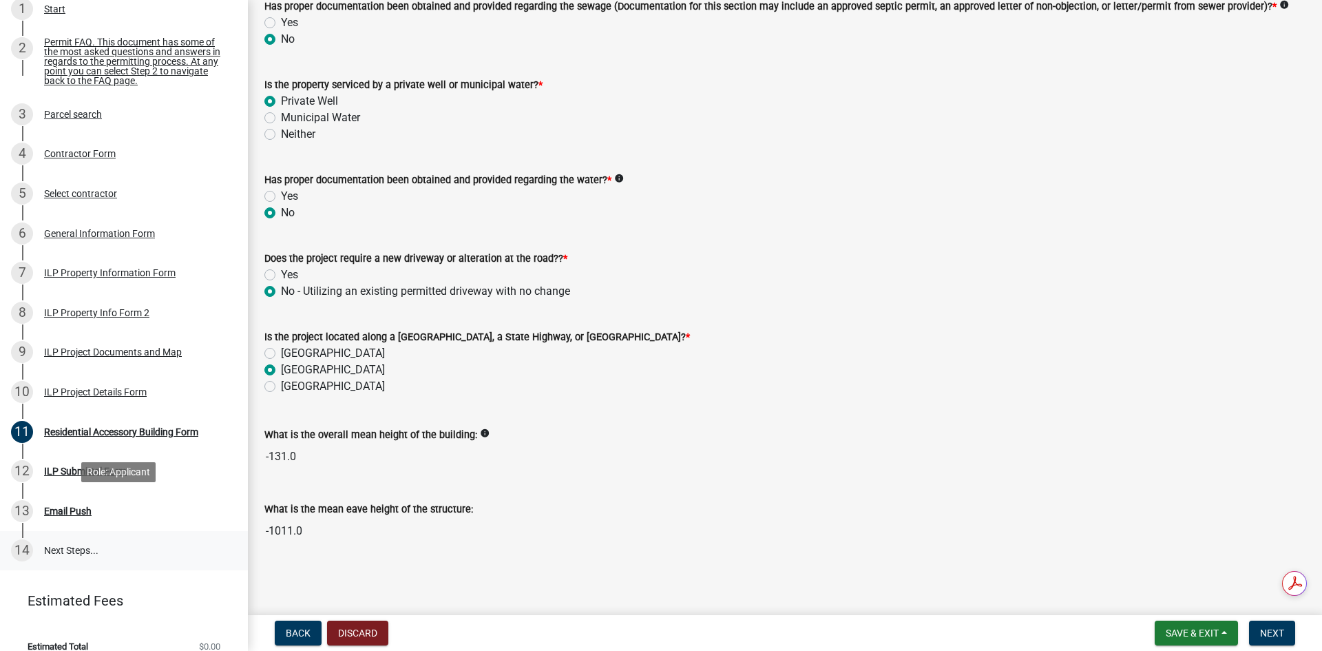
scroll to position [207, 0]
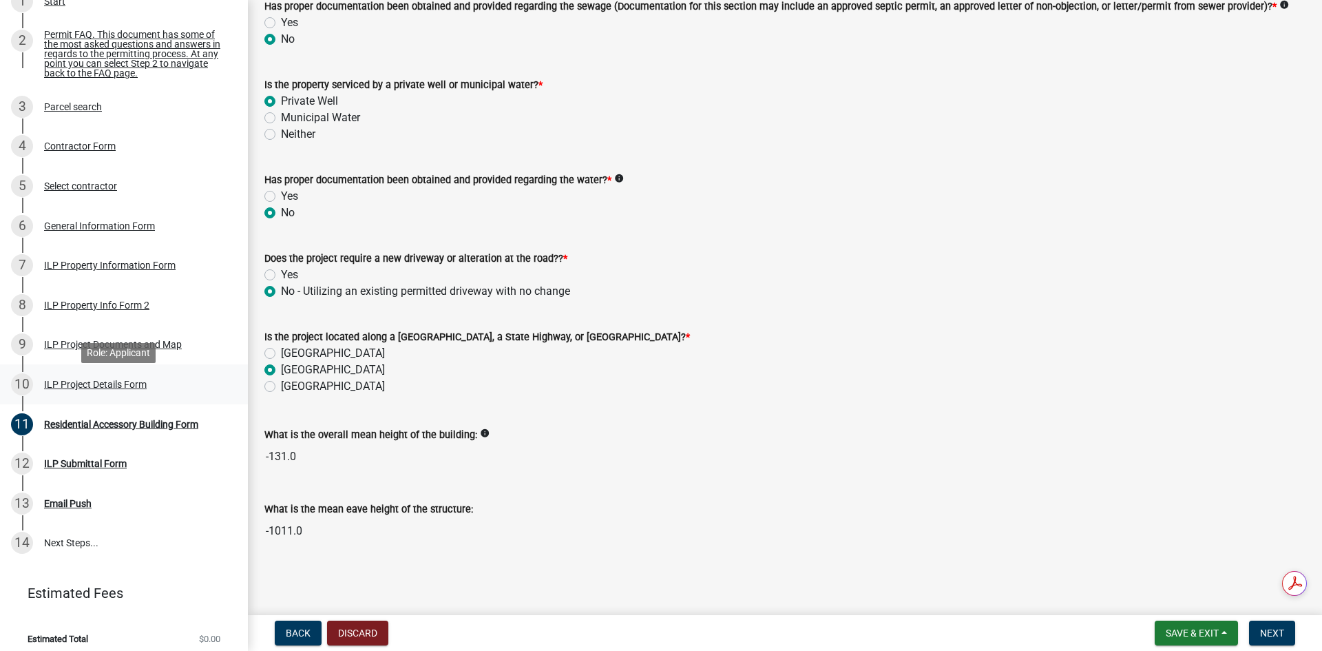
click at [109, 389] on div "ILP Project Details Form" at bounding box center [95, 384] width 103 height 10
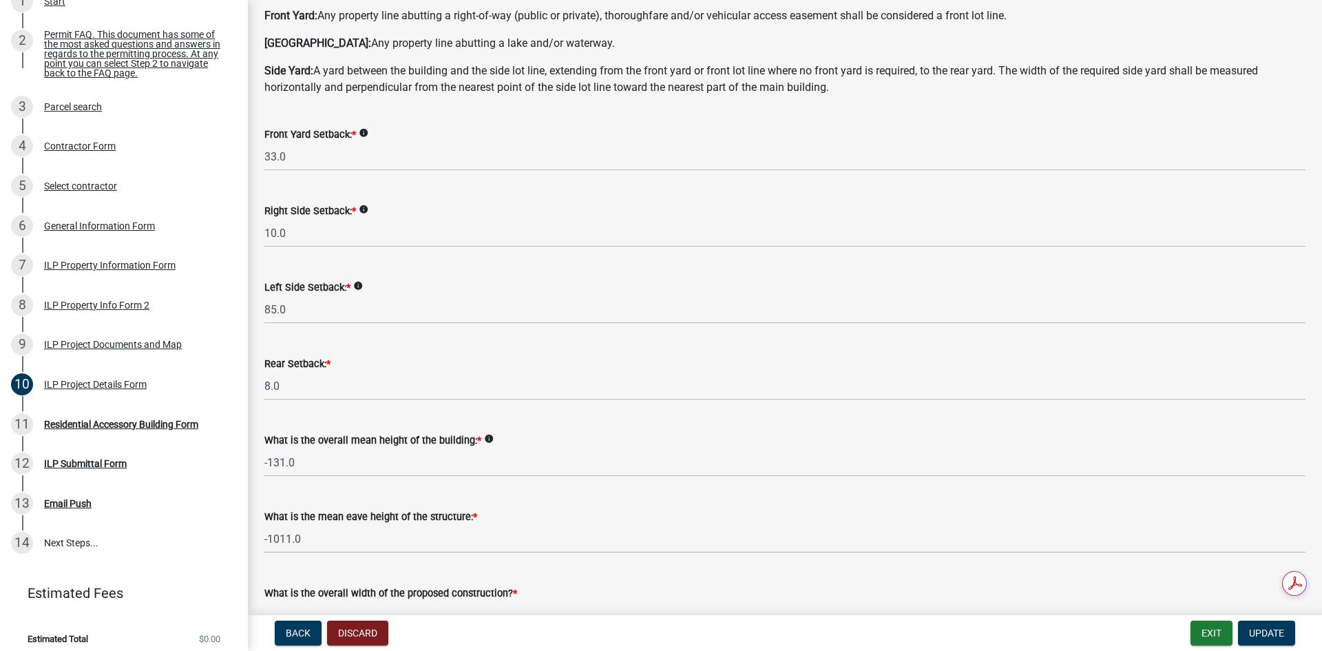
scroll to position [0, 0]
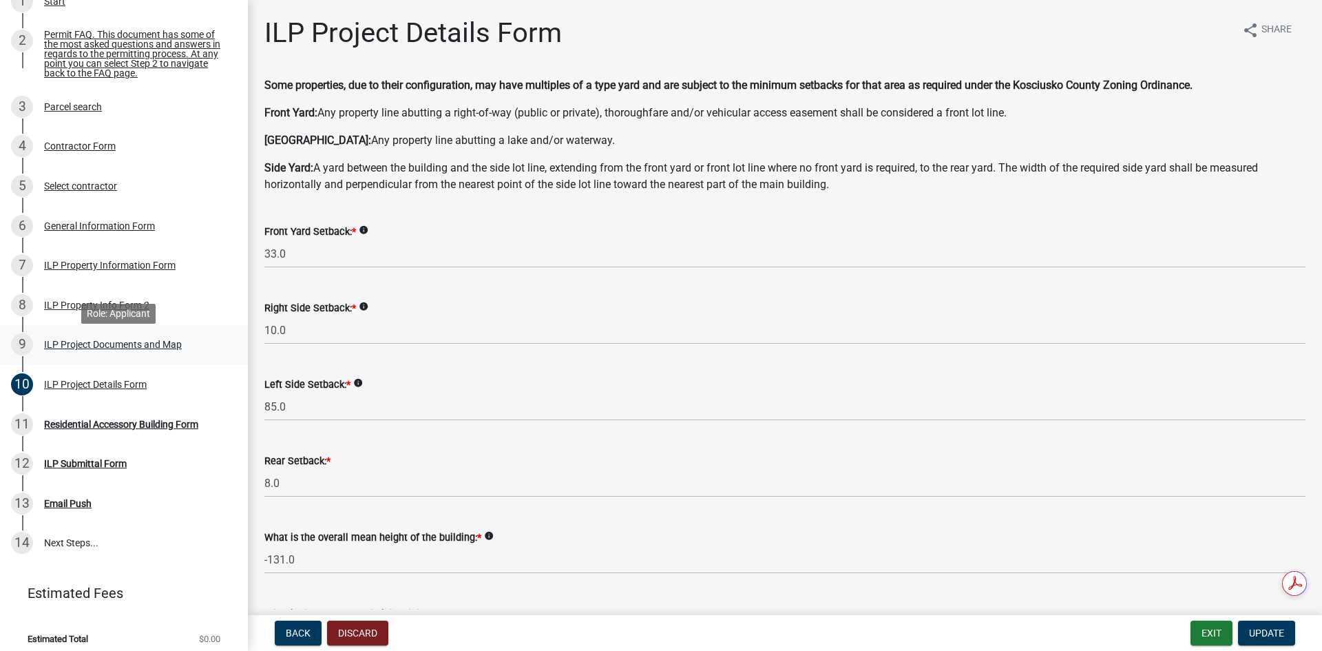
click at [161, 349] on div "ILP Project Documents and Map" at bounding box center [113, 344] width 138 height 10
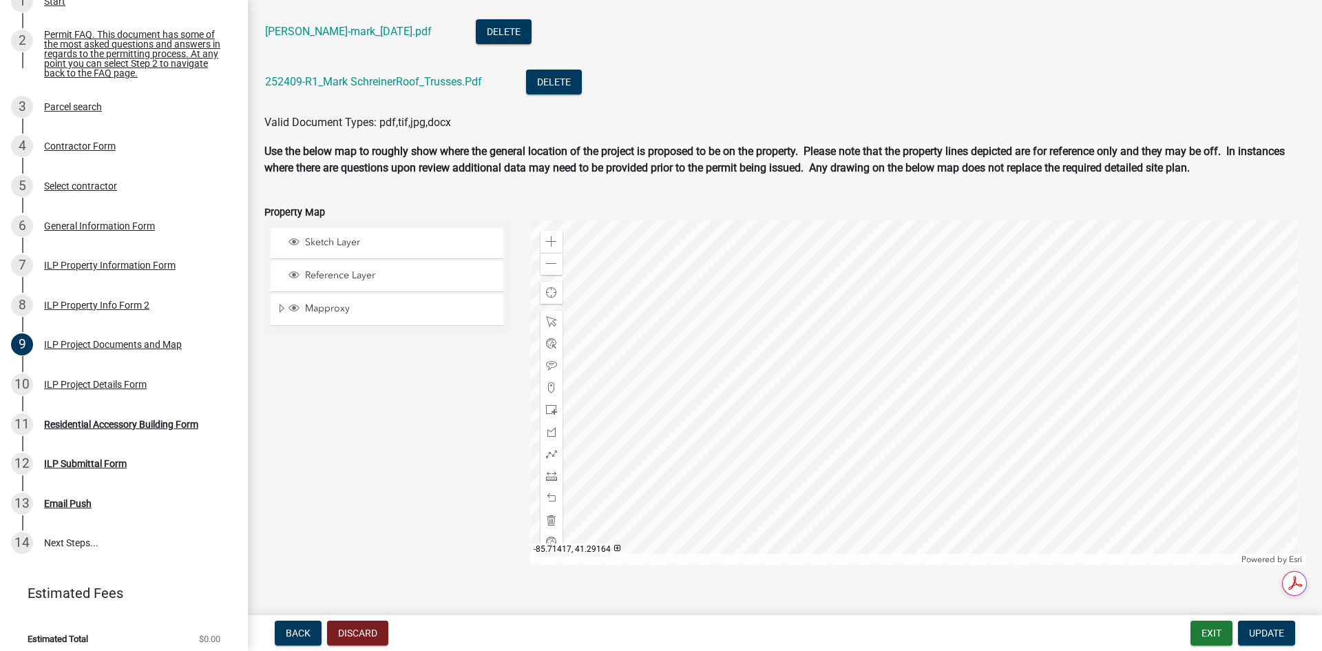
scroll to position [1645, 0]
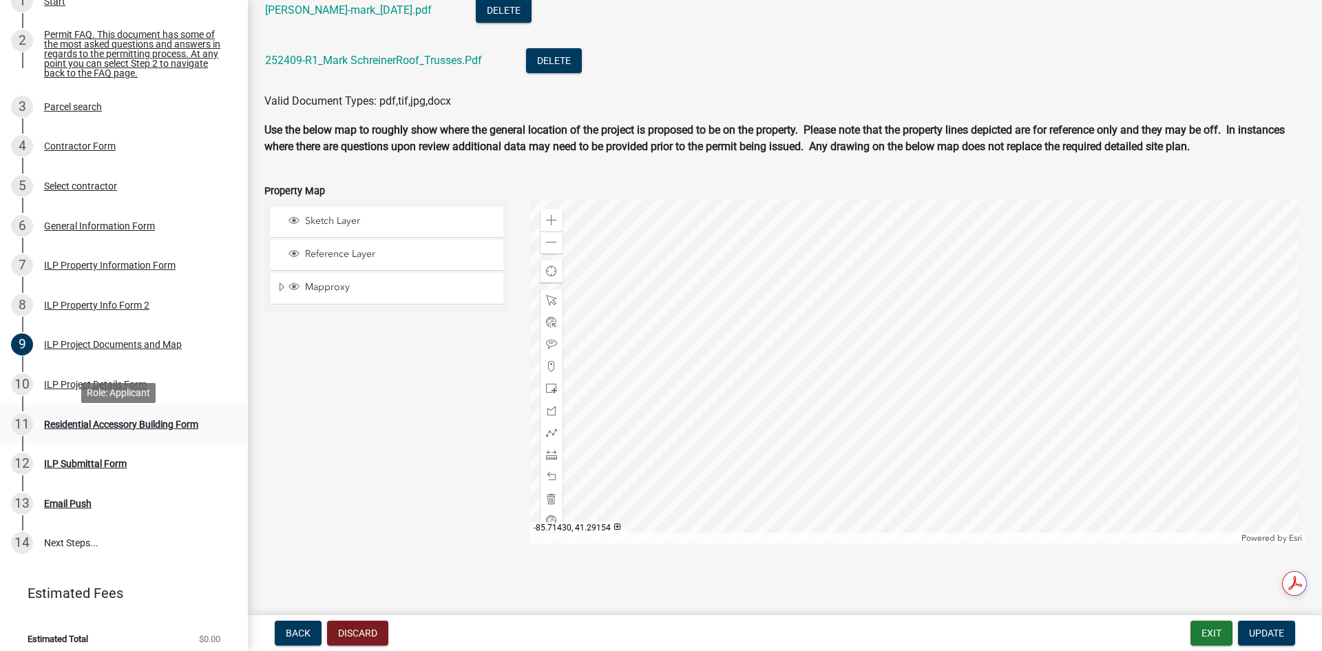
click at [59, 429] on div "Residential Accessory Building Form" at bounding box center [121, 424] width 154 height 10
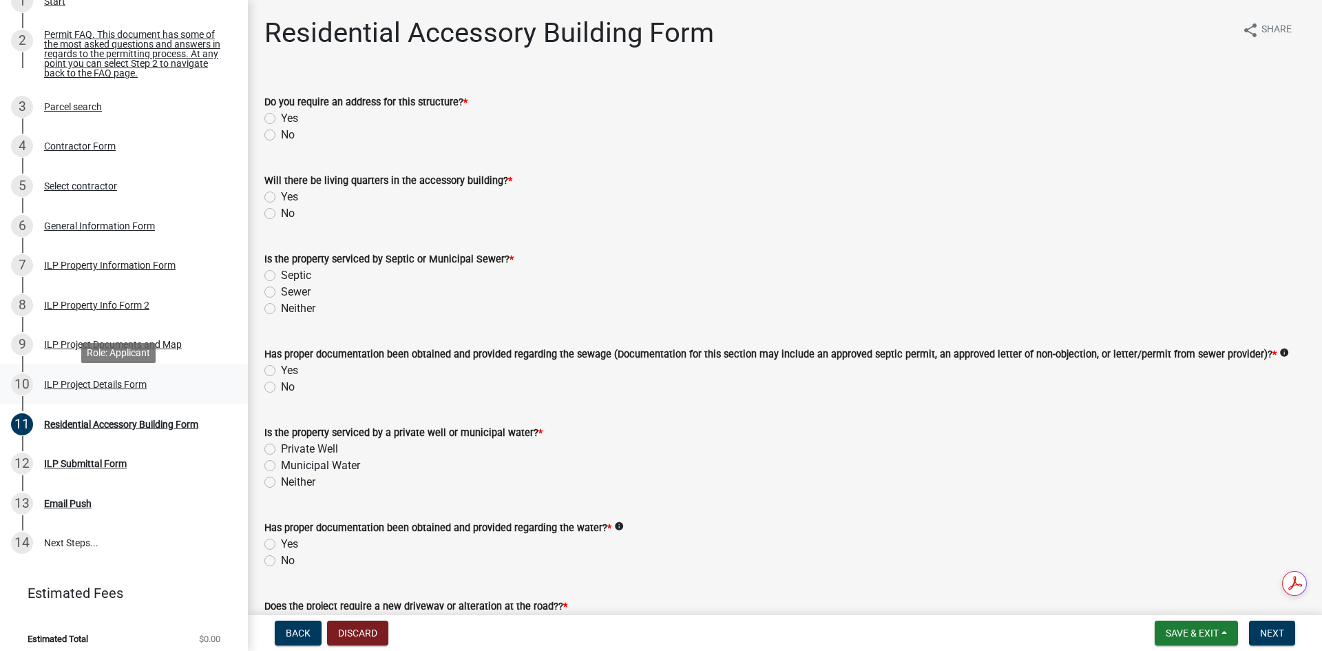
click at [68, 388] on div "ILP Project Details Form" at bounding box center [95, 384] width 103 height 10
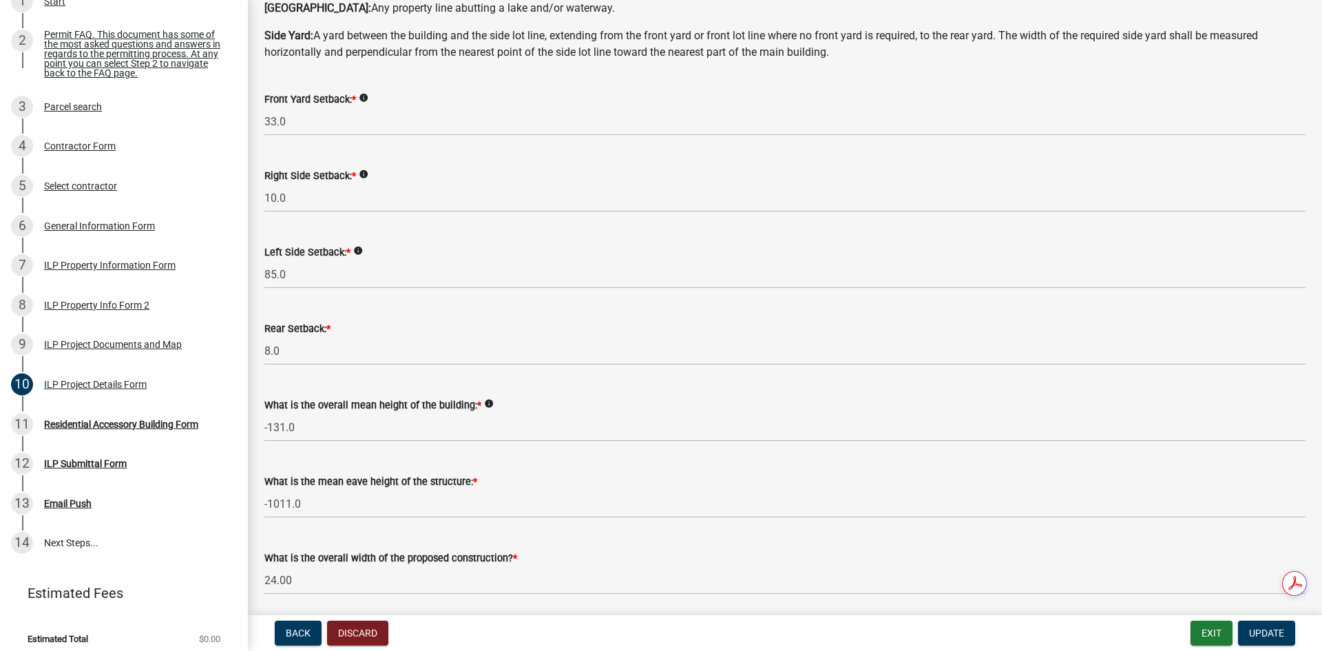
scroll to position [138, 0]
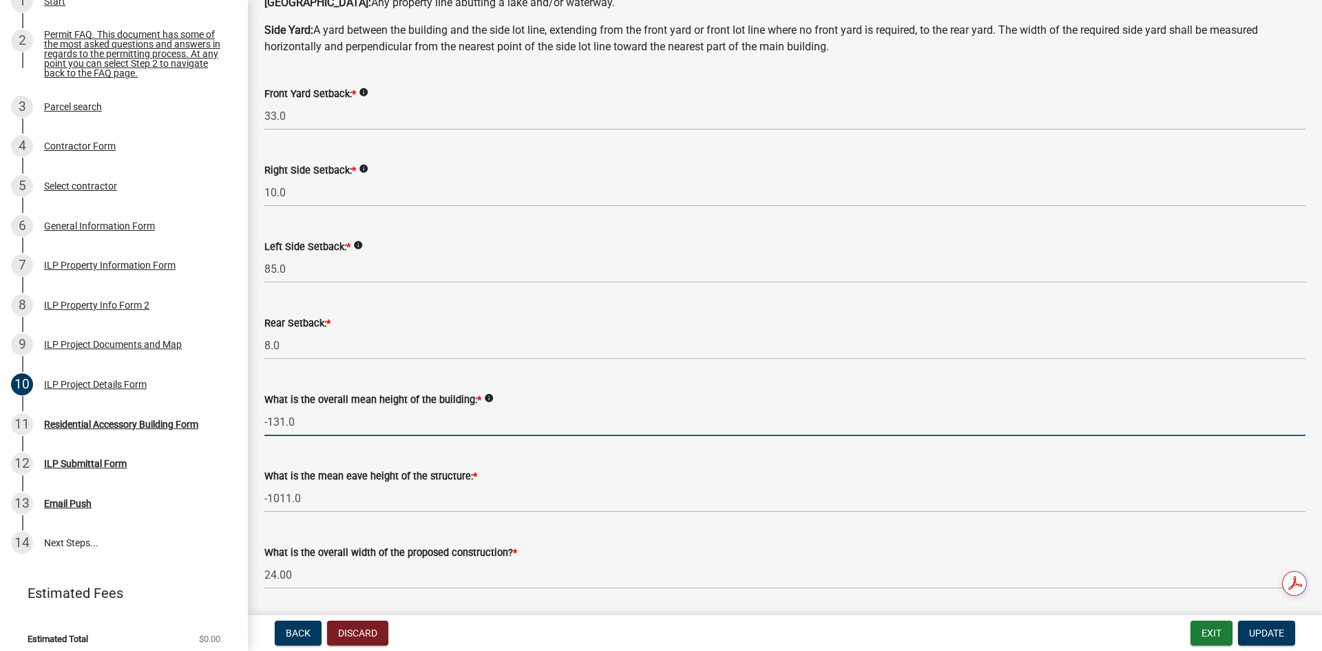
click at [282, 420] on input "-131.0" at bounding box center [784, 422] width 1041 height 28
click at [299, 421] on input "-131.0" at bounding box center [784, 422] width 1041 height 28
drag, startPoint x: 299, startPoint y: 421, endPoint x: 187, endPoint y: 419, distance: 111.5
click at [187, 419] on div "Improvement Location Permit - APC ILP2025-1168 View Summary Notes 1 Start 2 Per…" at bounding box center [661, 325] width 1322 height 651
click at [484, 399] on icon "info" at bounding box center [489, 398] width 10 height 10
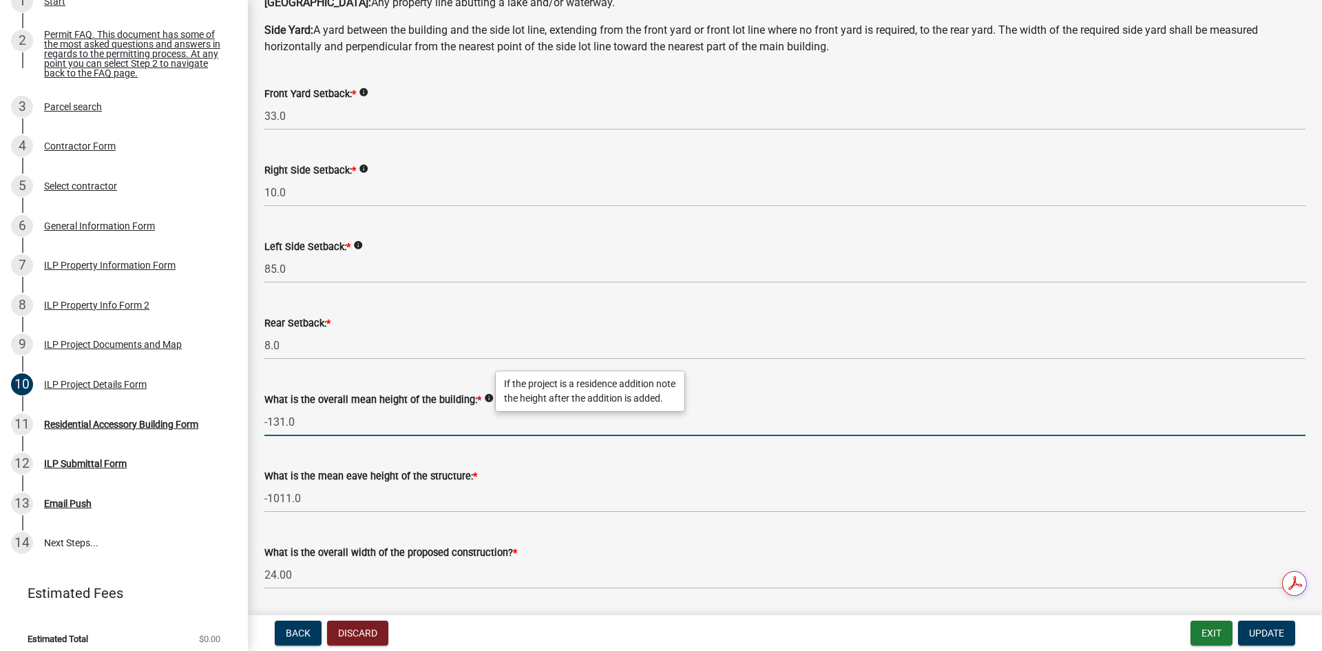
click at [472, 416] on input "-131.0" at bounding box center [784, 422] width 1041 height 28
type input "0.0"
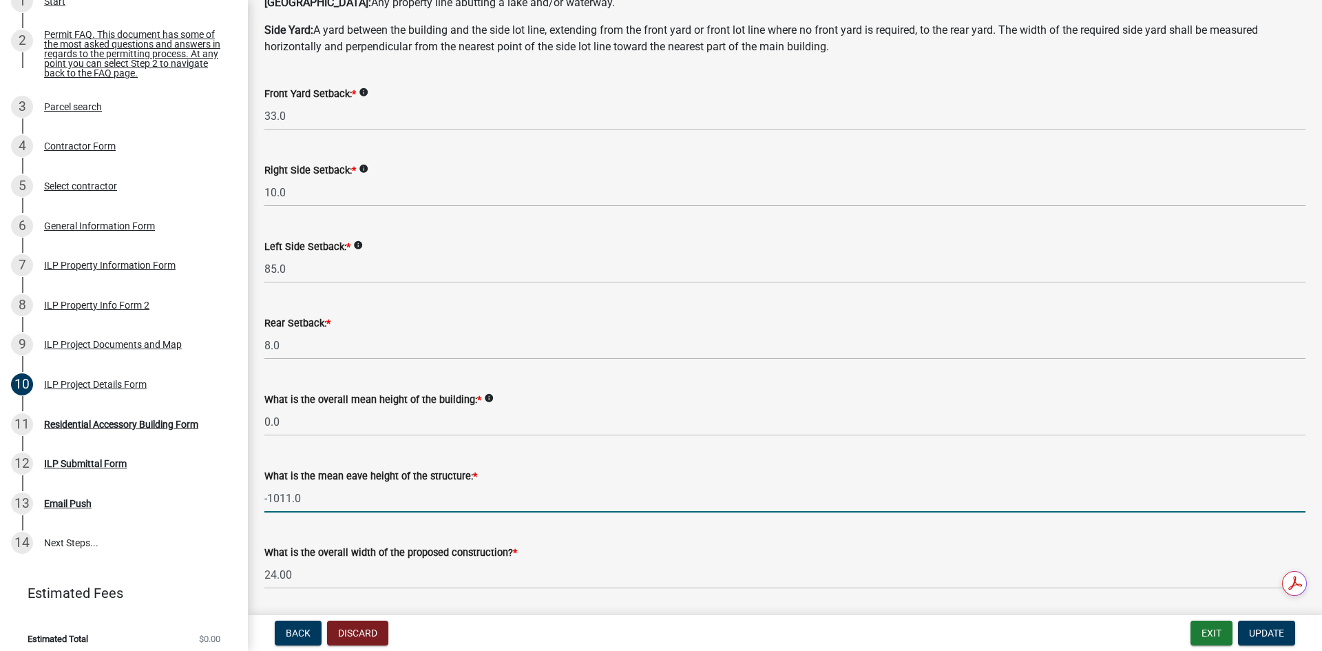
click at [341, 500] on input "-1011.0" at bounding box center [784, 498] width 1041 height 28
type input "-"
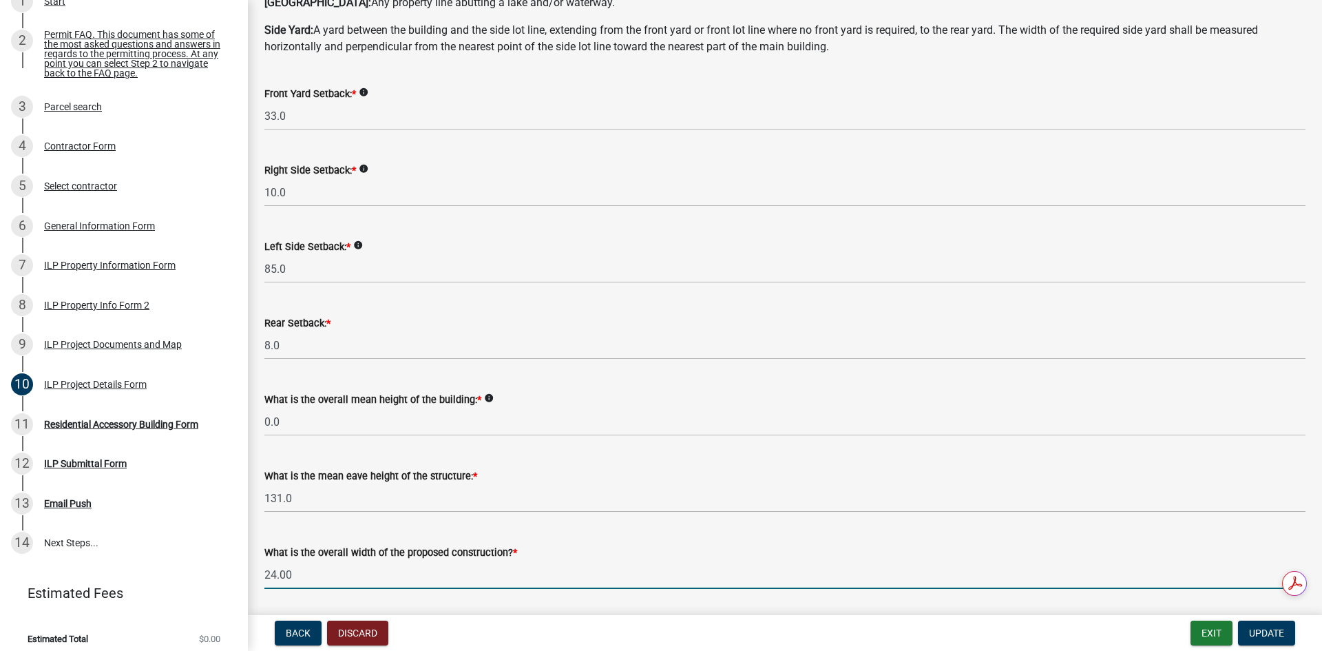
click at [335, 577] on input "24.00" at bounding box center [784, 574] width 1041 height 28
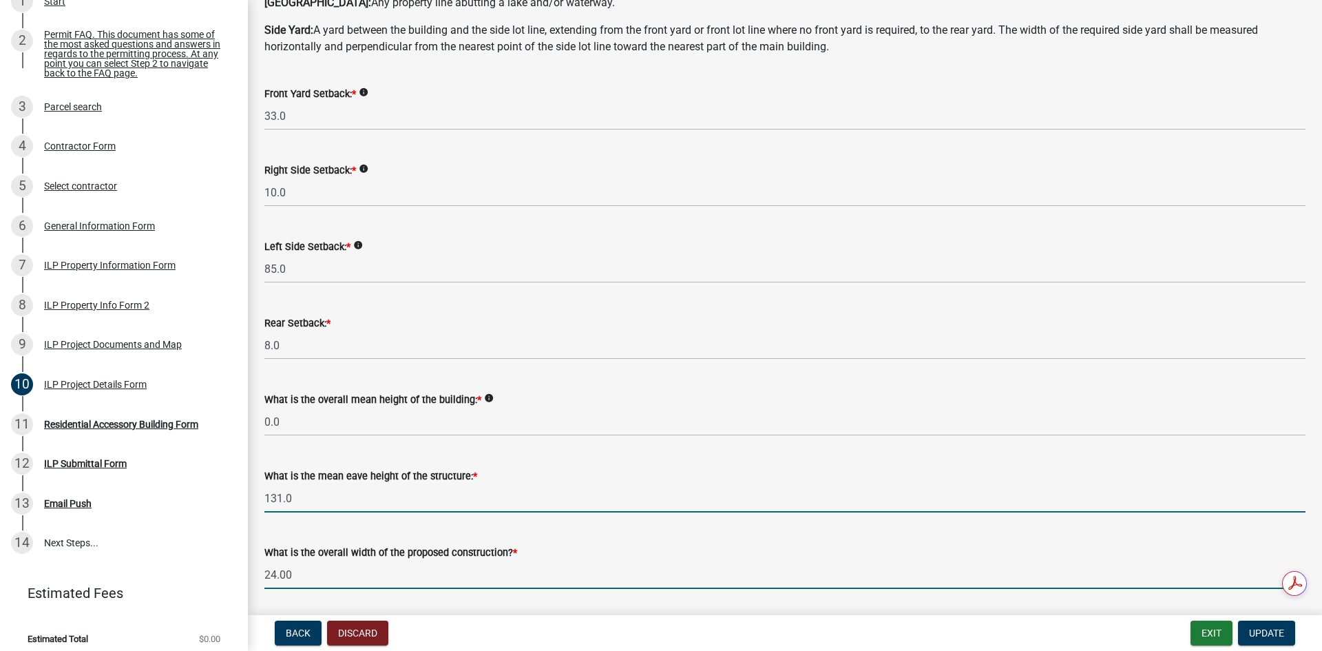
click at [309, 497] on input "131.0" at bounding box center [784, 498] width 1041 height 28
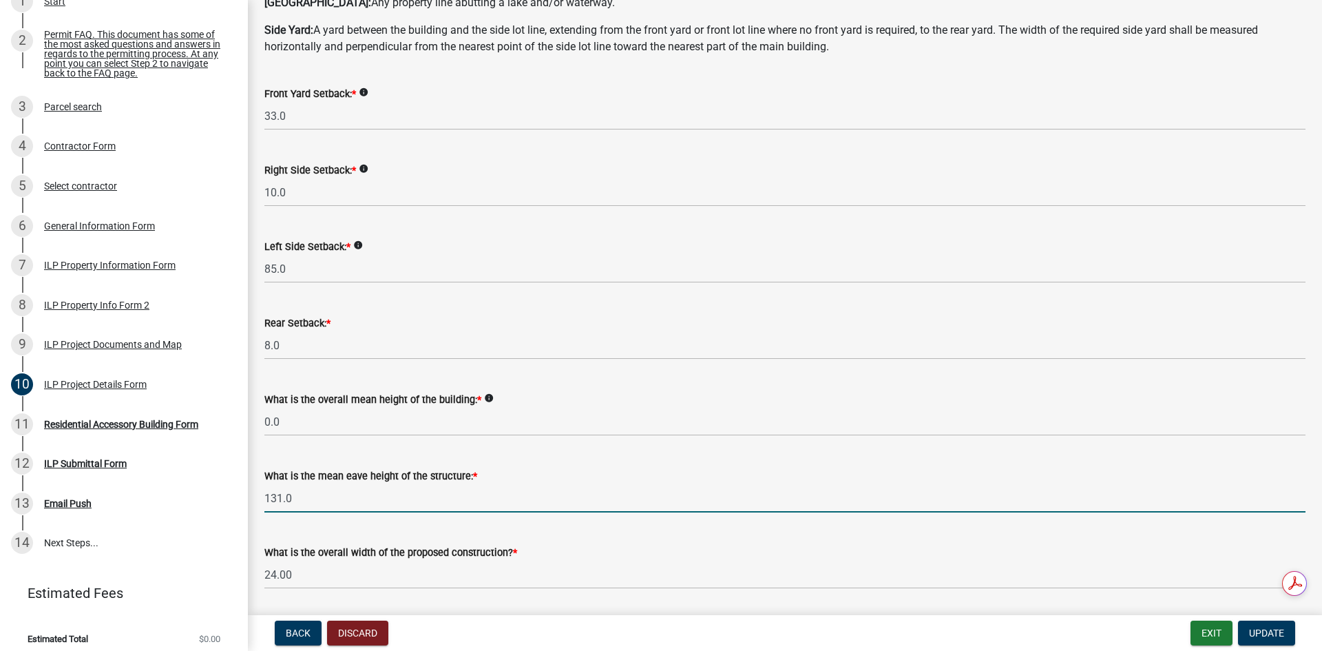
click at [309, 497] on input "131.0" at bounding box center [784, 498] width 1041 height 28
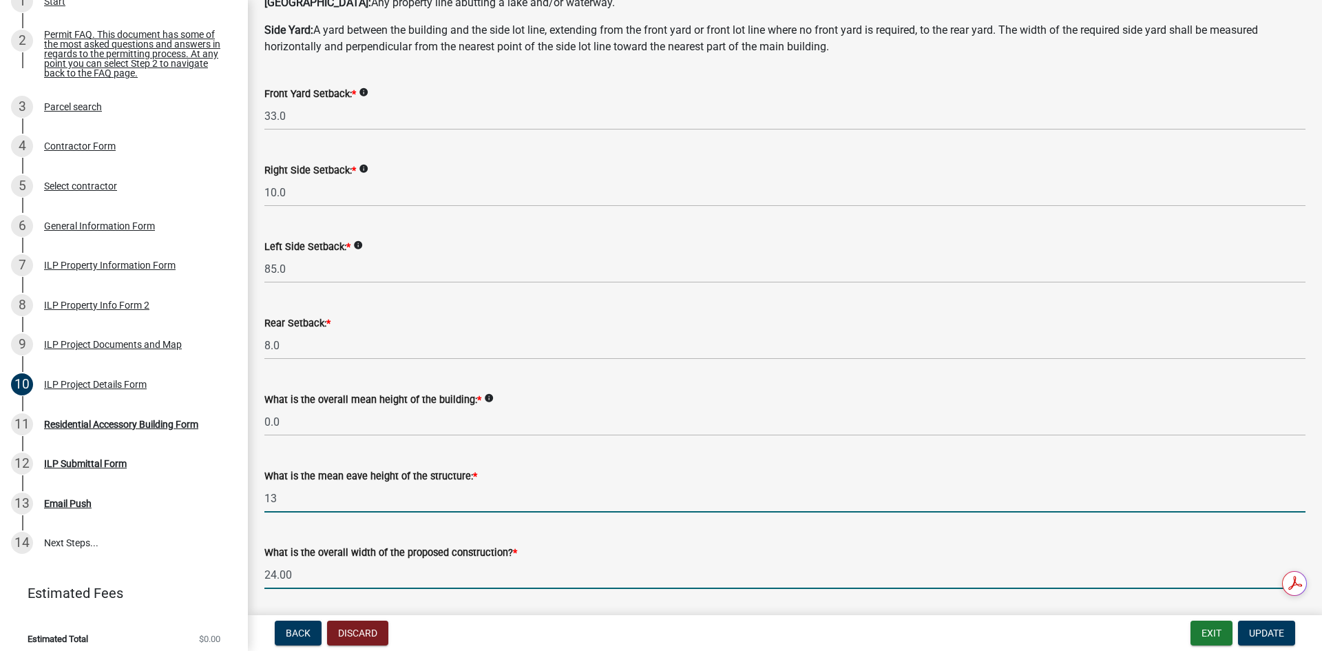
type input "13.0"
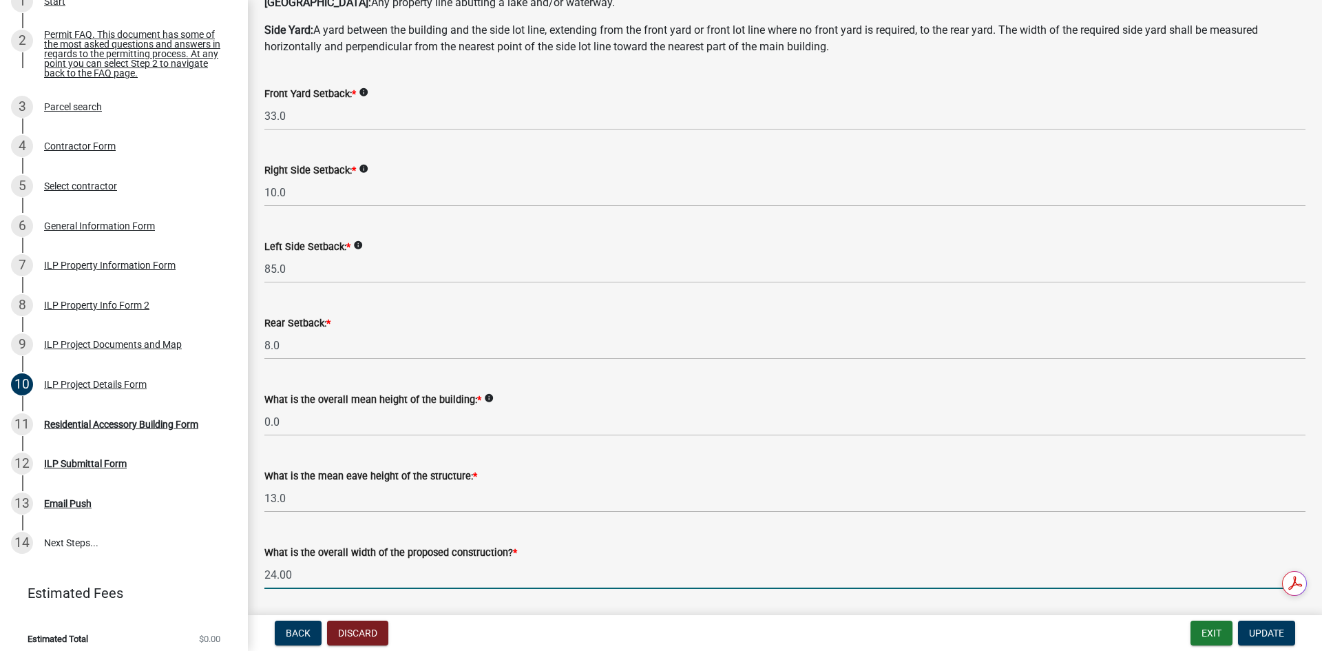
click at [319, 573] on input "24.00" at bounding box center [784, 574] width 1041 height 28
type input "2"
type input "11.00"
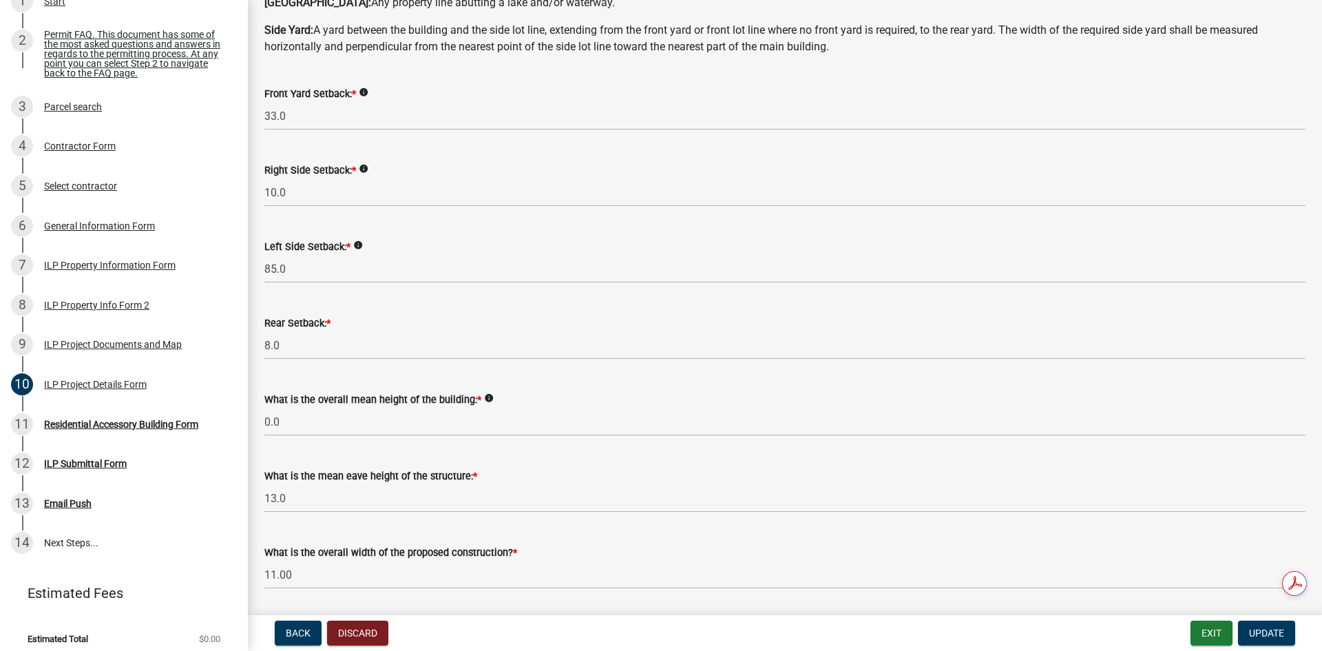
click at [436, 530] on div "What is the overall width of the proposed construction? * 11.00" at bounding box center [784, 557] width 1041 height 64
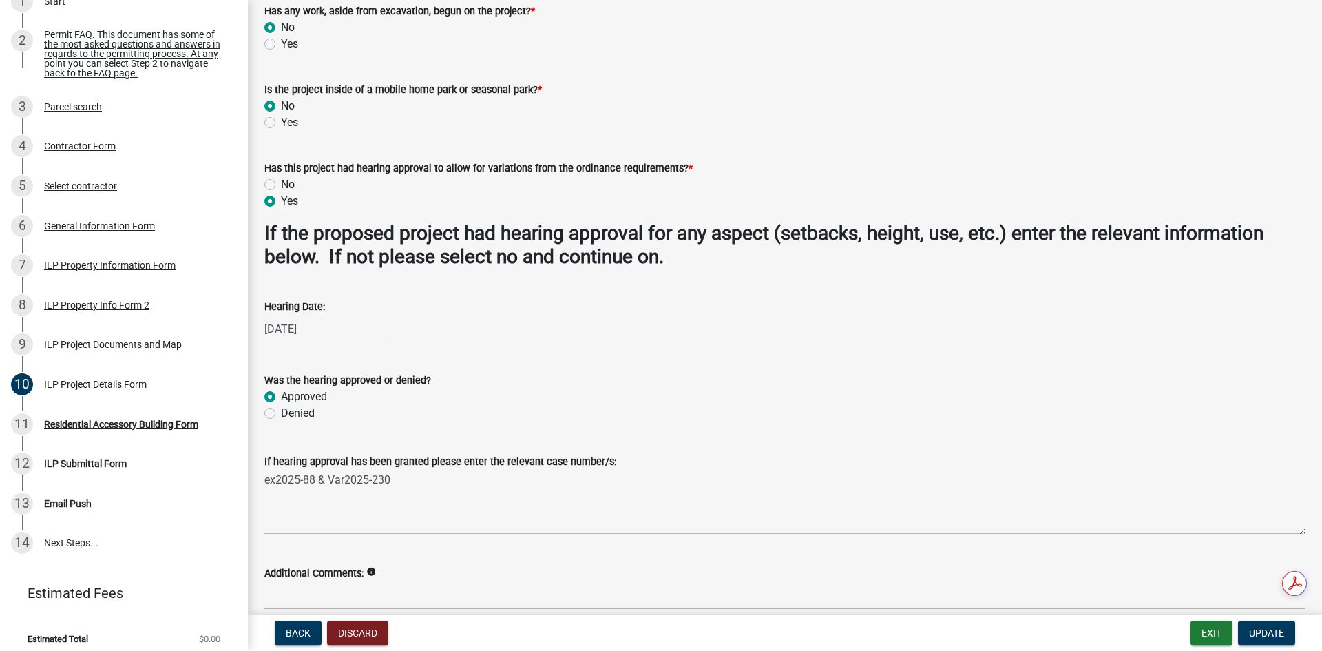
scroll to position [1199, 0]
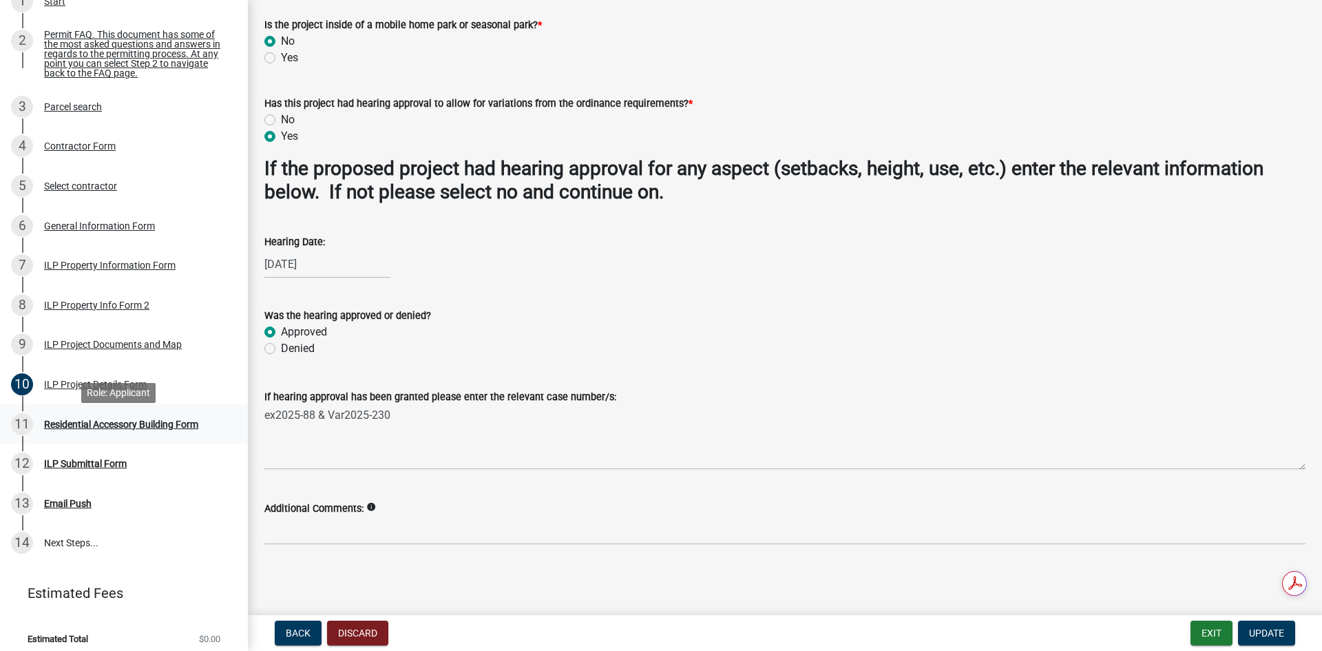
click at [76, 429] on div "Residential Accessory Building Form" at bounding box center [121, 424] width 154 height 10
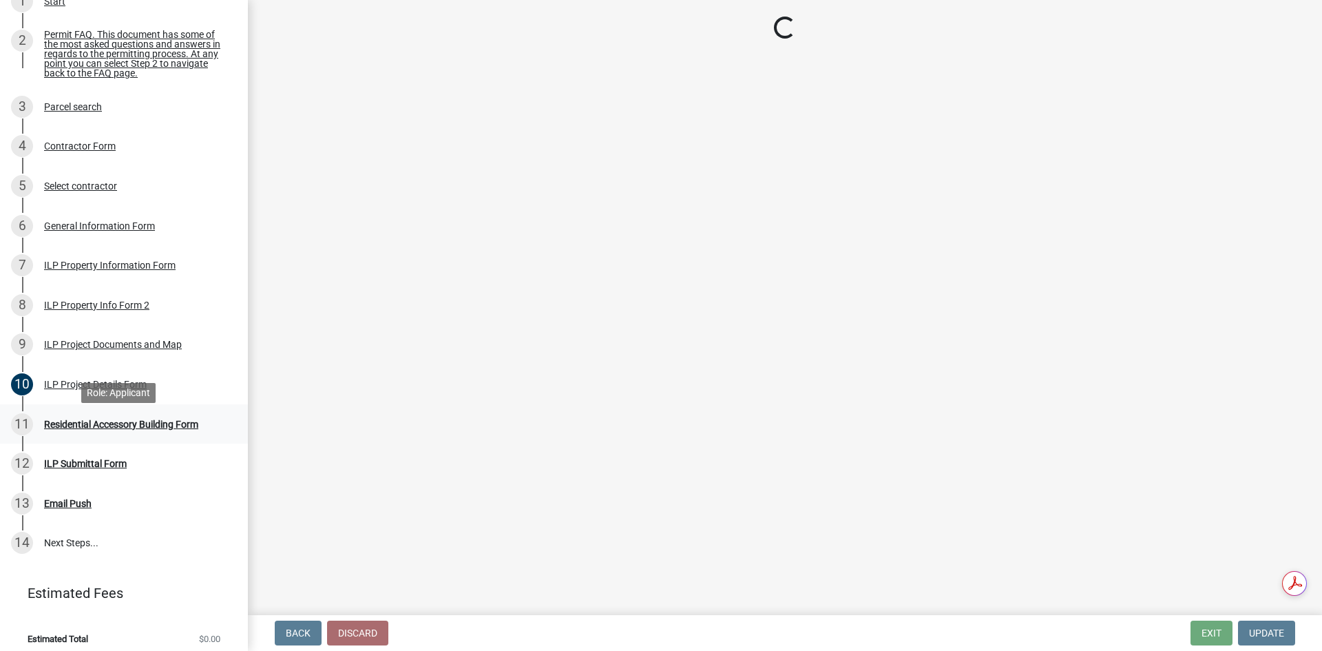
scroll to position [0, 0]
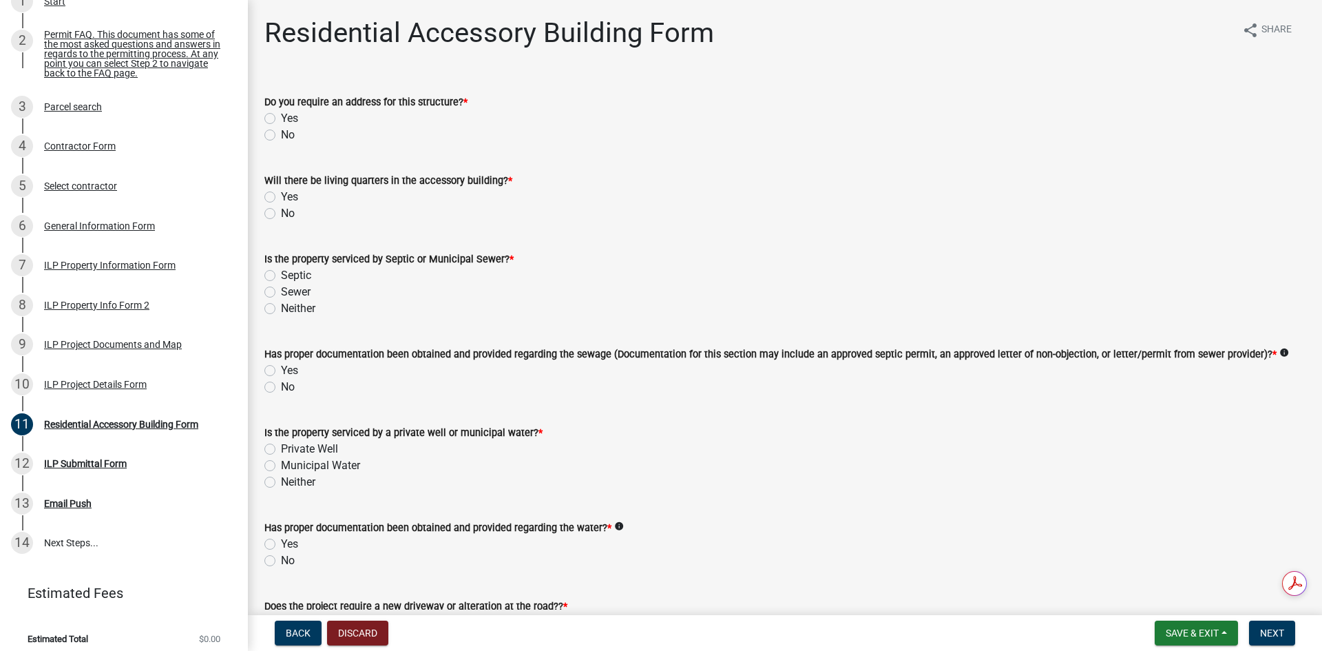
click at [281, 131] on label "No" at bounding box center [288, 135] width 14 height 17
click at [281, 131] on input "No" at bounding box center [285, 131] width 9 height 9
radio input "true"
click at [281, 208] on label "No" at bounding box center [288, 213] width 14 height 17
click at [281, 208] on input "No" at bounding box center [285, 209] width 9 height 9
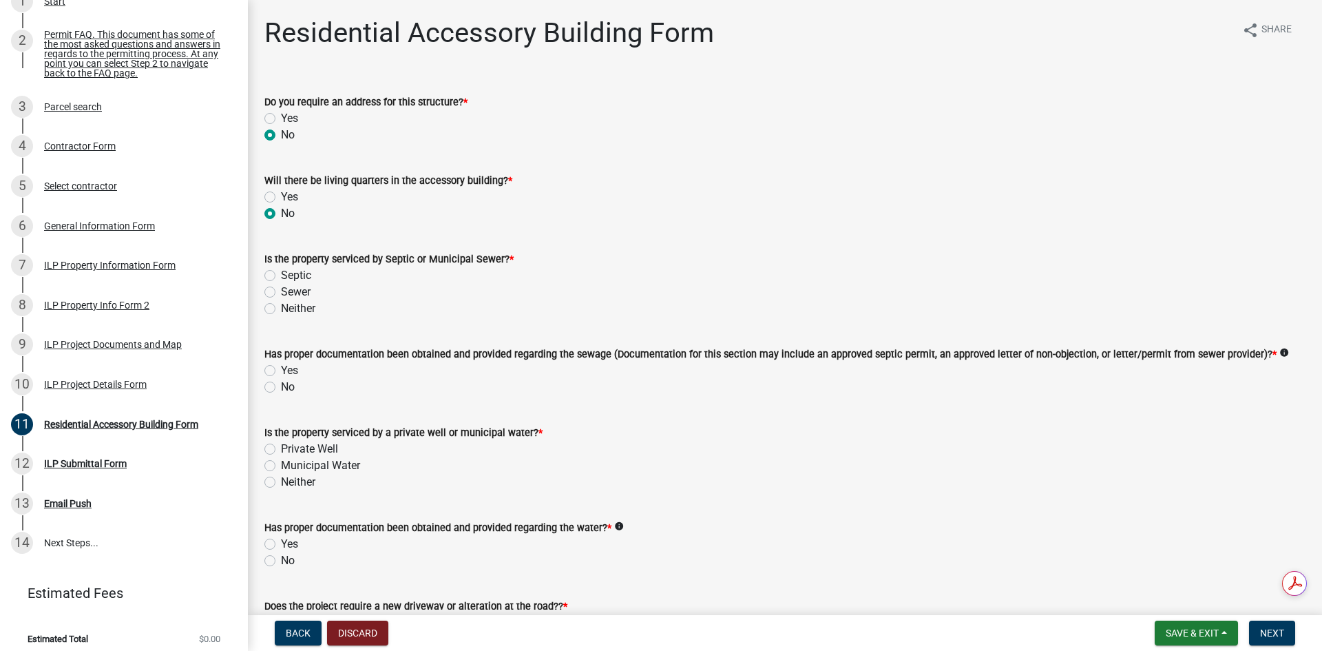
radio input "true"
click at [281, 277] on label "Septic" at bounding box center [296, 275] width 30 height 17
click at [281, 276] on input "Septic" at bounding box center [285, 271] width 9 height 9
radio input "true"
click at [281, 386] on label "No" at bounding box center [288, 387] width 14 height 17
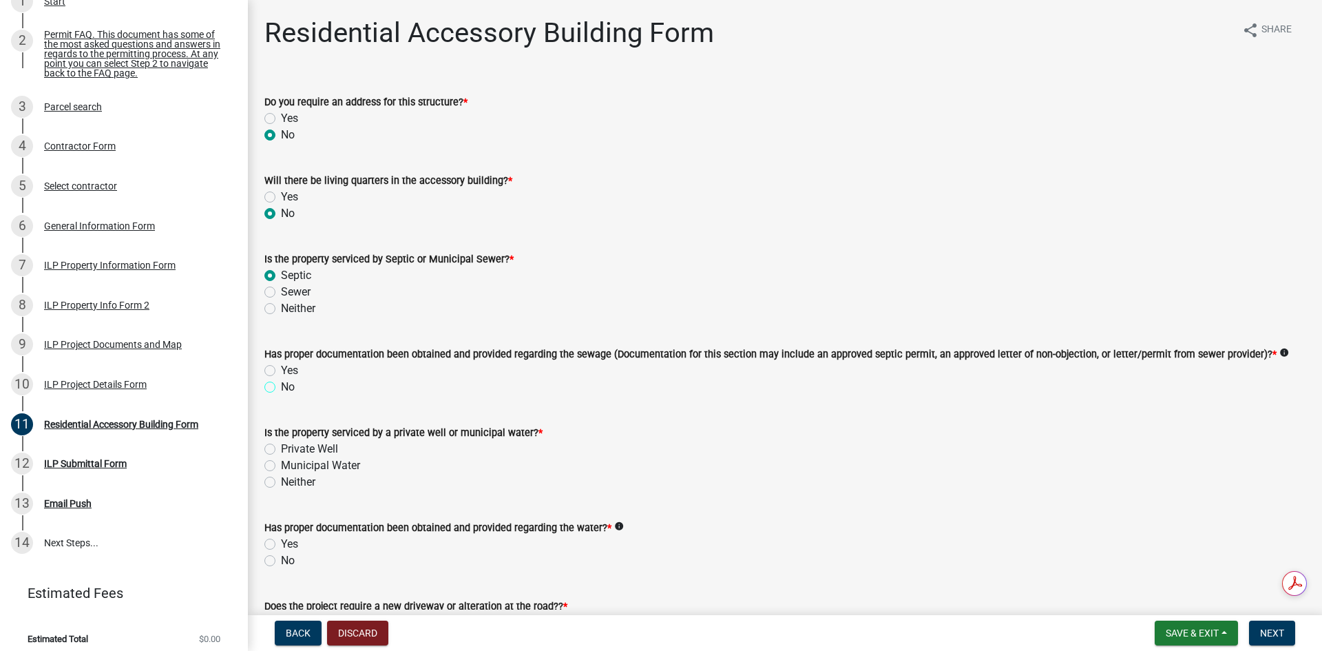
click at [281, 386] on input "No" at bounding box center [285, 383] width 9 height 9
radio input "true"
click at [281, 452] on label "Private Well" at bounding box center [309, 449] width 57 height 17
click at [281, 450] on input "Private Well" at bounding box center [285, 445] width 9 height 9
radio input "true"
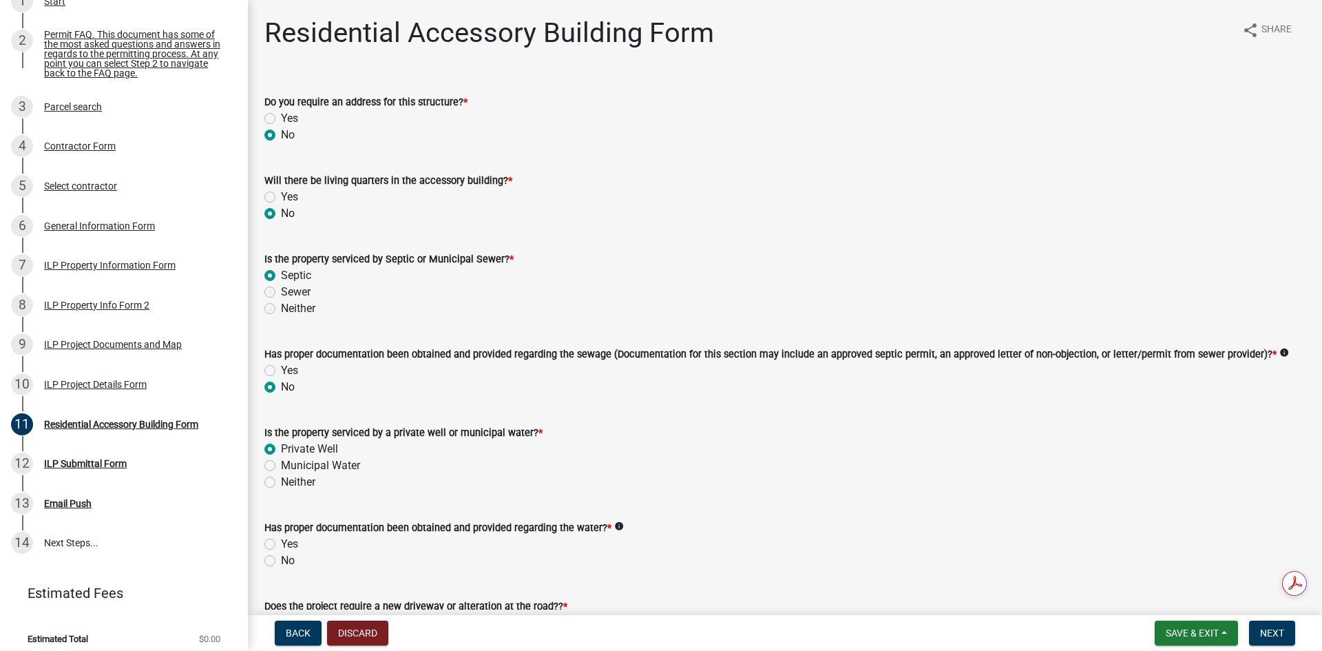
click at [281, 558] on label "No" at bounding box center [288, 560] width 14 height 17
click at [281, 558] on input "No" at bounding box center [285, 556] width 9 height 9
radio input "true"
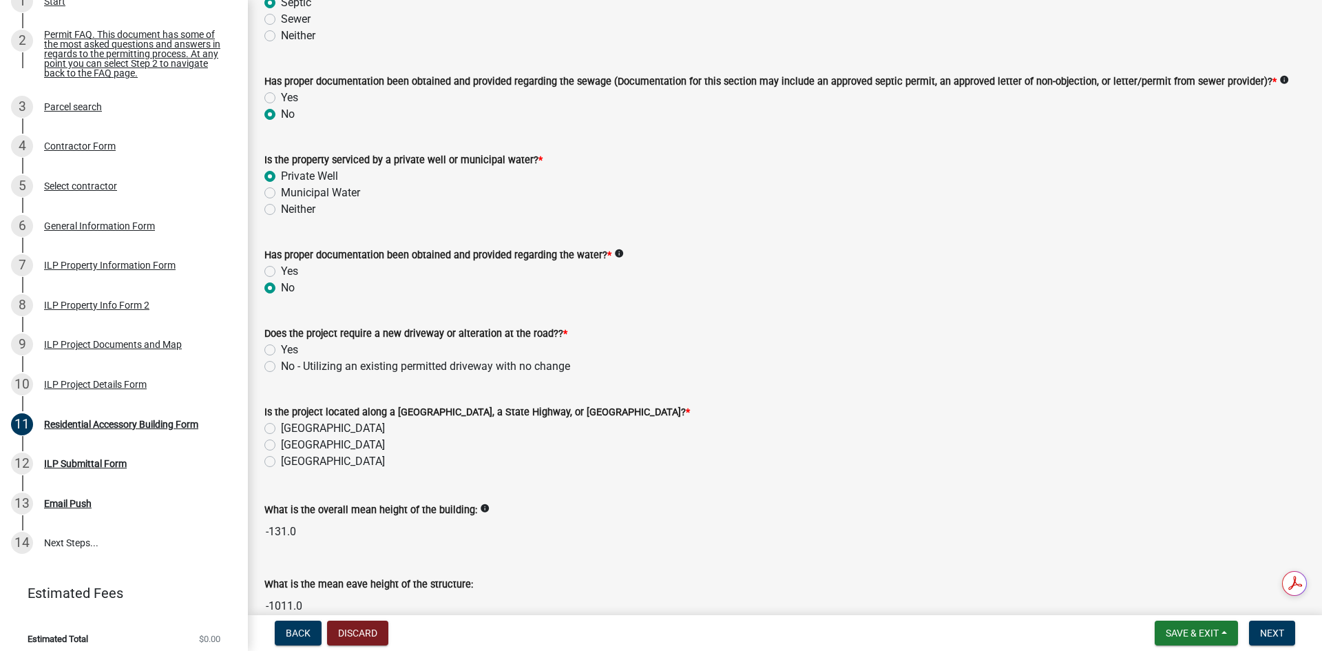
scroll to position [275, 0]
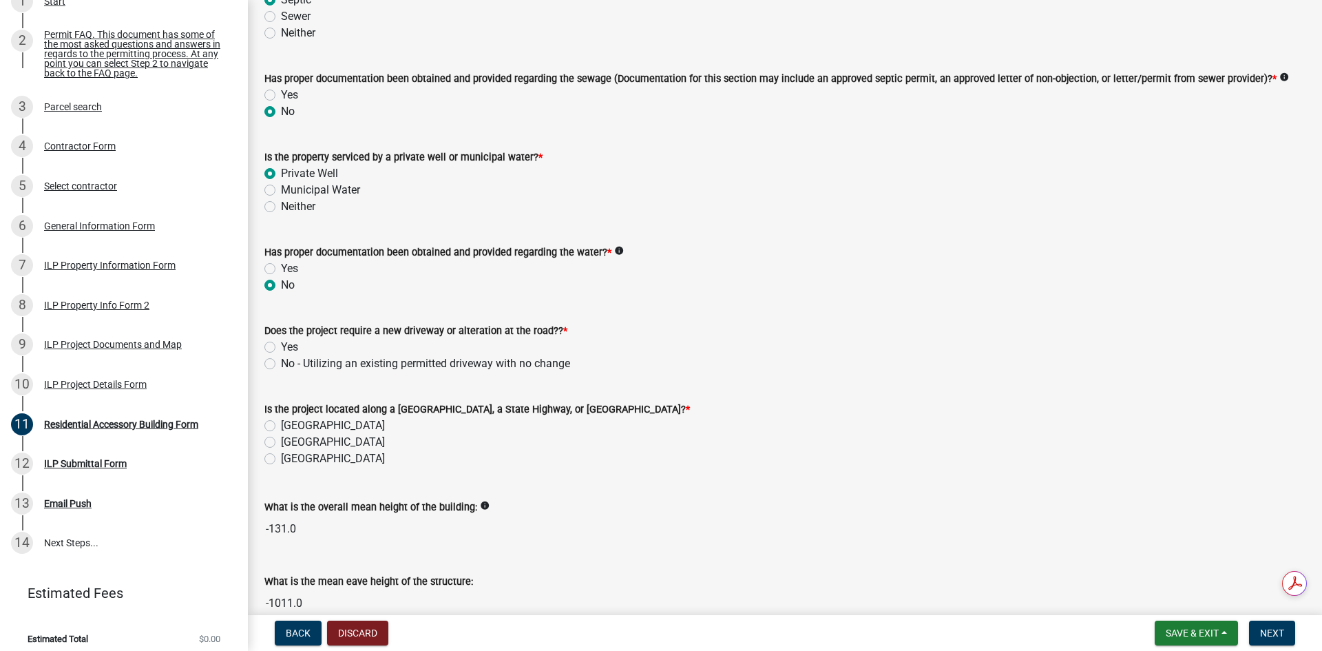
click at [281, 363] on label "No - Utilizing an existing permitted driveway with no change" at bounding box center [425, 363] width 289 height 17
click at [281, 363] on input "No - Utilizing an existing permitted driveway with no change" at bounding box center [285, 359] width 9 height 9
radio input "true"
click at [277, 436] on div "[GEOGRAPHIC_DATA]" at bounding box center [784, 442] width 1041 height 17
click at [276, 438] on div "[GEOGRAPHIC_DATA]" at bounding box center [784, 442] width 1041 height 17
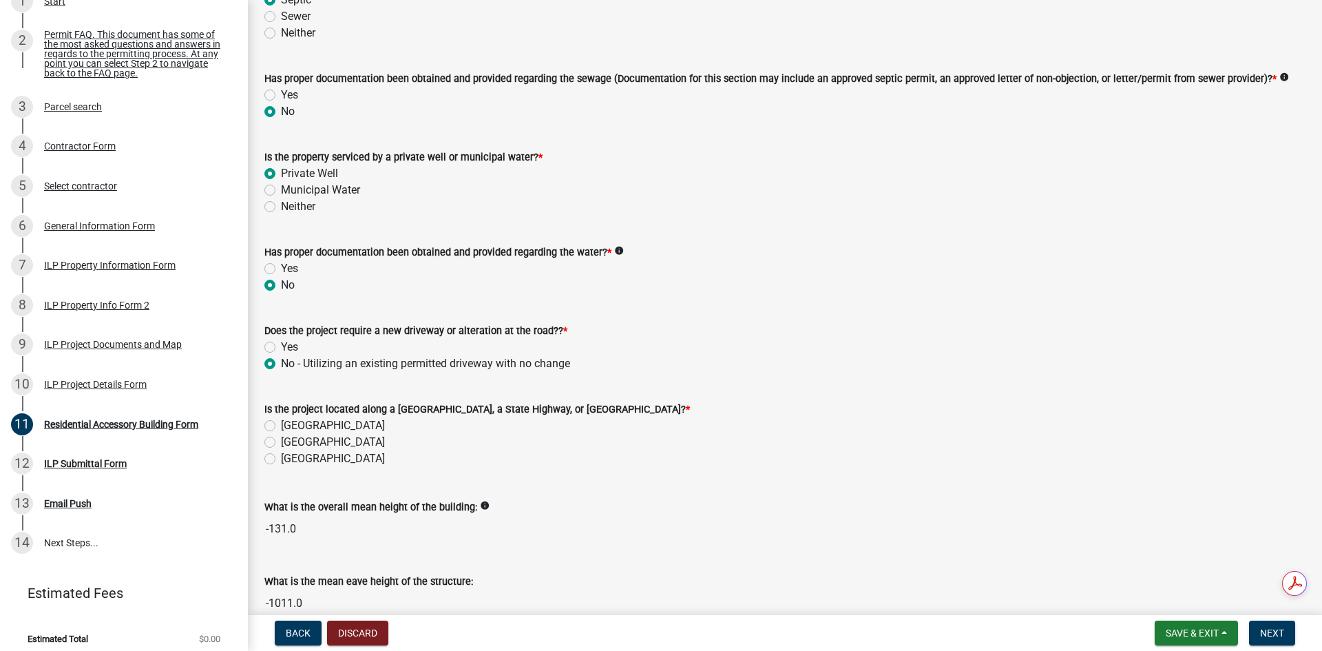
click at [281, 440] on label "[GEOGRAPHIC_DATA]" at bounding box center [333, 442] width 104 height 17
click at [281, 440] on input "[GEOGRAPHIC_DATA]" at bounding box center [285, 438] width 9 height 9
radio input "true"
click at [278, 534] on input "-131.0" at bounding box center [784, 529] width 1041 height 28
click at [289, 529] on input "-131.0" at bounding box center [784, 529] width 1041 height 28
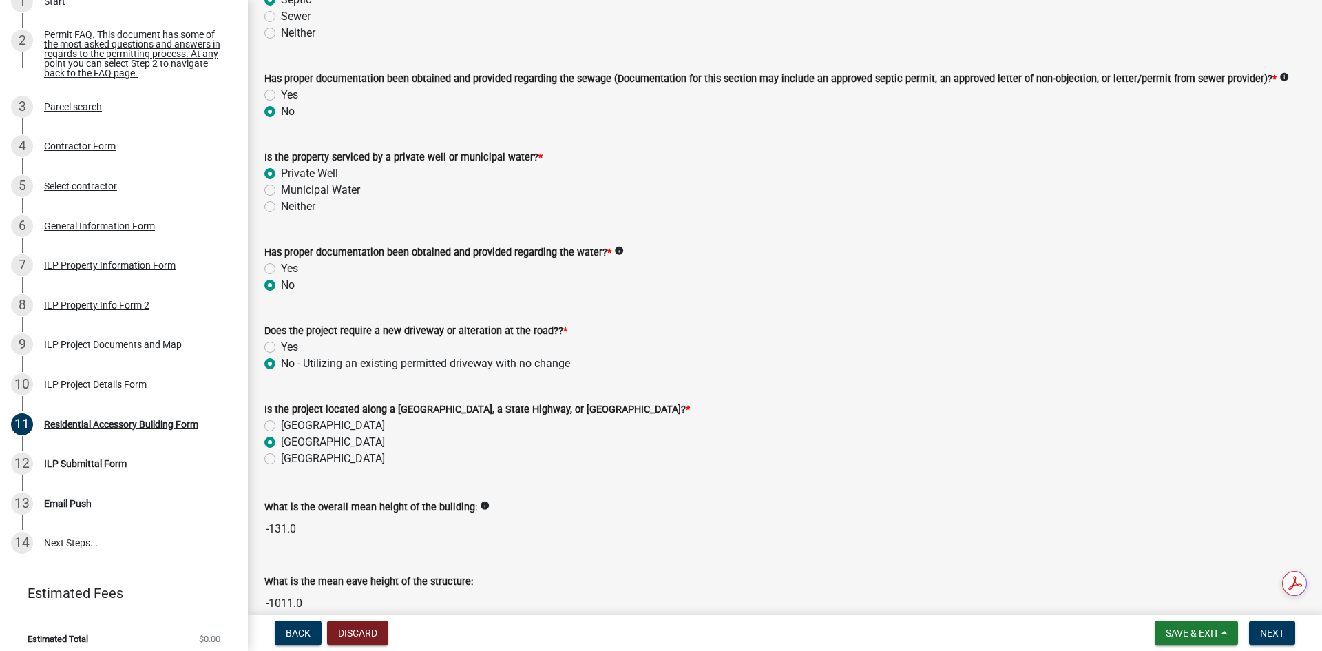
click at [289, 529] on input "-131.0" at bounding box center [784, 529] width 1041 height 28
click at [454, 493] on div "What is the overall mean height of the building: info -131.0" at bounding box center [784, 510] width 1041 height 63
click at [467, 505] on label "What is the overall mean height of the building:" at bounding box center [370, 508] width 213 height 10
click at [467, 515] on input "-131.0" at bounding box center [784, 529] width 1041 height 28
click at [480, 504] on icon "info" at bounding box center [485, 505] width 10 height 10
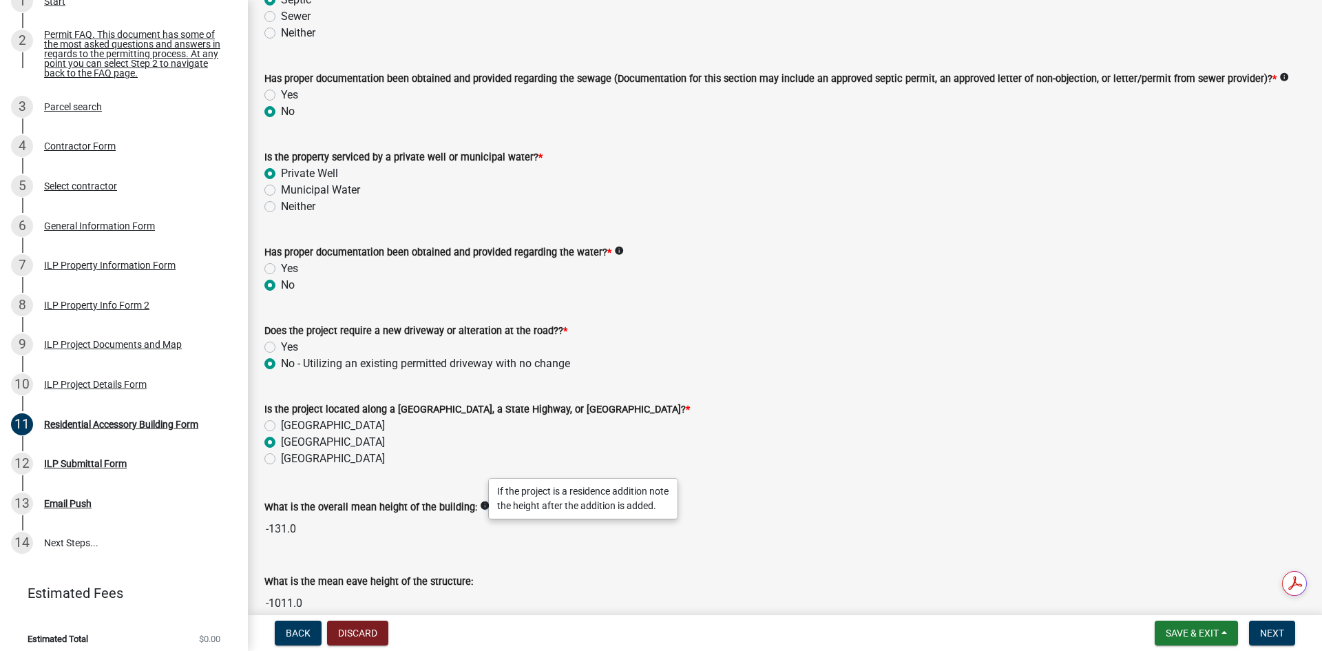
click at [480, 505] on icon "info" at bounding box center [485, 505] width 10 height 10
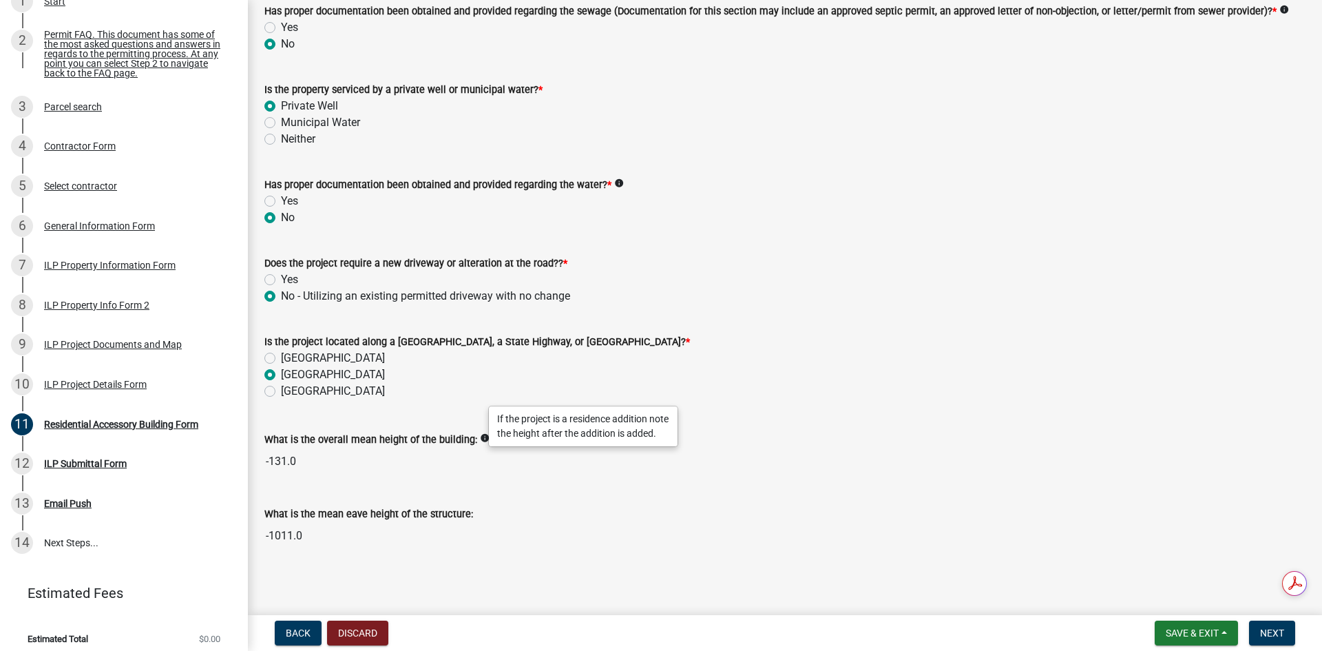
scroll to position [348, 0]
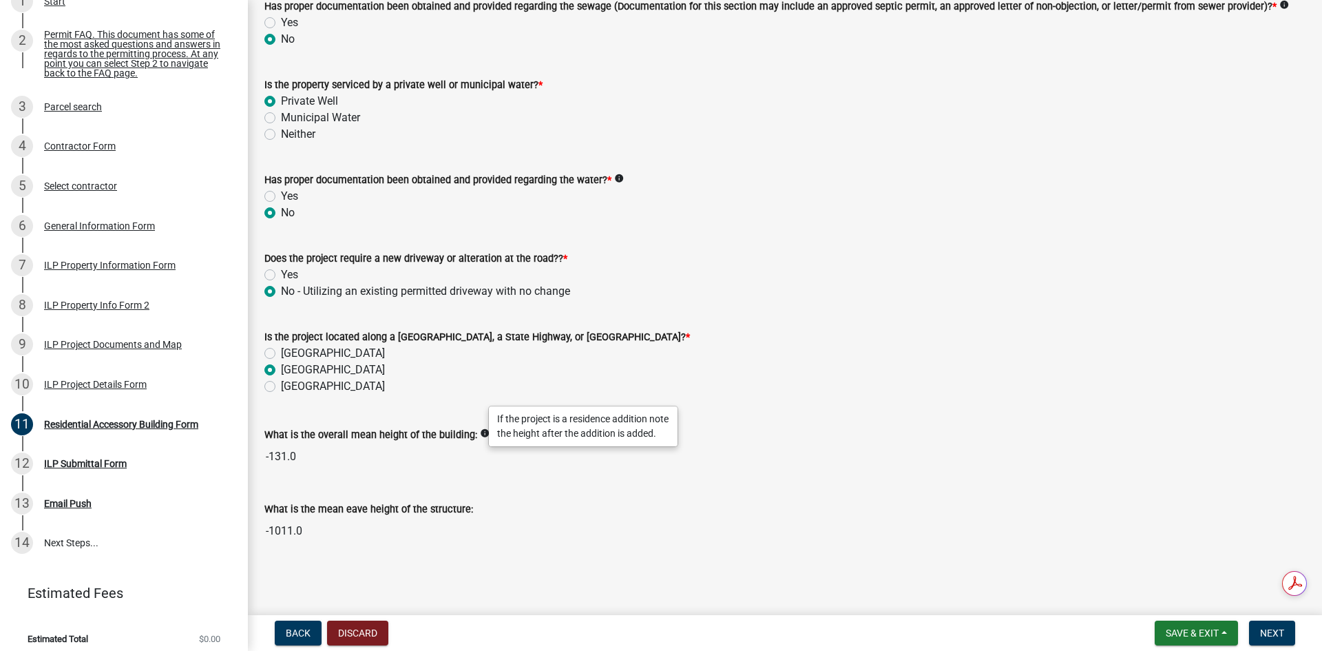
click at [308, 536] on input "-1011.0" at bounding box center [784, 531] width 1041 height 28
click at [307, 533] on input "-1011.0" at bounding box center [784, 531] width 1041 height 28
click at [306, 532] on input "-1011.0" at bounding box center [784, 531] width 1041 height 28
click at [77, 466] on div "ILP Submittal Form" at bounding box center [85, 464] width 83 height 10
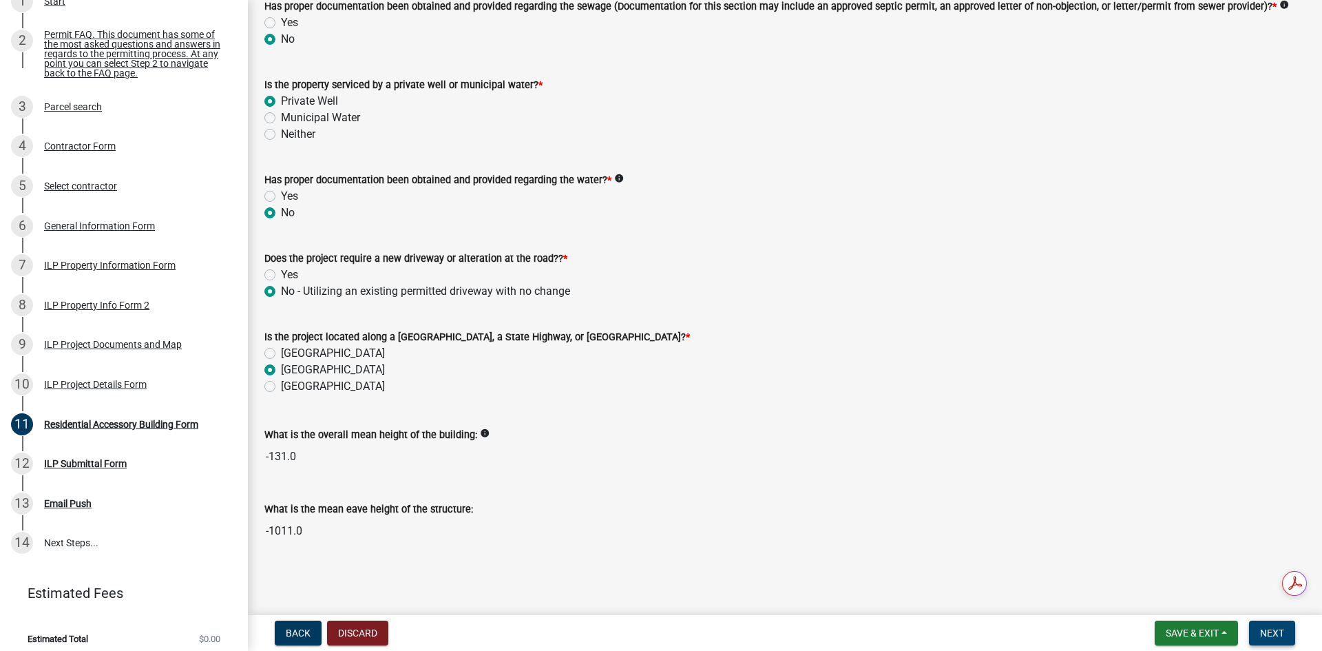
click at [1272, 628] on span "Next" at bounding box center [1272, 632] width 24 height 11
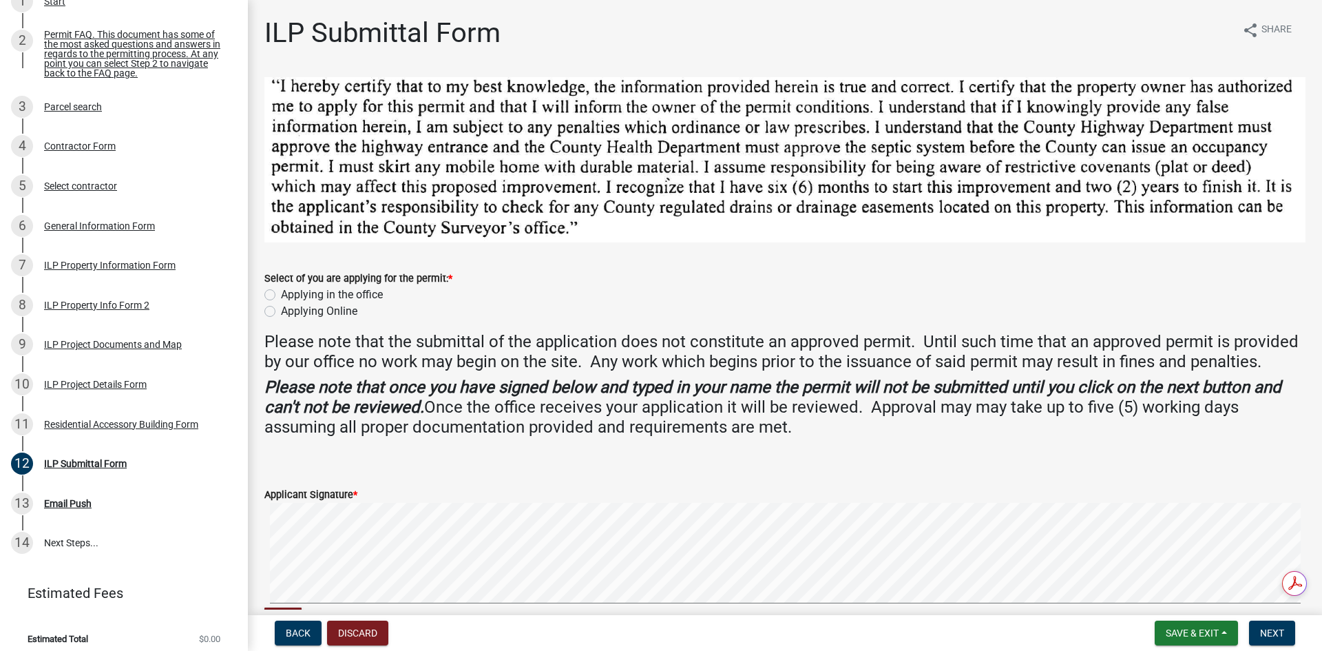
click at [328, 310] on label "Applying Online" at bounding box center [319, 311] width 76 height 17
click at [290, 310] on input "Applying Online" at bounding box center [285, 307] width 9 height 9
radio input "true"
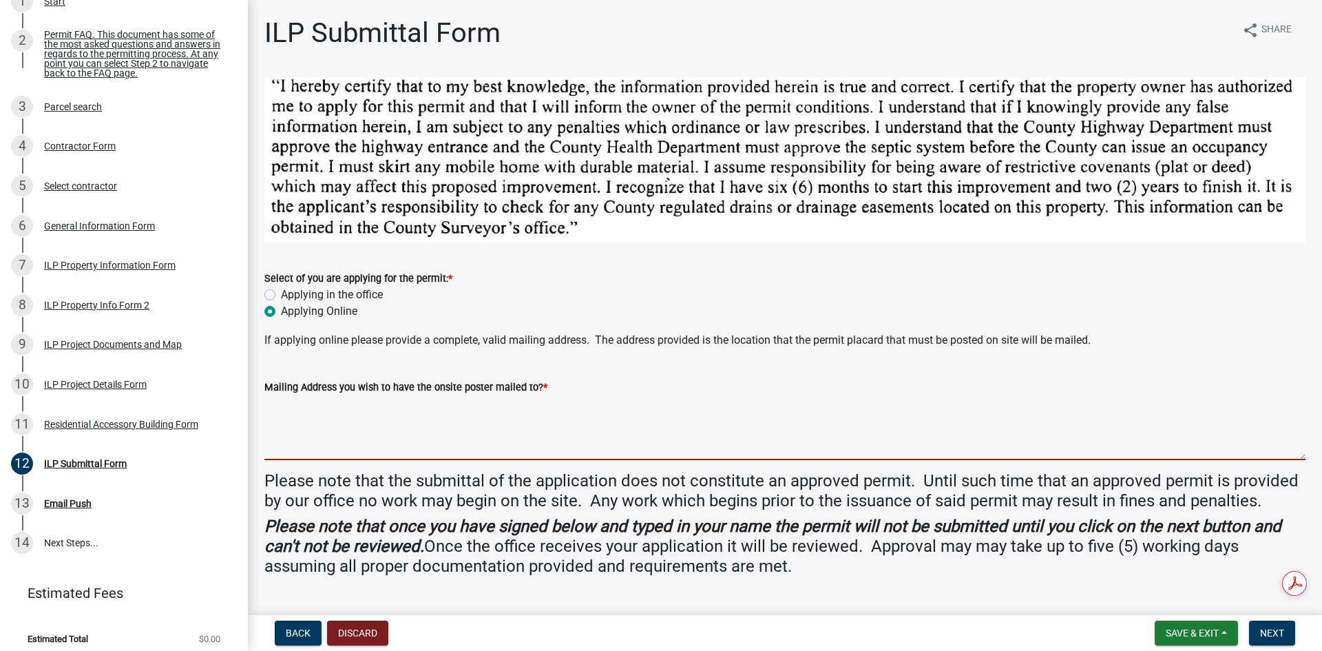
click at [725, 436] on textarea "Mailing Address you wish to have the onsite poster mailed to? *" at bounding box center [784, 427] width 1041 height 65
click at [346, 419] on textarea "Mailing Address you wish to have the onsite poster mailed to? *" at bounding box center [784, 427] width 1041 height 65
click at [348, 405] on textarea "Mailing Address you wish to have the onsite poster mailed to? *" at bounding box center [784, 427] width 1041 height 65
click at [463, 399] on textarea "Mailing Address you wish to have the onsite poster mailed to? *" at bounding box center [784, 427] width 1041 height 65
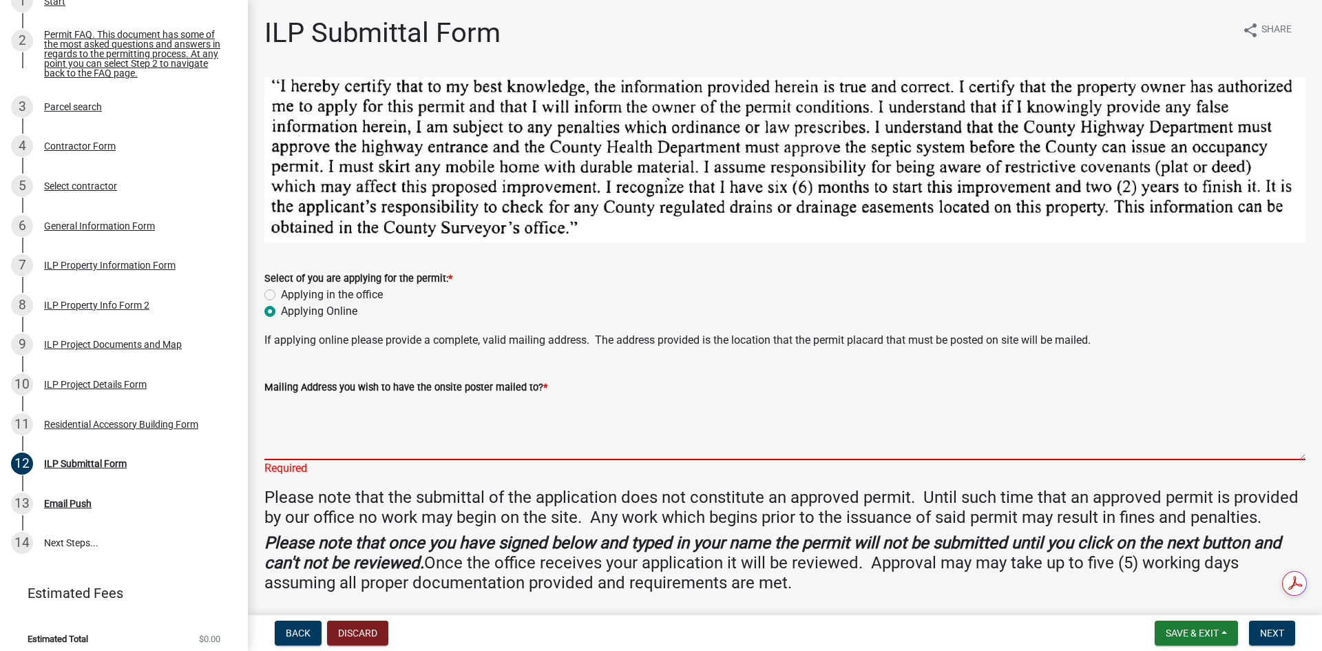
click at [372, 418] on textarea "Mailing Address you wish to have the onsite poster mailed to? *" at bounding box center [784, 427] width 1041 height 65
paste textarea "[STREET_ADDRESS]"
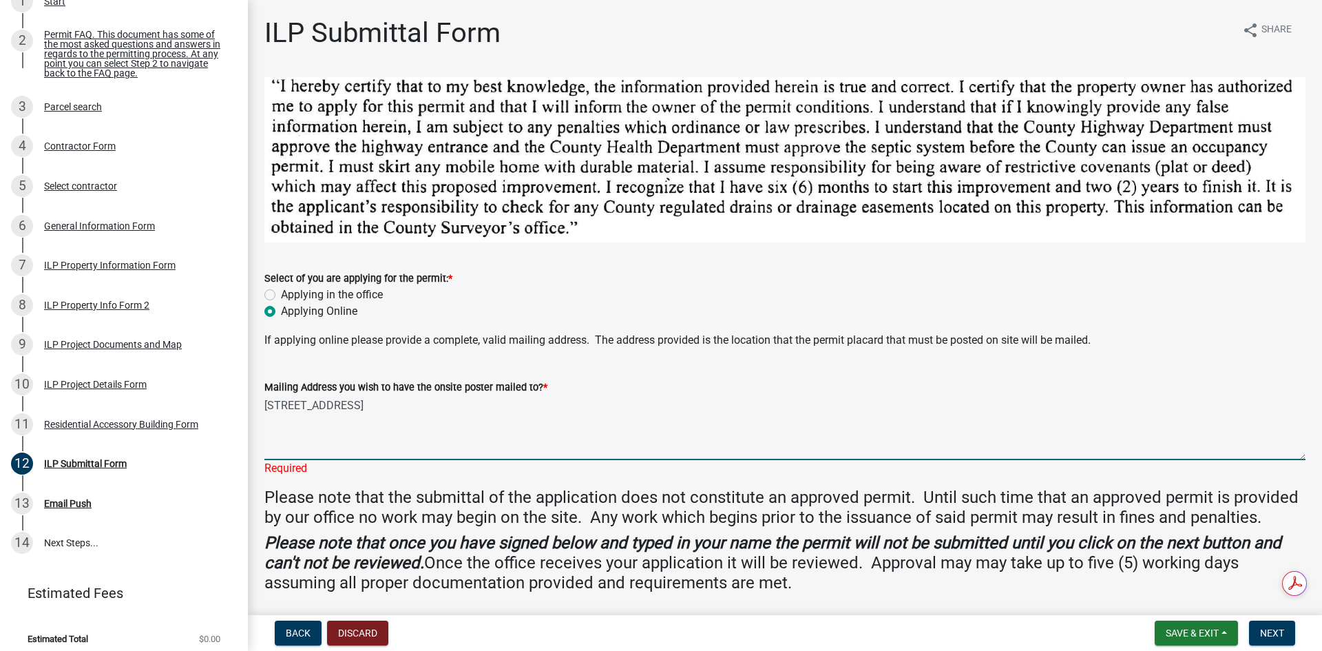
click at [525, 407] on textarea "[STREET_ADDRESS]" at bounding box center [784, 427] width 1041 height 65
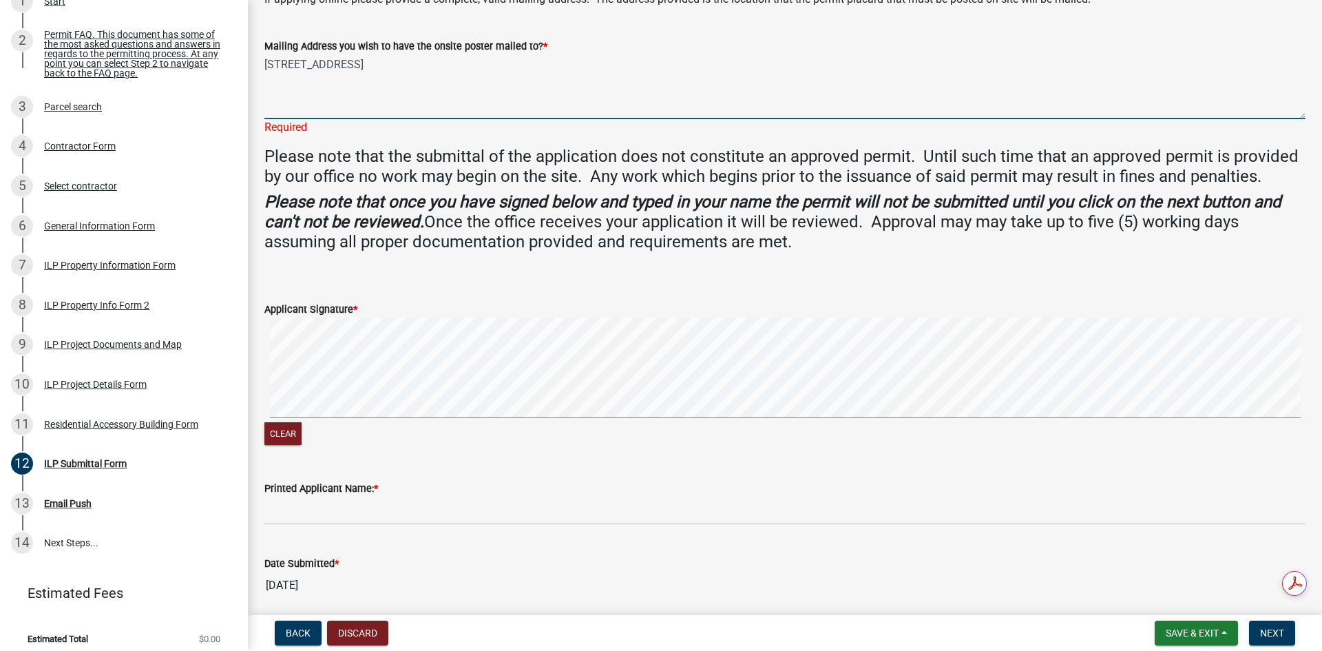
scroll to position [344, 0]
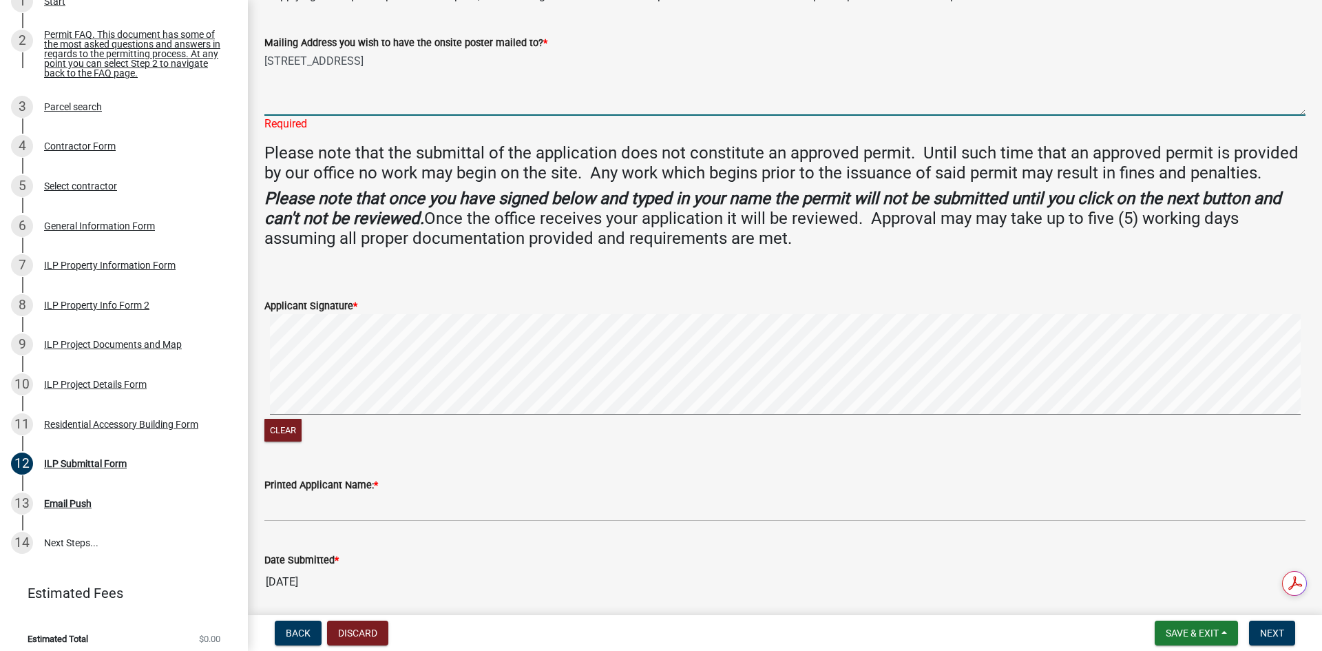
click at [287, 413] on signature-pad at bounding box center [784, 366] width 1041 height 105
type textarea "[STREET_ADDRESS]"
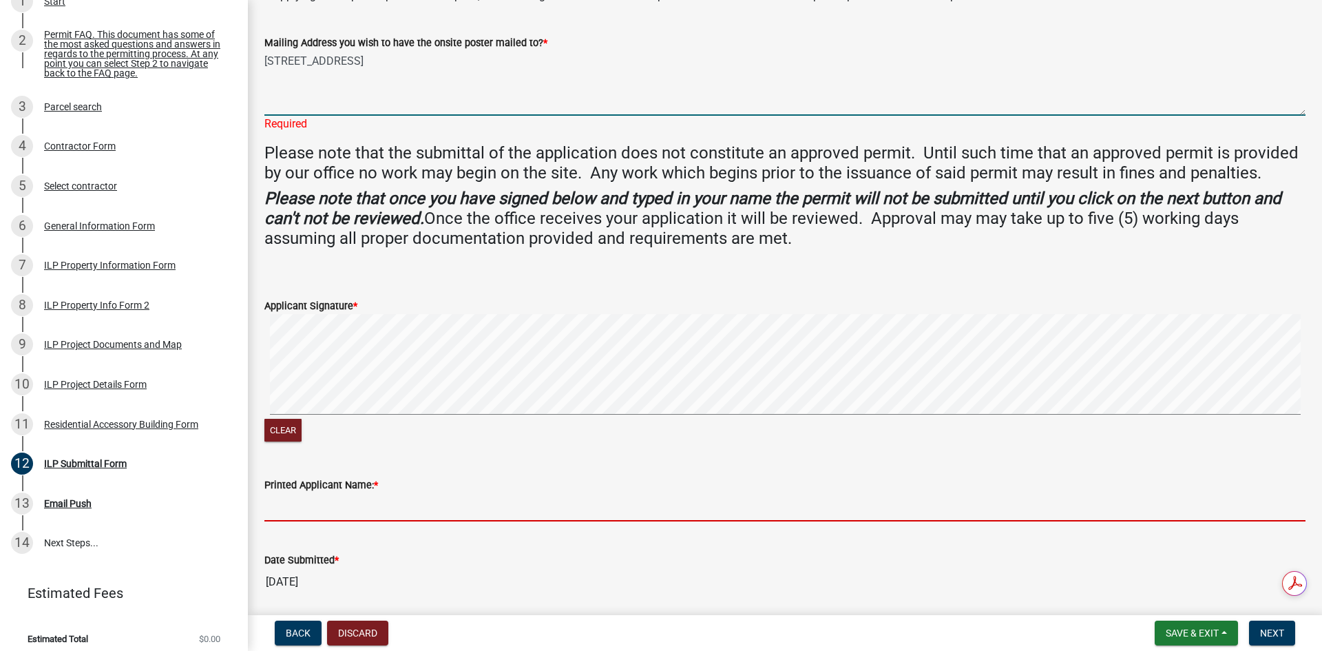
click at [413, 500] on input "Printed Applicant Name: *" at bounding box center [784, 507] width 1041 height 28
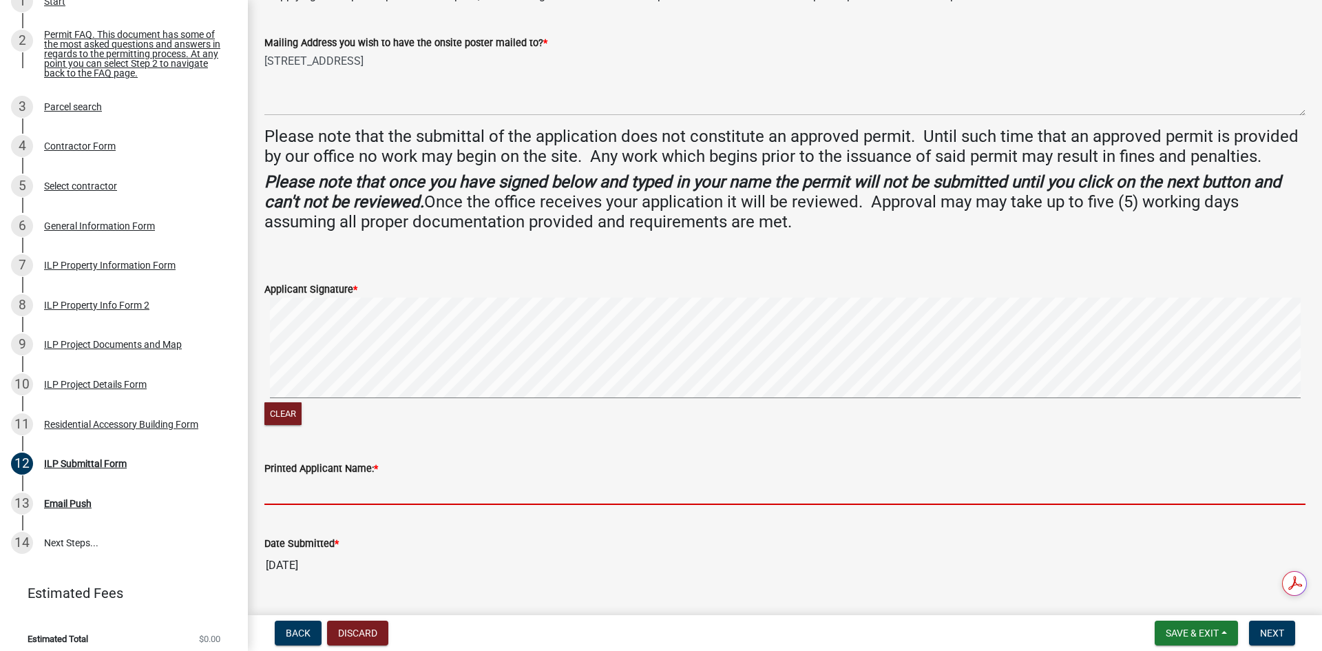
type input "[PERSON_NAME]"
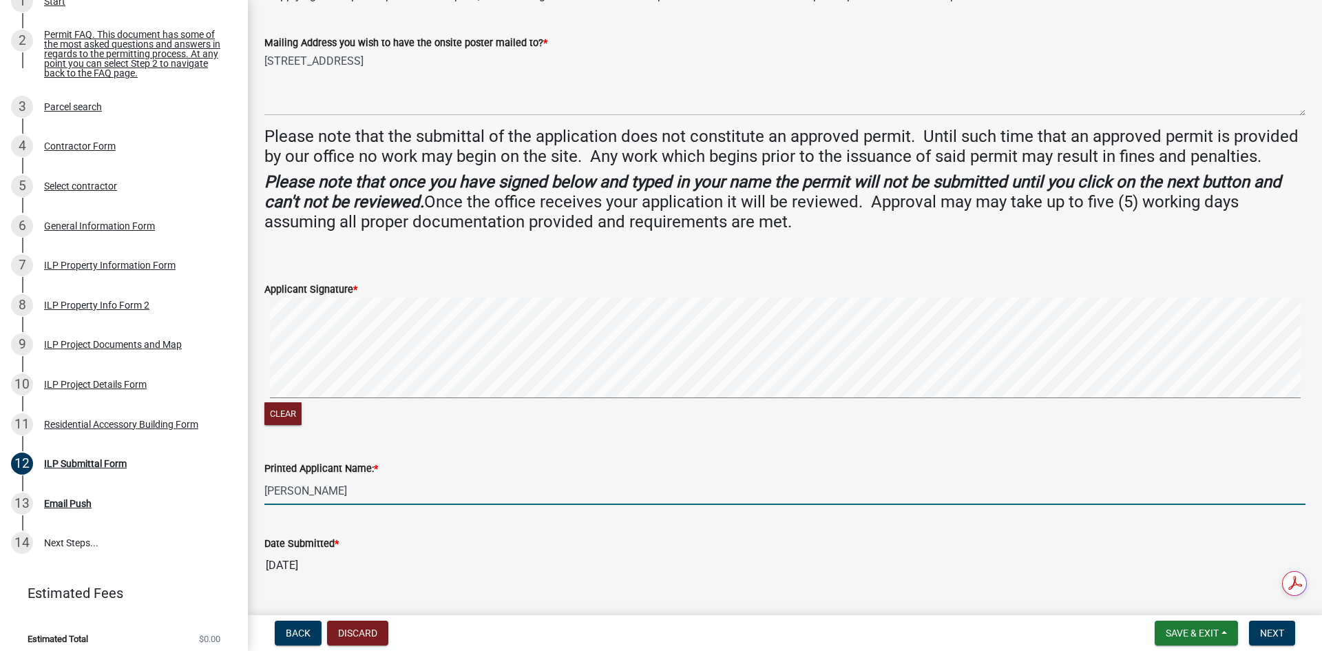
scroll to position [377, 0]
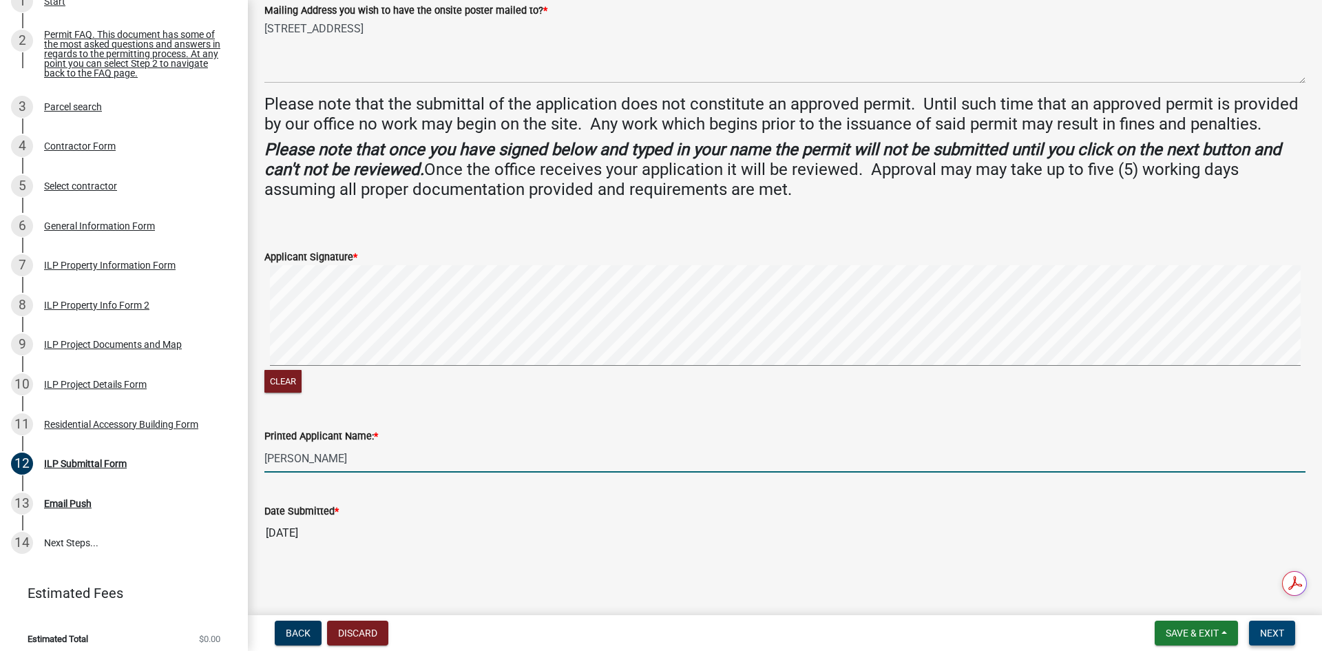
click at [1278, 631] on span "Next" at bounding box center [1272, 632] width 24 height 11
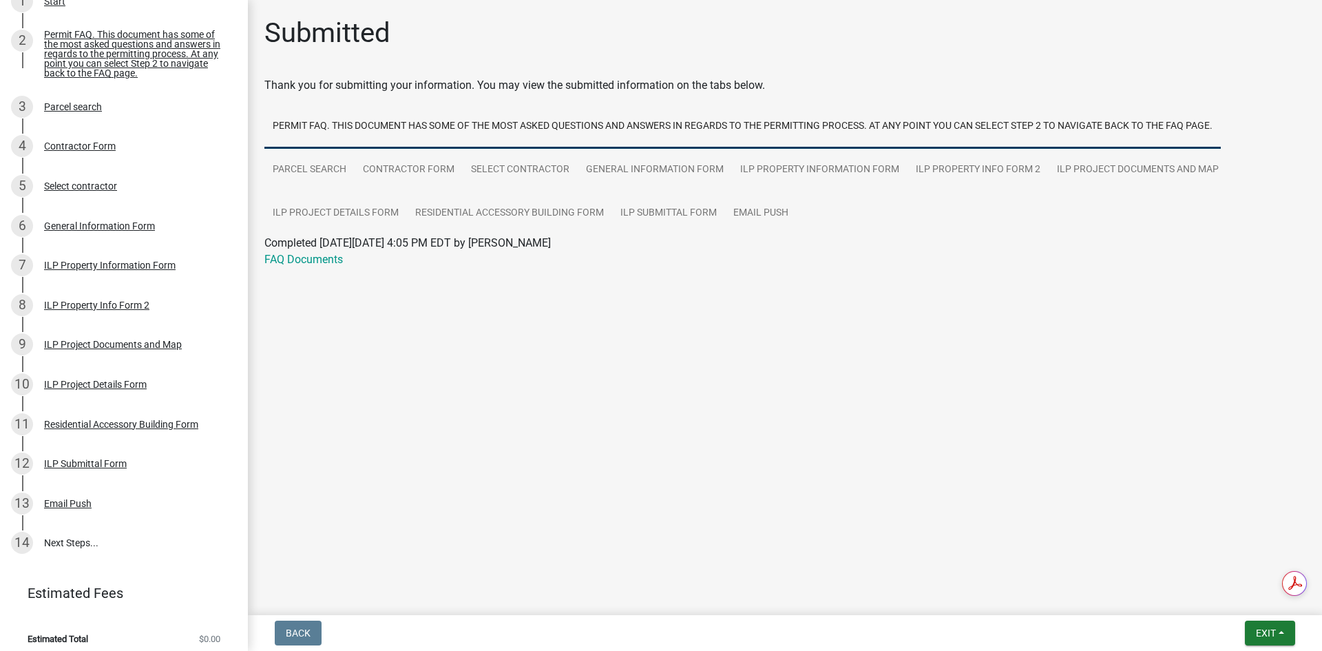
click at [821, 324] on main "Submitted Thank you for submitting your information. You may view the submitted…" at bounding box center [785, 304] width 1074 height 609
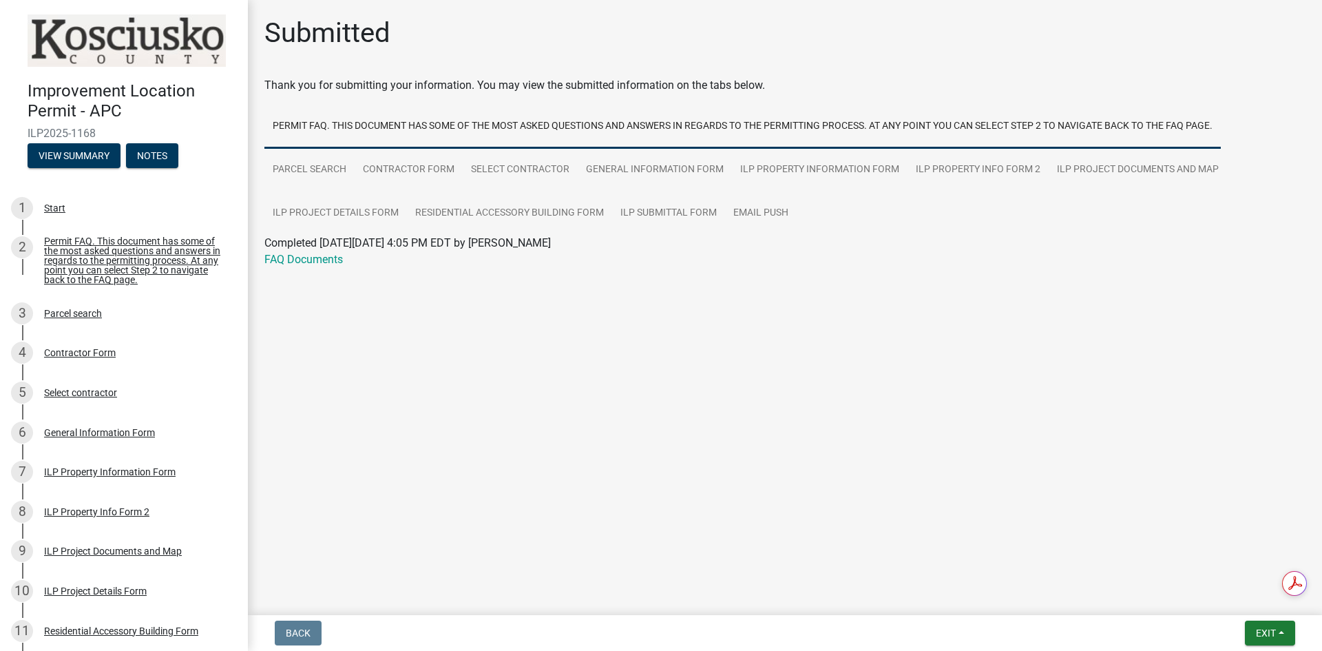
click at [84, 35] on img at bounding box center [127, 40] width 198 height 52
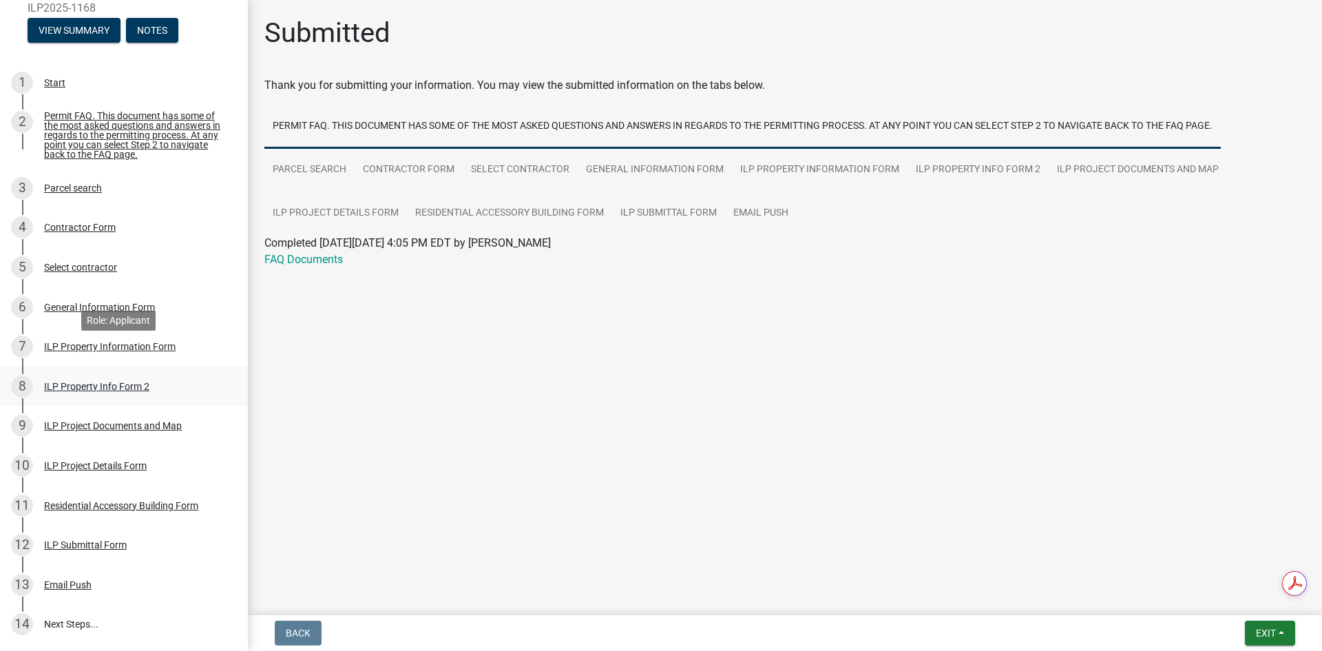
scroll to position [222, 0]
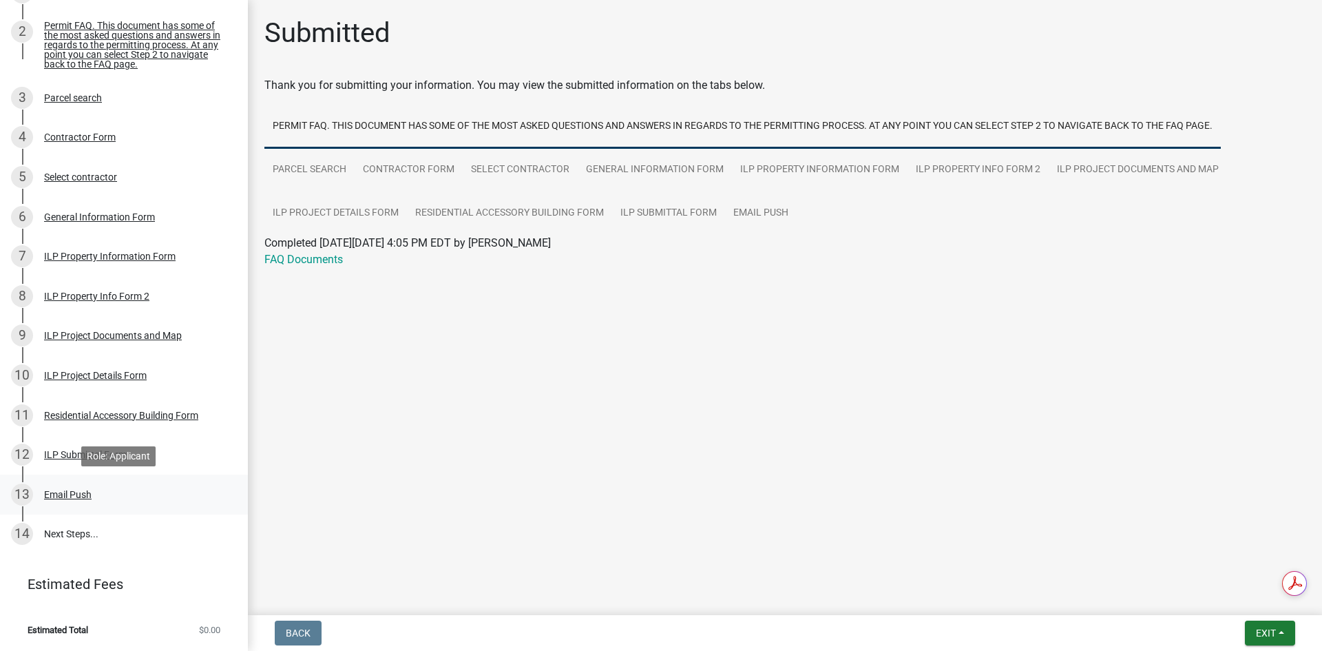
click at [85, 498] on div "Email Push" at bounding box center [68, 494] width 48 height 10
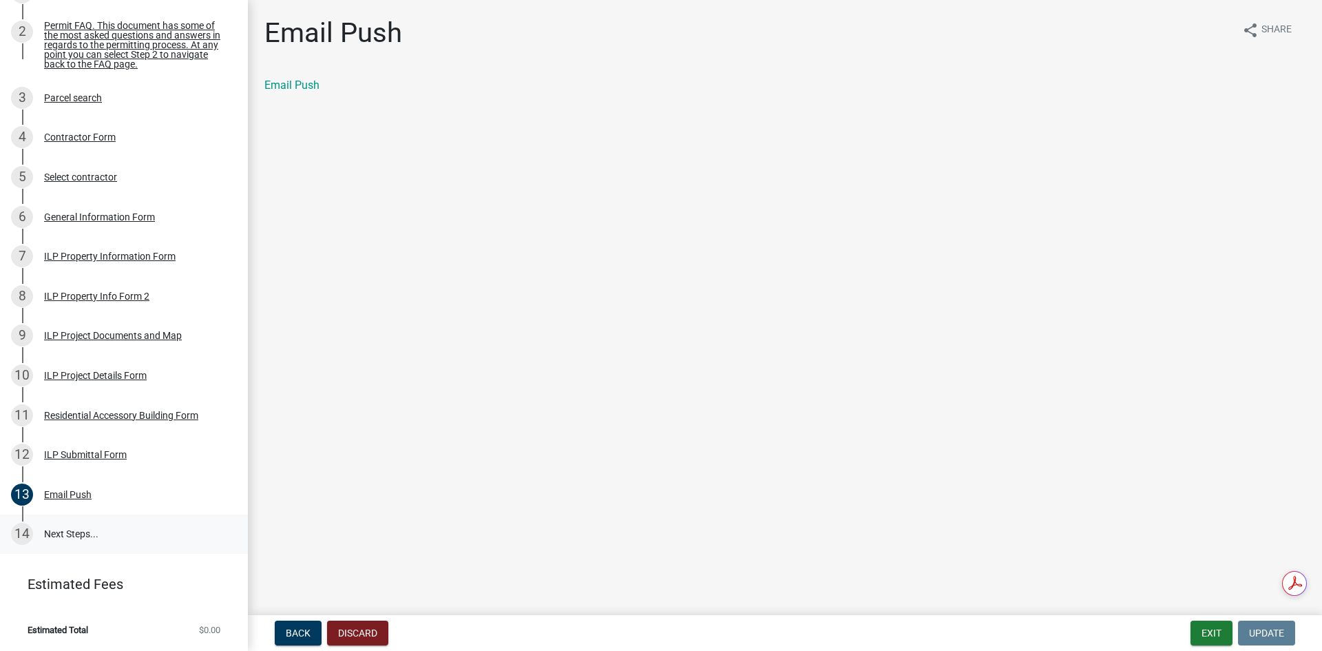
click at [61, 530] on link "14 Next Steps..." at bounding box center [124, 534] width 248 height 40
click at [61, 536] on link "14 Next Steps..." at bounding box center [124, 534] width 248 height 40
click at [101, 453] on div "ILP Submittal Form" at bounding box center [85, 455] width 83 height 10
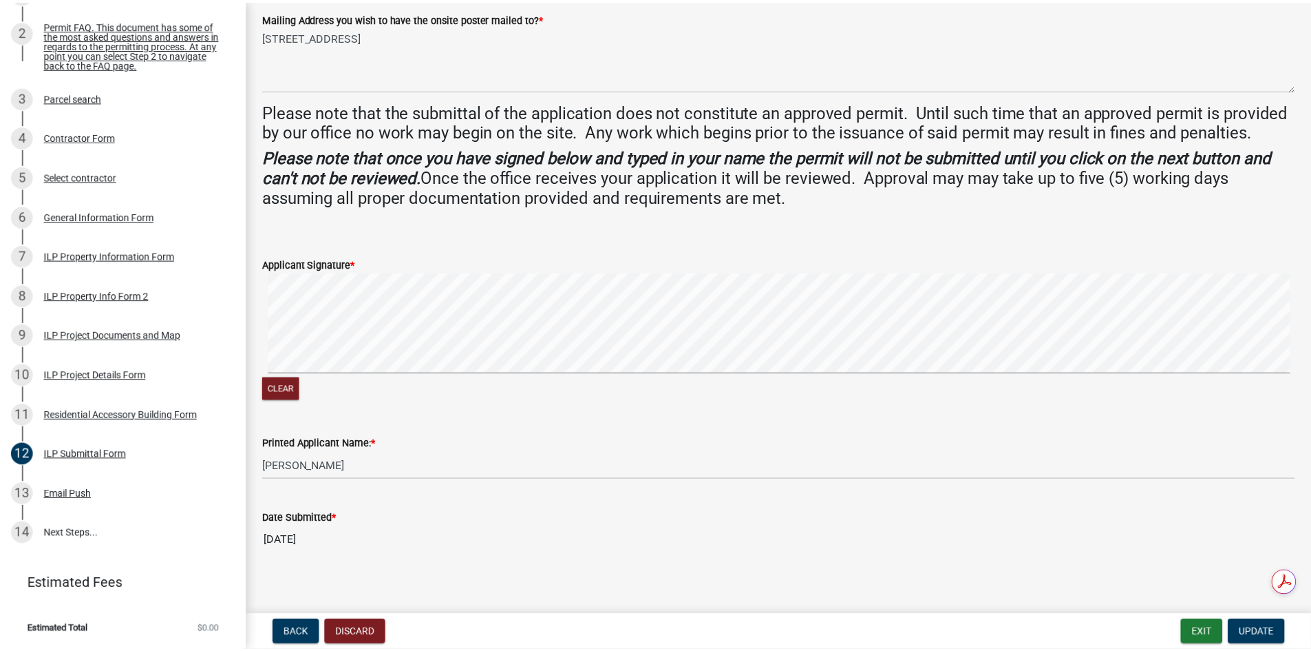
scroll to position [377, 0]
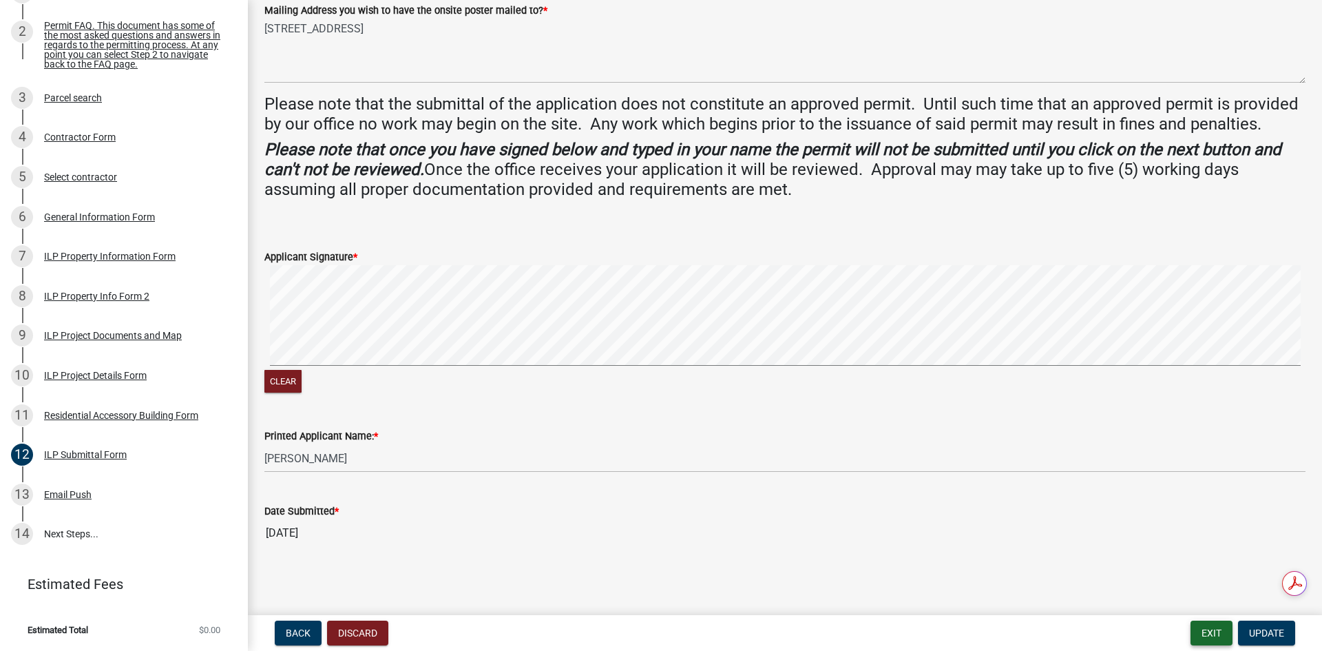
click at [1220, 630] on button "Exit" at bounding box center [1211, 632] width 42 height 25
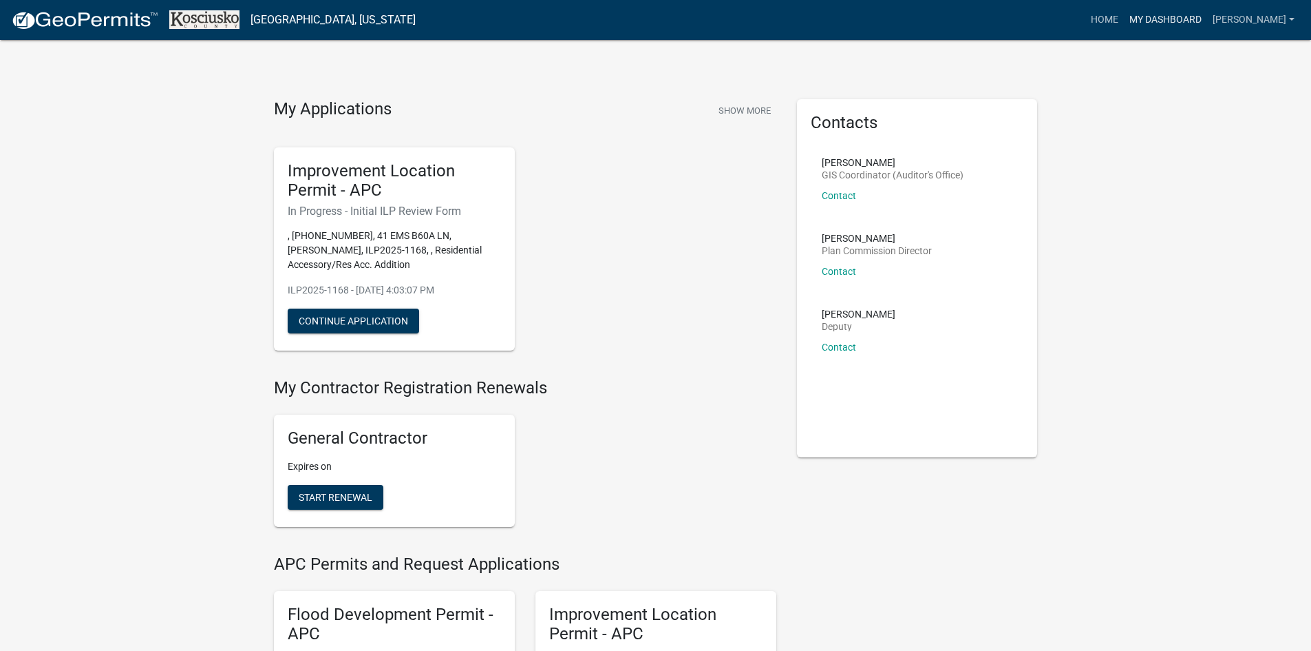
click at [1187, 19] on link "My Dashboard" at bounding box center [1165, 20] width 83 height 26
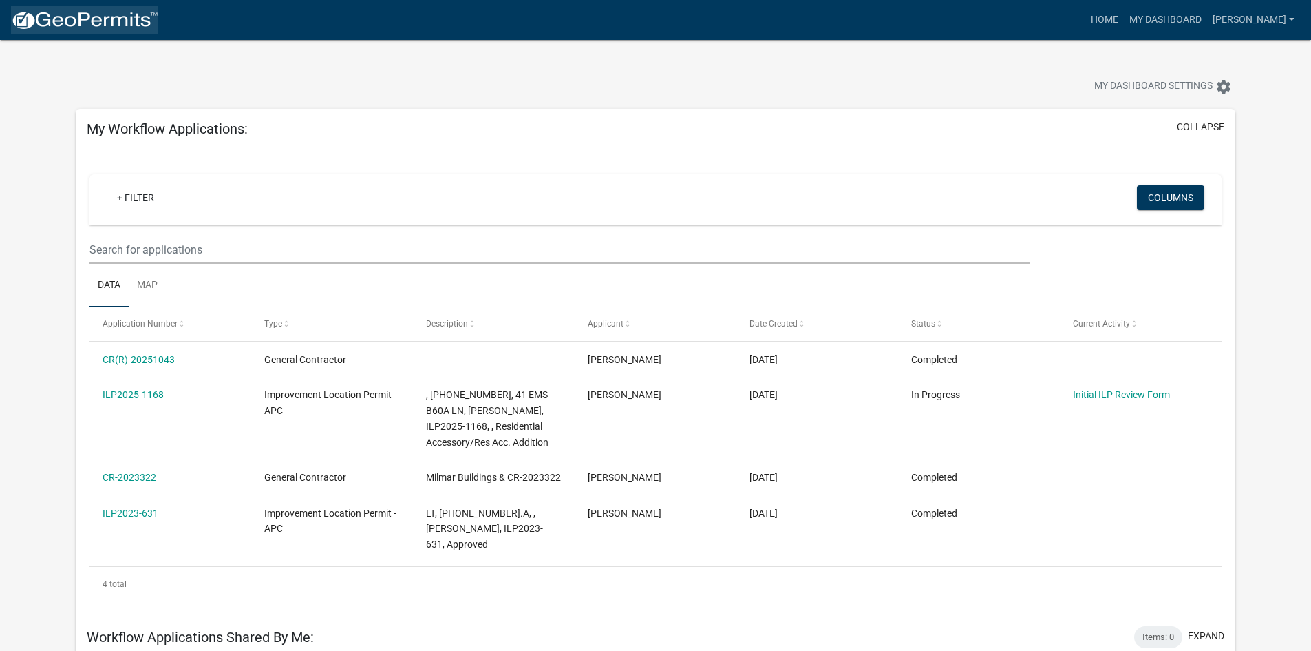
click at [89, 21] on img at bounding box center [84, 20] width 147 height 21
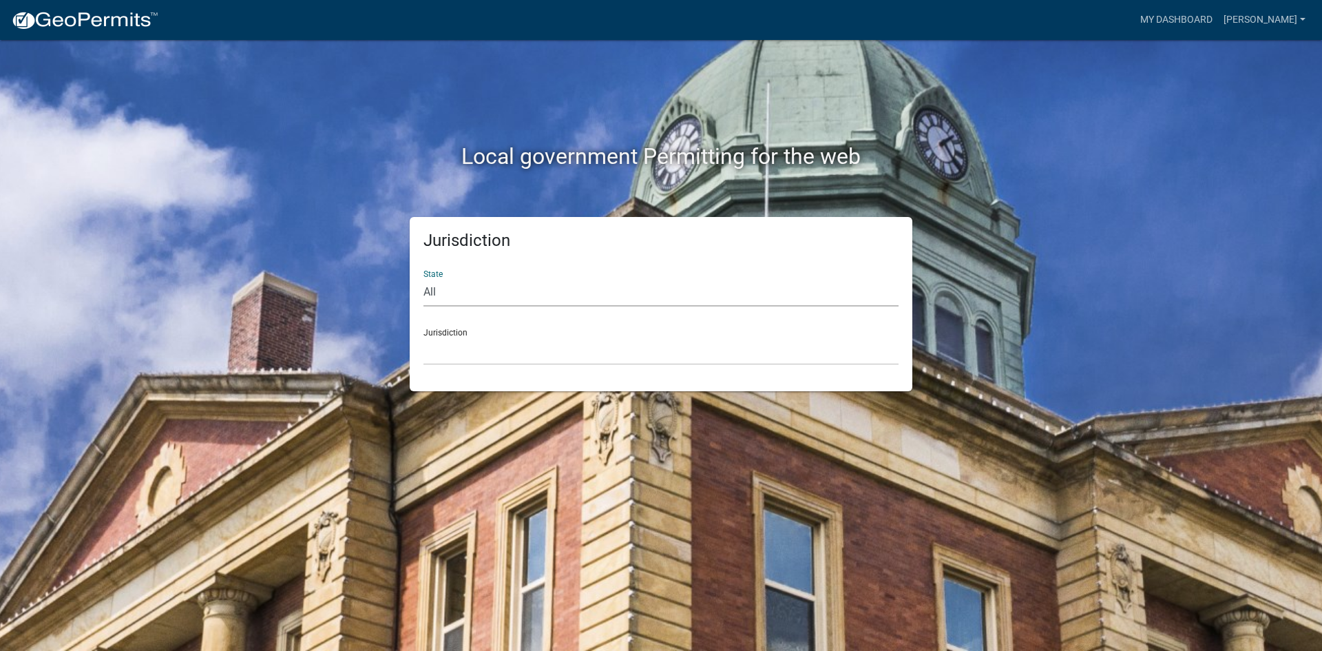
click at [562, 291] on select "All [US_STATE] [US_STATE] [US_STATE] [US_STATE] [US_STATE] [US_STATE] [US_STATE…" at bounding box center [660, 292] width 475 height 28
select select "[US_STATE]"
click at [423, 278] on select "All [US_STATE] [US_STATE] [US_STATE] [US_STATE] [US_STATE] [US_STATE] [US_STATE…" at bounding box center [660, 292] width 475 height 28
click at [477, 354] on select "City of [GEOGRAPHIC_DATA], [US_STATE] City of [GEOGRAPHIC_DATA], [US_STATE] Cit…" at bounding box center [660, 351] width 475 height 28
click at [489, 293] on select "All [US_STATE] [US_STATE] [US_STATE] [US_STATE] [US_STATE] [US_STATE] [US_STATE…" at bounding box center [660, 292] width 475 height 28
